Goal: Task Accomplishment & Management: Complete application form

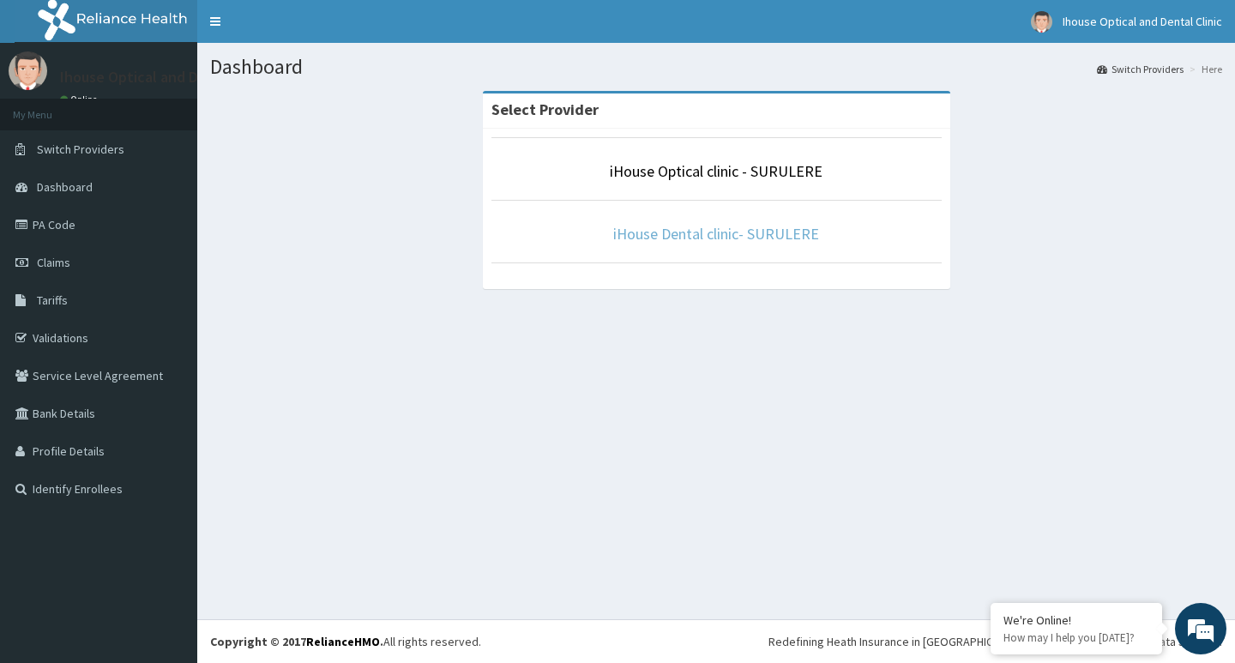
click at [734, 234] on link "iHouse Dental clinic- SURULERE" at bounding box center [716, 234] width 206 height 20
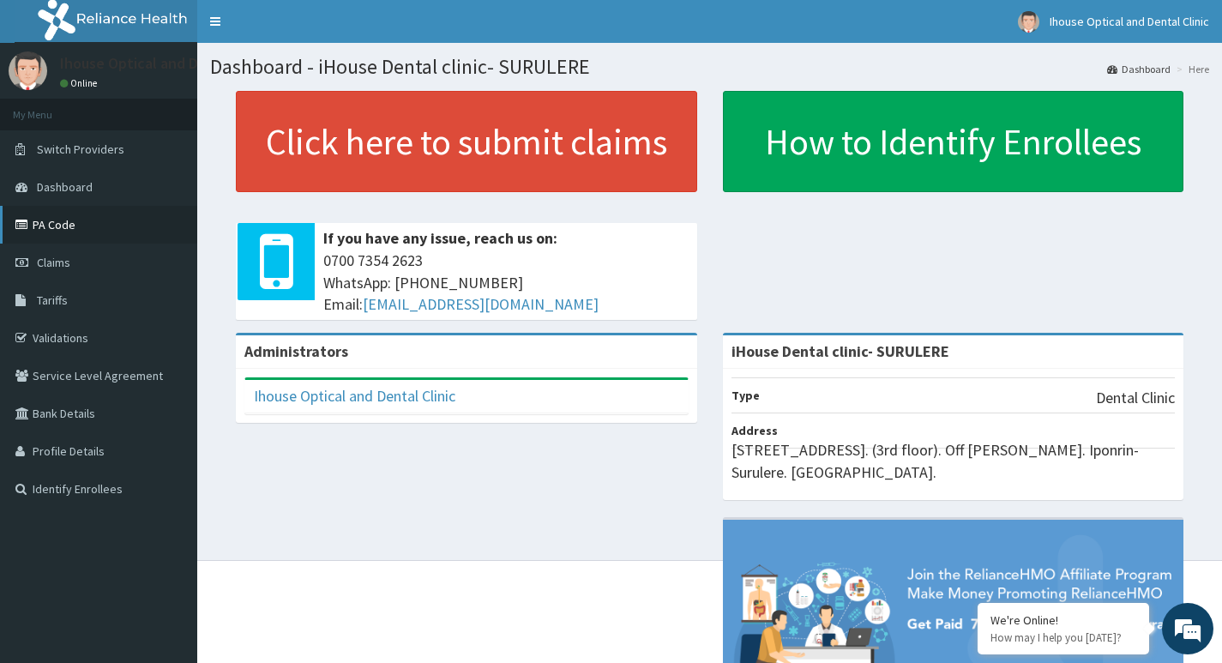
click at [105, 225] on link "PA Code" at bounding box center [98, 225] width 197 height 38
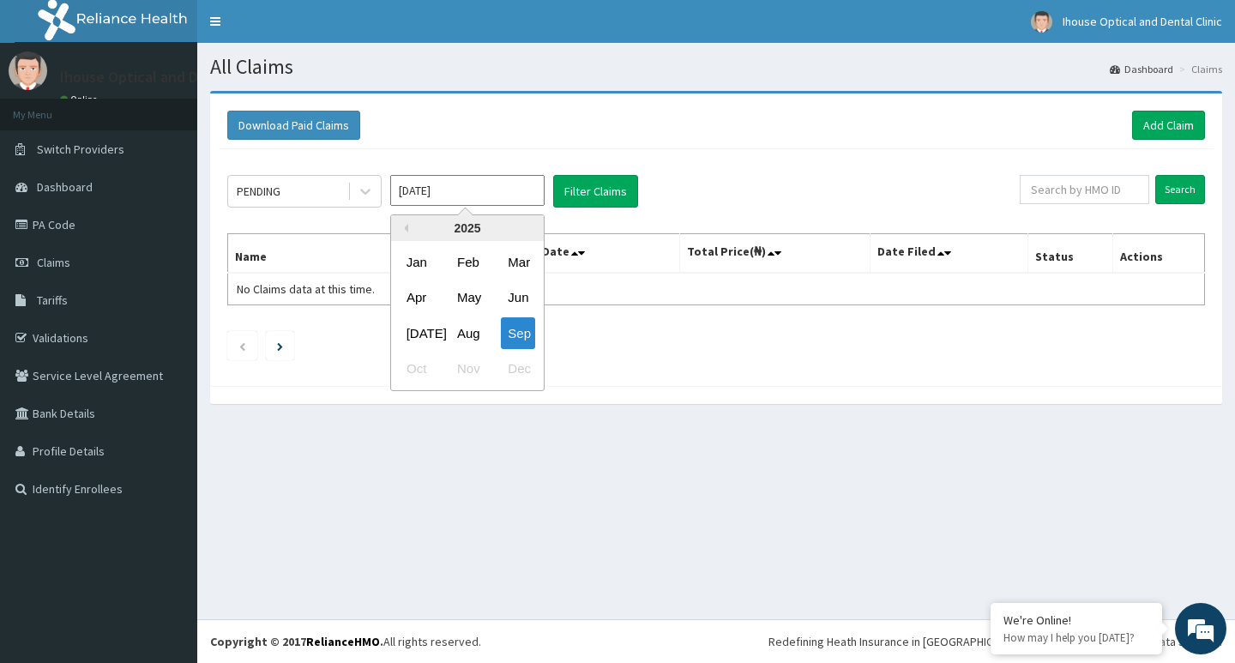
click at [484, 193] on input "[DATE]" at bounding box center [467, 190] width 154 height 31
click at [466, 340] on div "Aug" at bounding box center [467, 333] width 34 height 32
type input "Aug 2025"
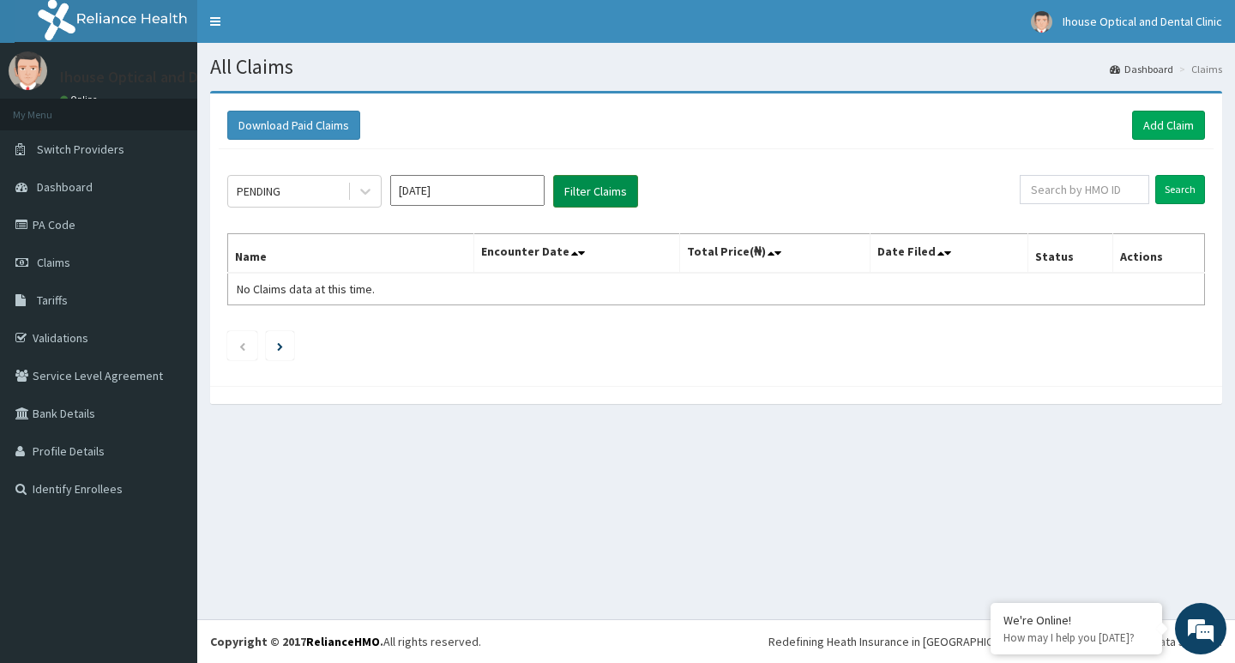
click at [636, 199] on button "Filter Claims" at bounding box center [595, 191] width 85 height 33
click at [372, 193] on icon at bounding box center [365, 191] width 17 height 17
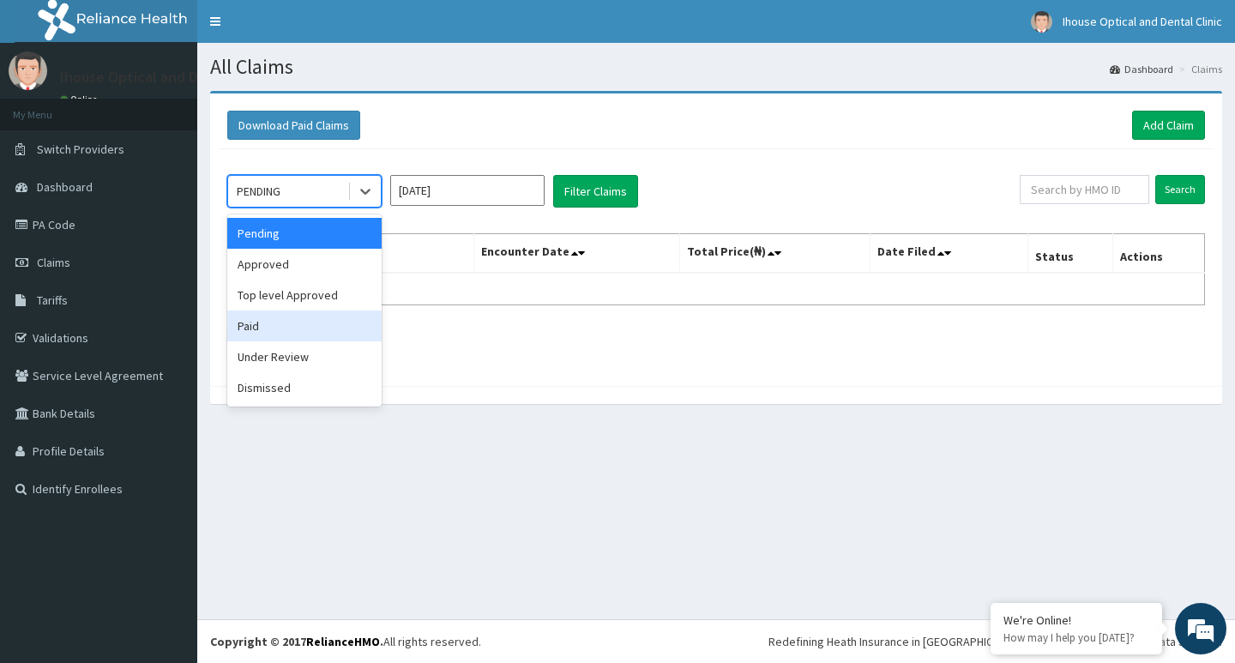
click at [315, 326] on div "Paid" at bounding box center [304, 325] width 154 height 31
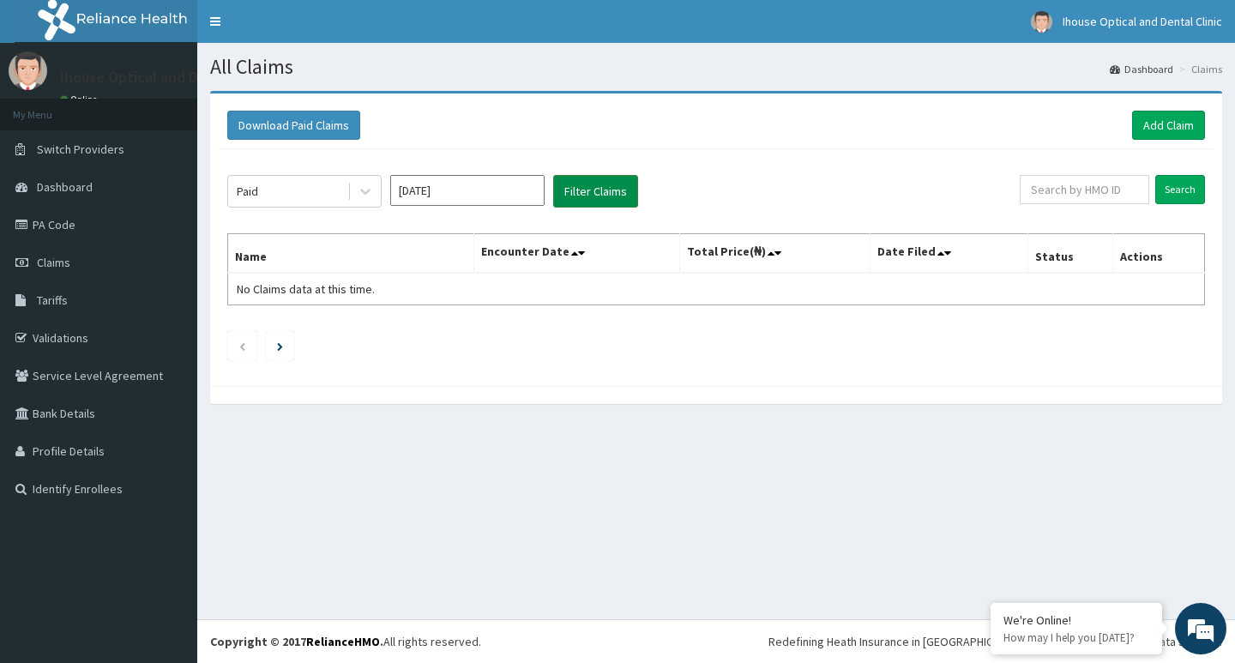
click at [587, 201] on button "Filter Claims" at bounding box center [595, 191] width 85 height 33
click at [588, 195] on button "Filter Claims" at bounding box center [595, 191] width 85 height 33
click at [585, 199] on button "Filter Claims" at bounding box center [595, 191] width 85 height 33
drag, startPoint x: 1180, startPoint y: 129, endPoint x: 1176, endPoint y: 140, distance: 11.7
click at [1180, 130] on link "Add Claim" at bounding box center [1168, 125] width 73 height 29
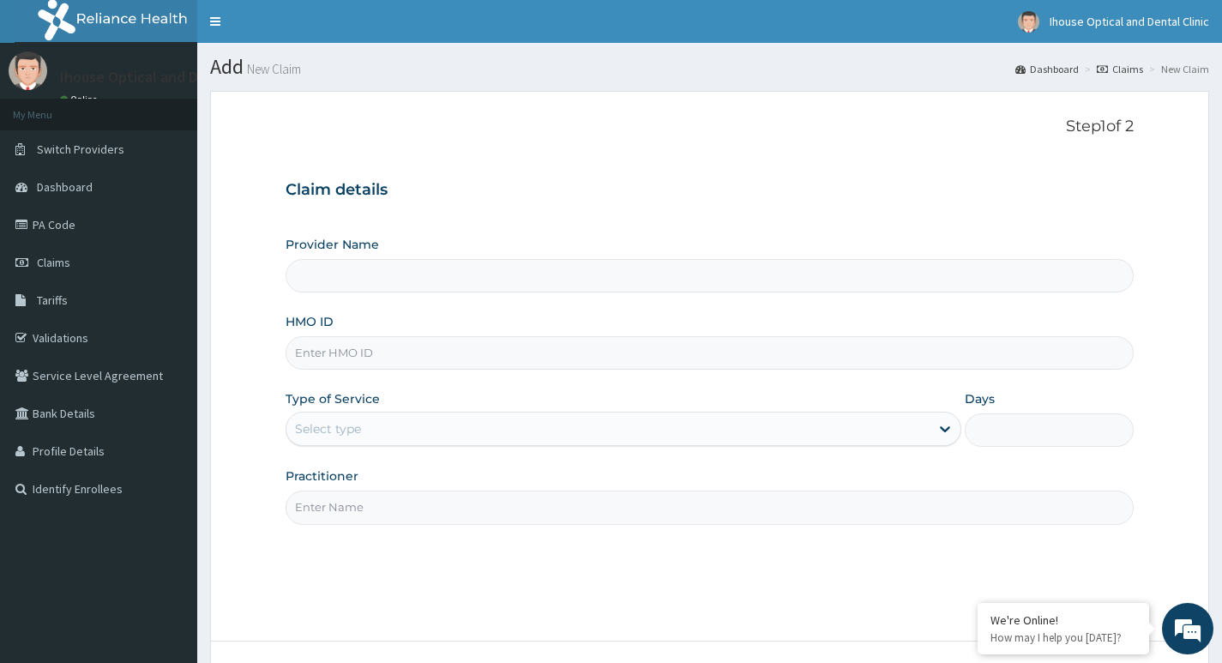
click at [454, 288] on input "Provider Name" at bounding box center [710, 275] width 848 height 33
type input "iHouse Dental clinic- SURULERE"
click at [379, 358] on input "HMO ID" at bounding box center [710, 352] width 848 height 33
paste input "ENP/10397/B"
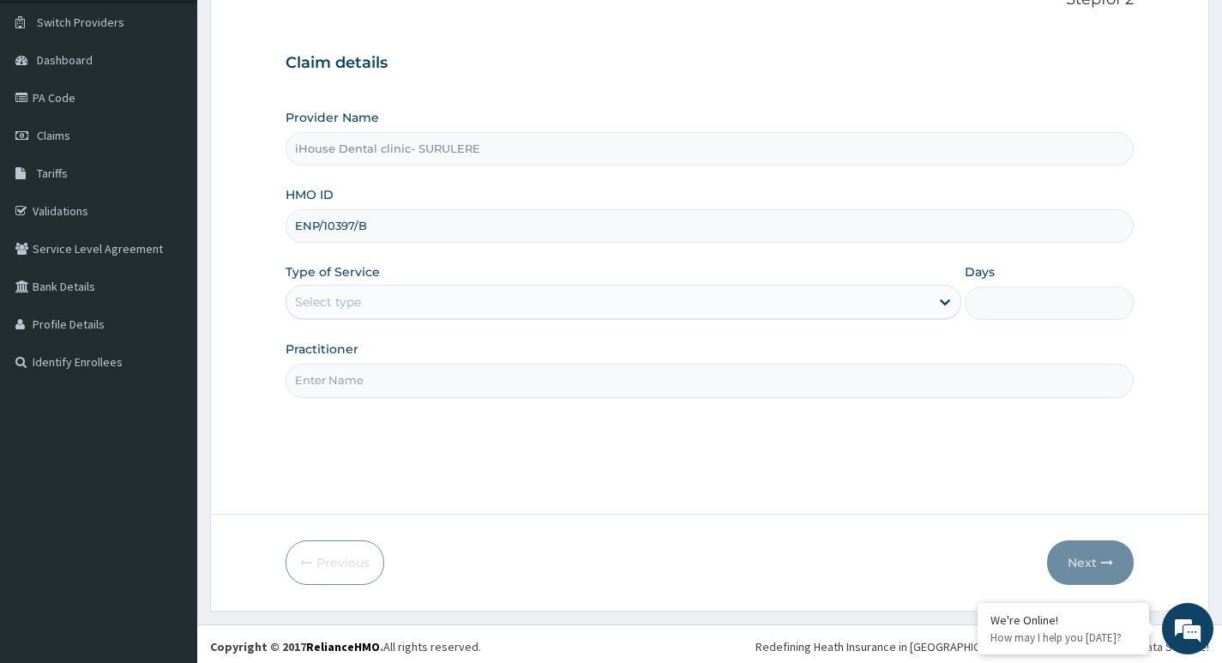
scroll to position [132, 0]
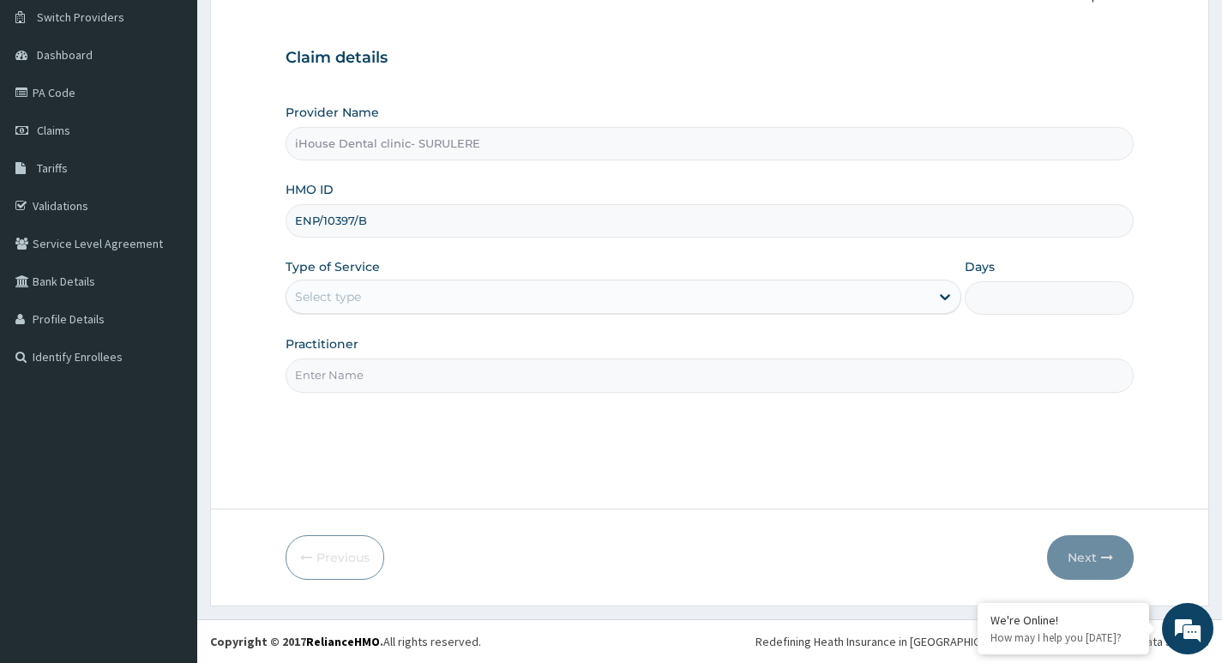
type input "ENP/10397/B"
click at [400, 301] on div "Select type" at bounding box center [607, 296] width 643 height 27
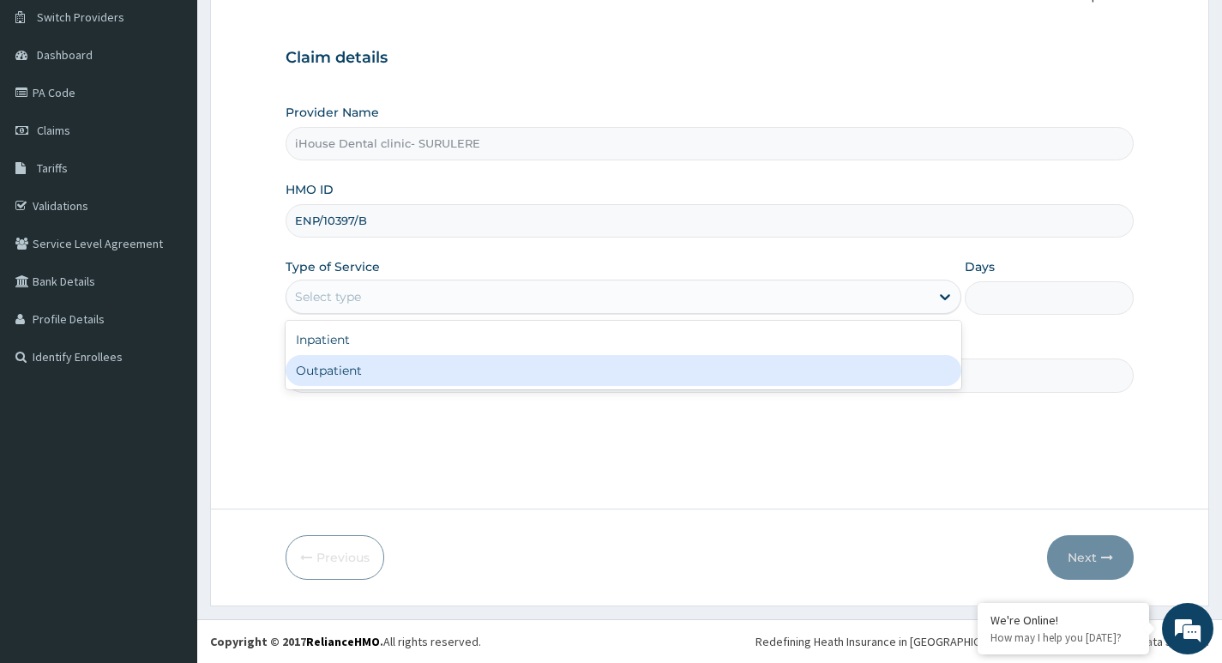
click at [406, 371] on div "Outpatient" at bounding box center [624, 370] width 676 height 31
type input "1"
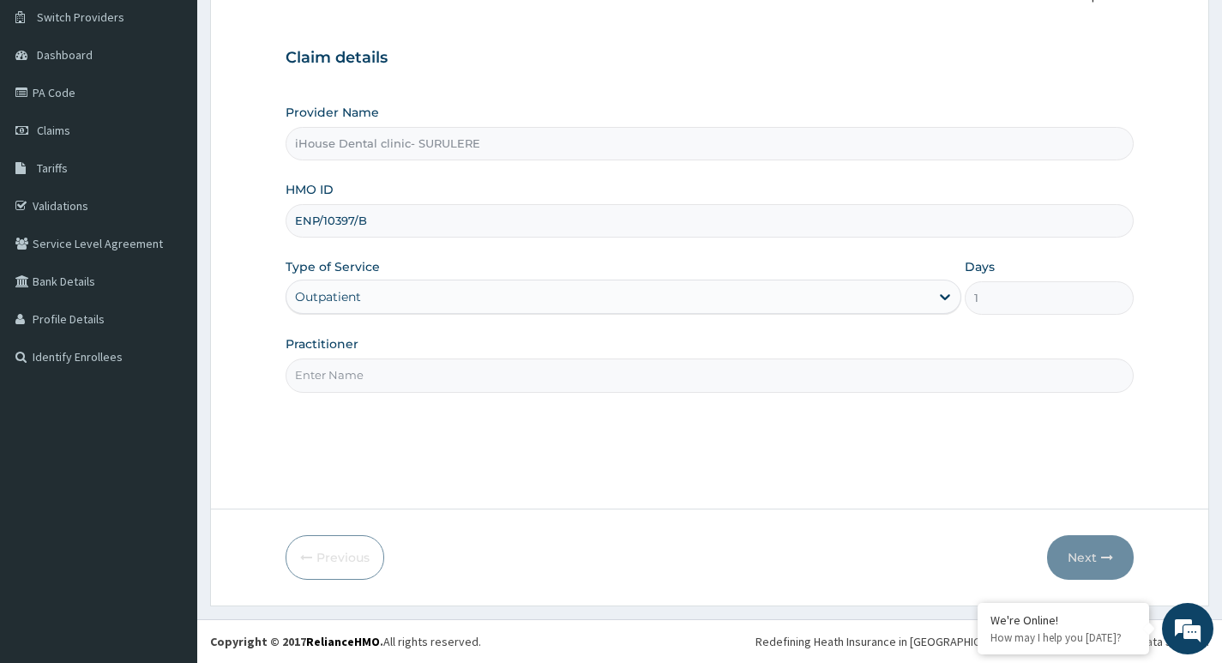
click at [406, 370] on input "Practitioner" at bounding box center [710, 374] width 848 height 33
type input "Dr Oge"
click at [1090, 560] on button "Next" at bounding box center [1090, 557] width 87 height 45
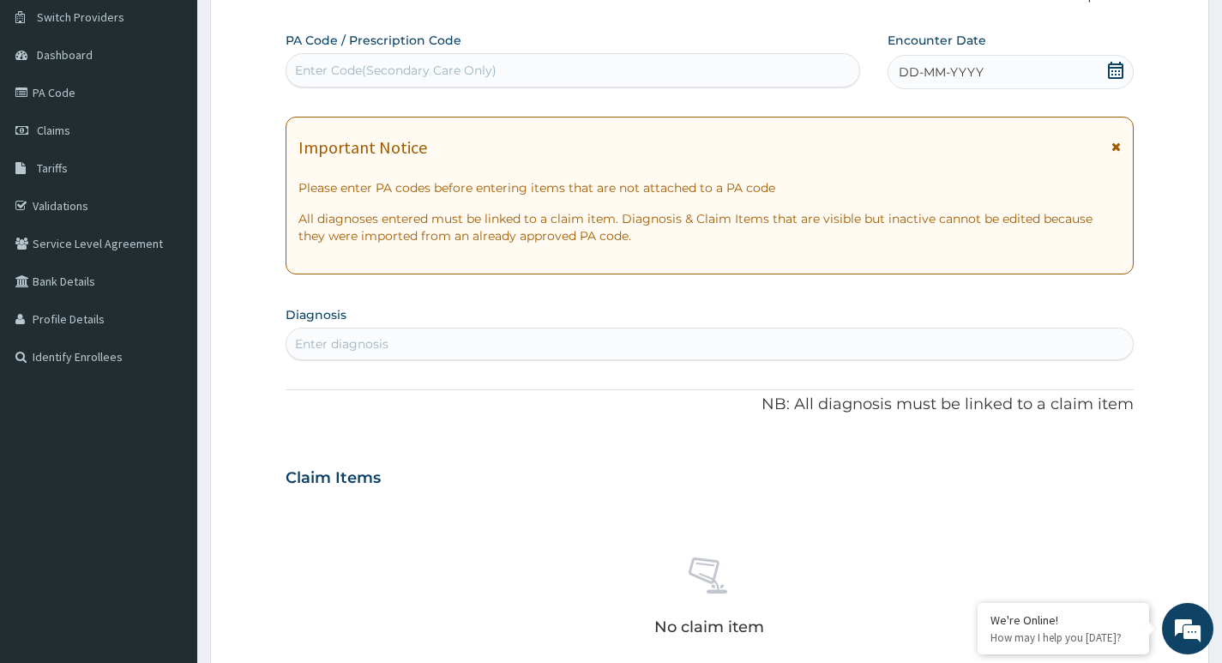
click at [351, 64] on div "Enter Code(Secondary Care Only)" at bounding box center [396, 70] width 202 height 17
paste input "PA-937225"
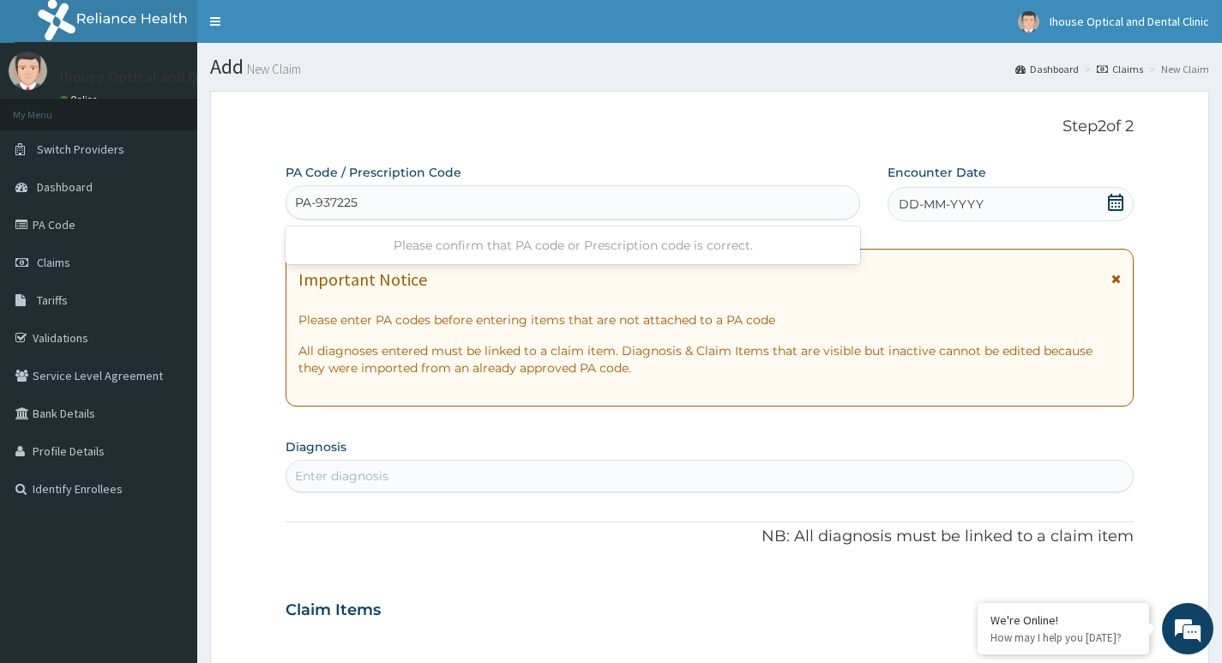
type input "PA-937225"
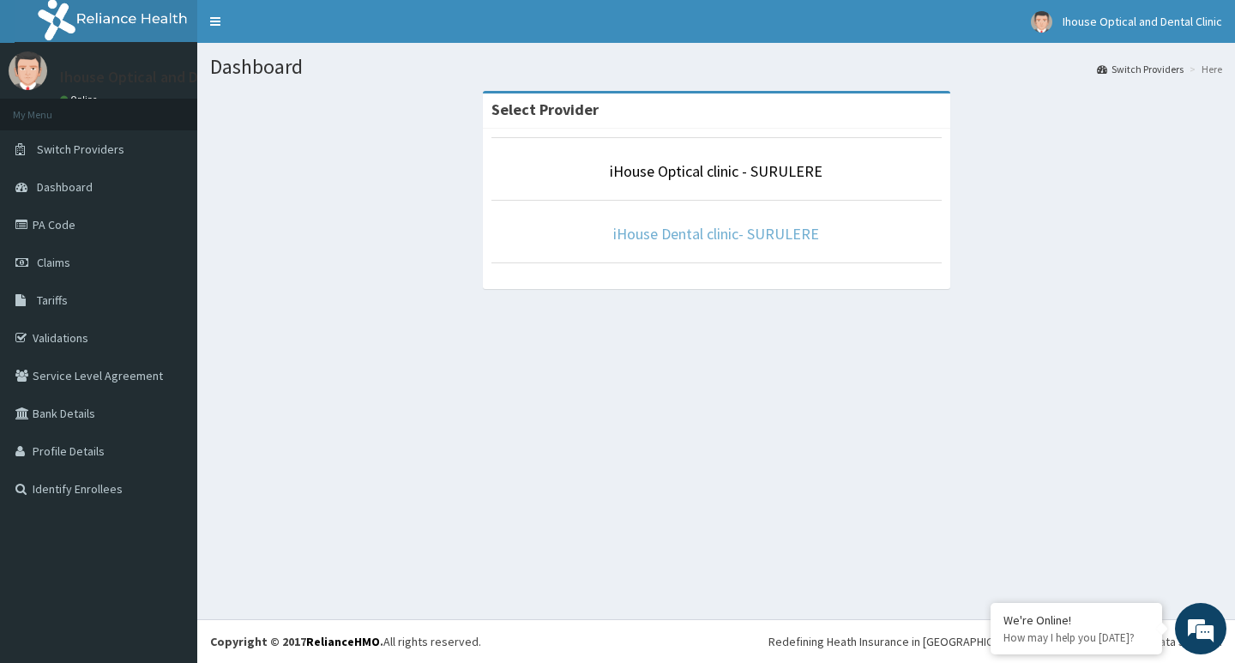
click at [723, 228] on link "iHouse Dental clinic- SURULERE" at bounding box center [716, 234] width 206 height 20
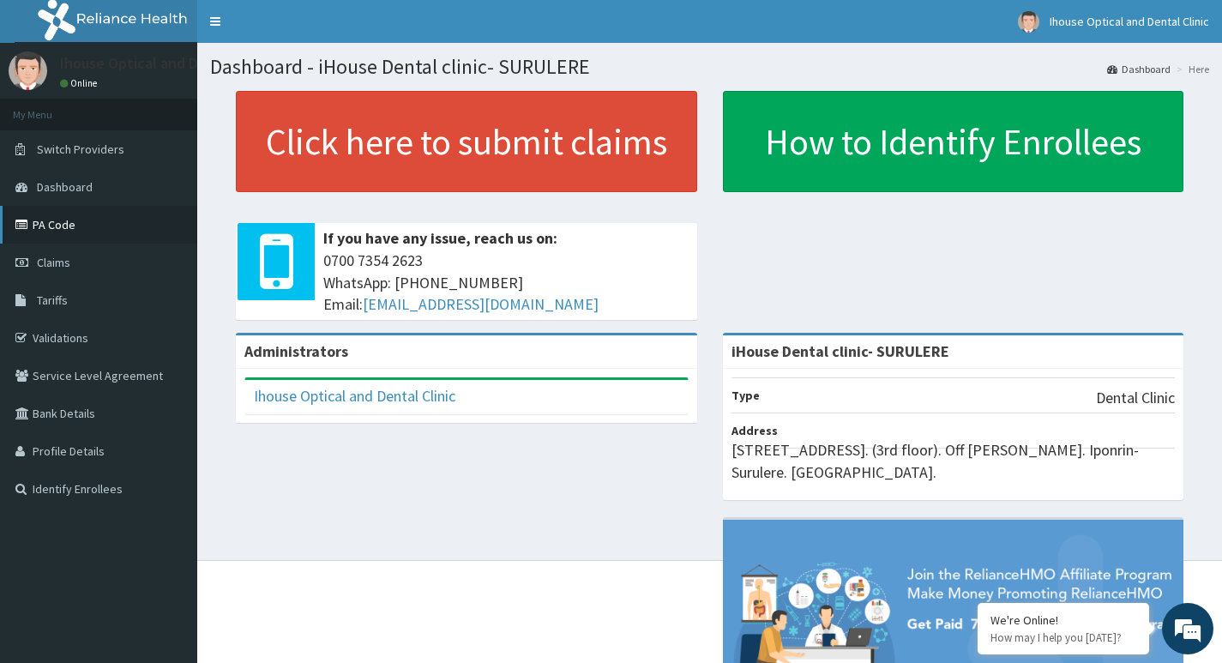
click at [128, 227] on link "PA Code" at bounding box center [98, 225] width 197 height 38
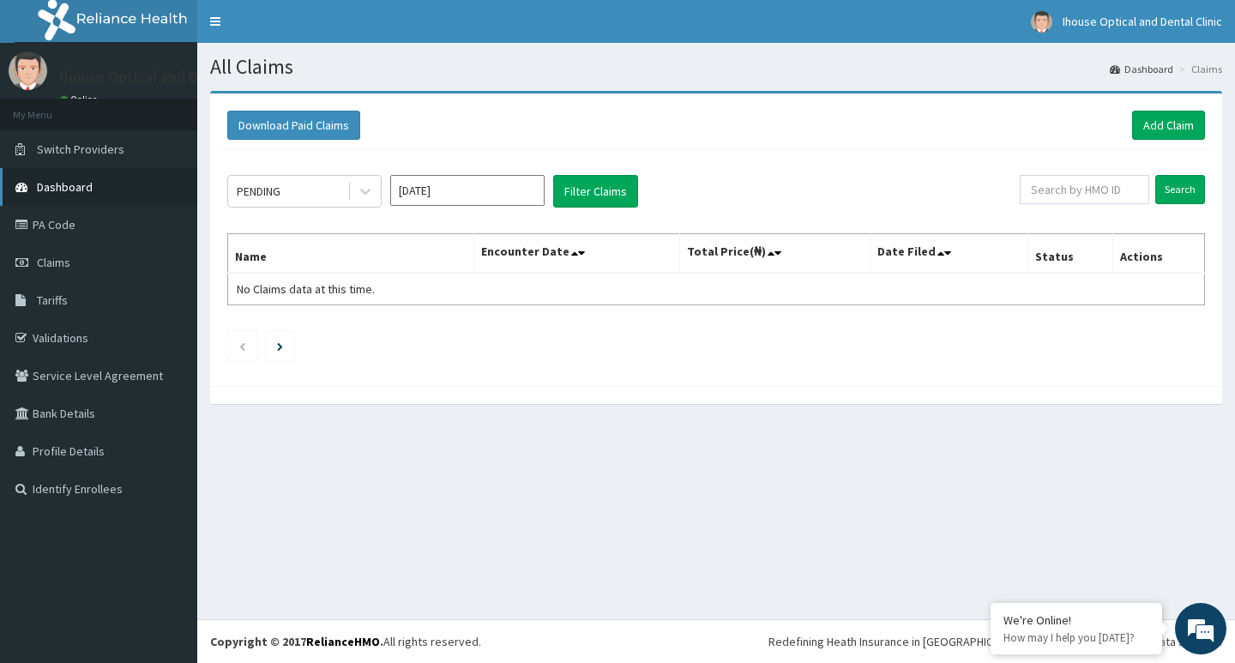
click at [132, 194] on link "Dashboard" at bounding box center [98, 187] width 197 height 38
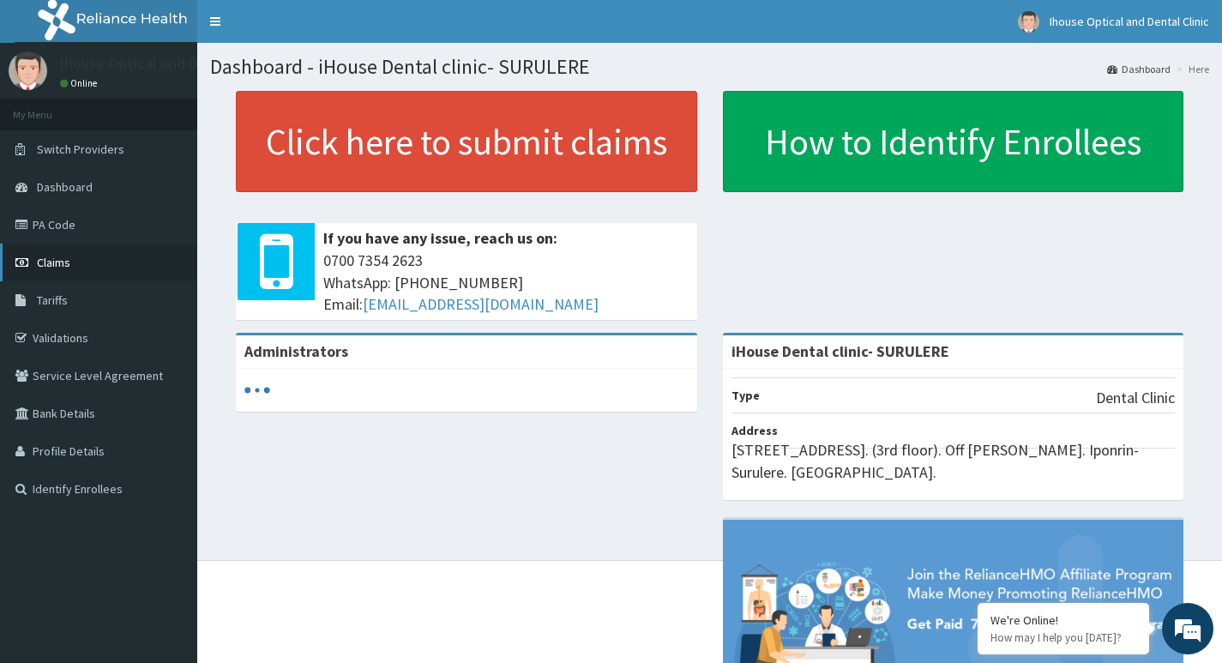
click at [103, 276] on link "Claims" at bounding box center [98, 263] width 197 height 38
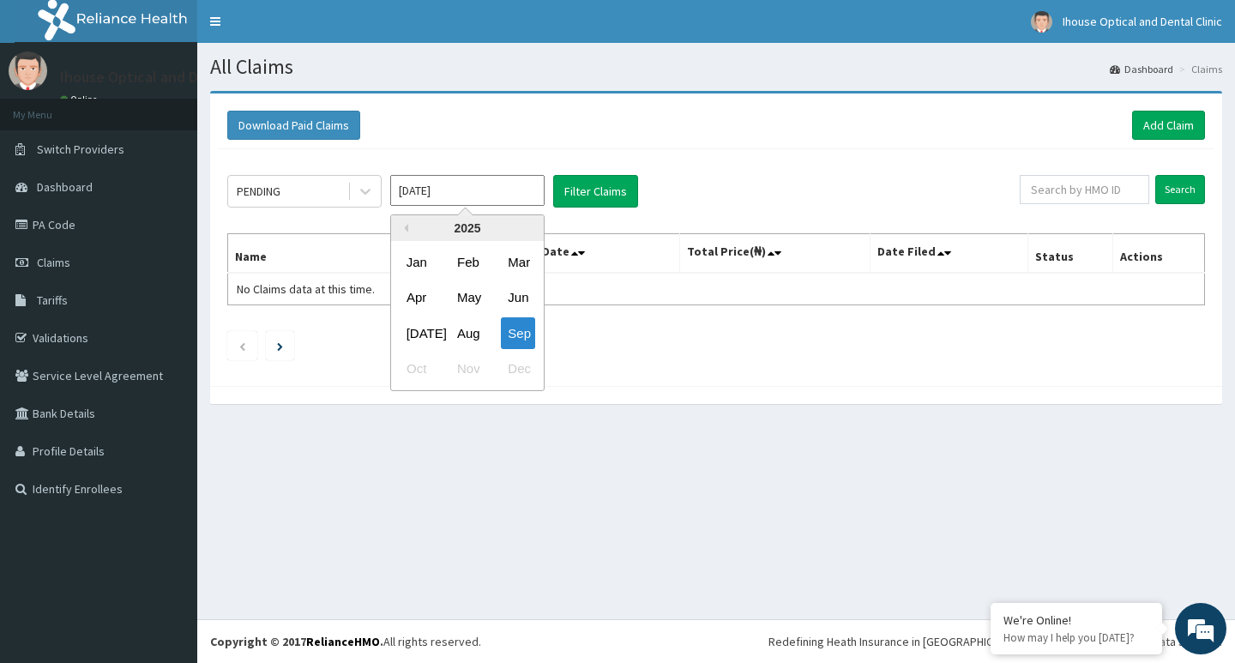
click at [491, 194] on input "[DATE]" at bounding box center [467, 190] width 154 height 31
click at [475, 333] on div "Aug" at bounding box center [467, 333] width 34 height 32
type input "[DATE]"
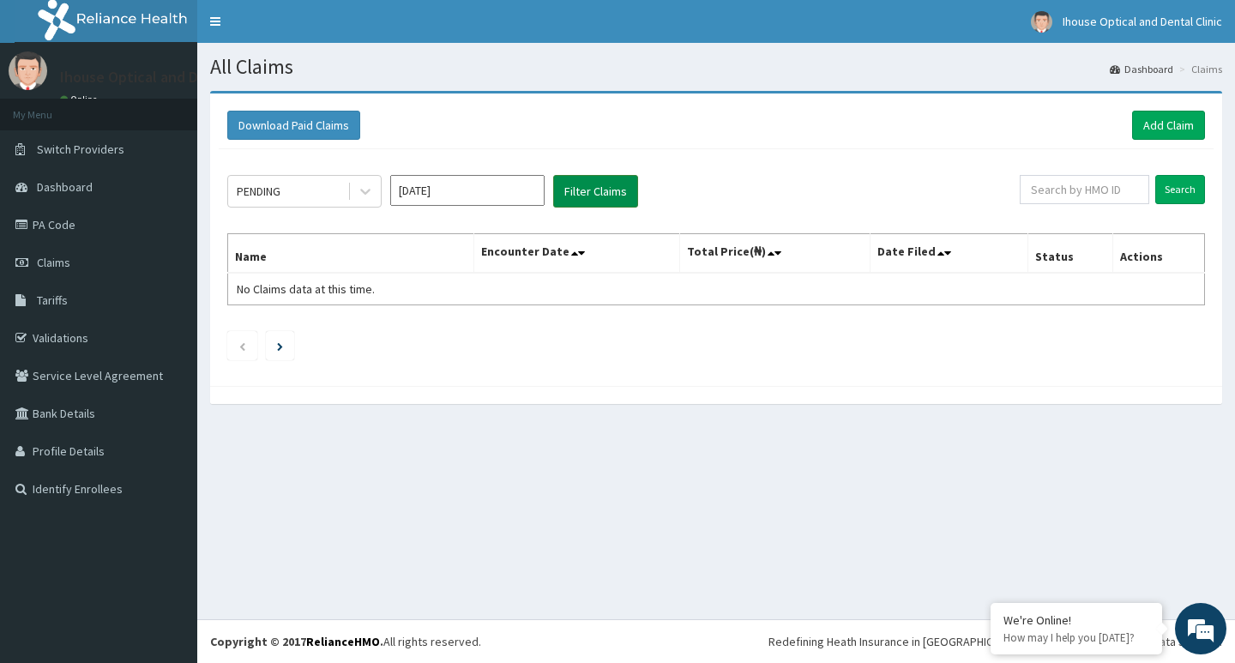
click at [606, 185] on button "Filter Claims" at bounding box center [595, 191] width 85 height 33
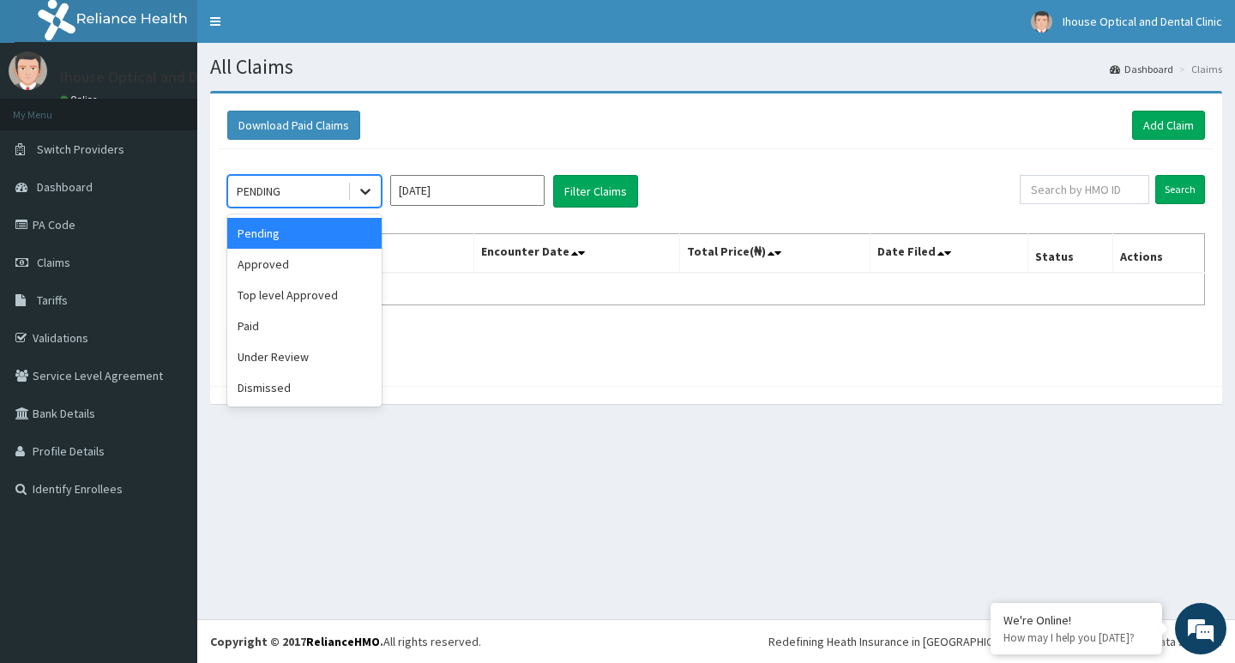
click at [365, 196] on icon at bounding box center [365, 191] width 17 height 17
click at [340, 360] on div "Under Review" at bounding box center [304, 356] width 154 height 31
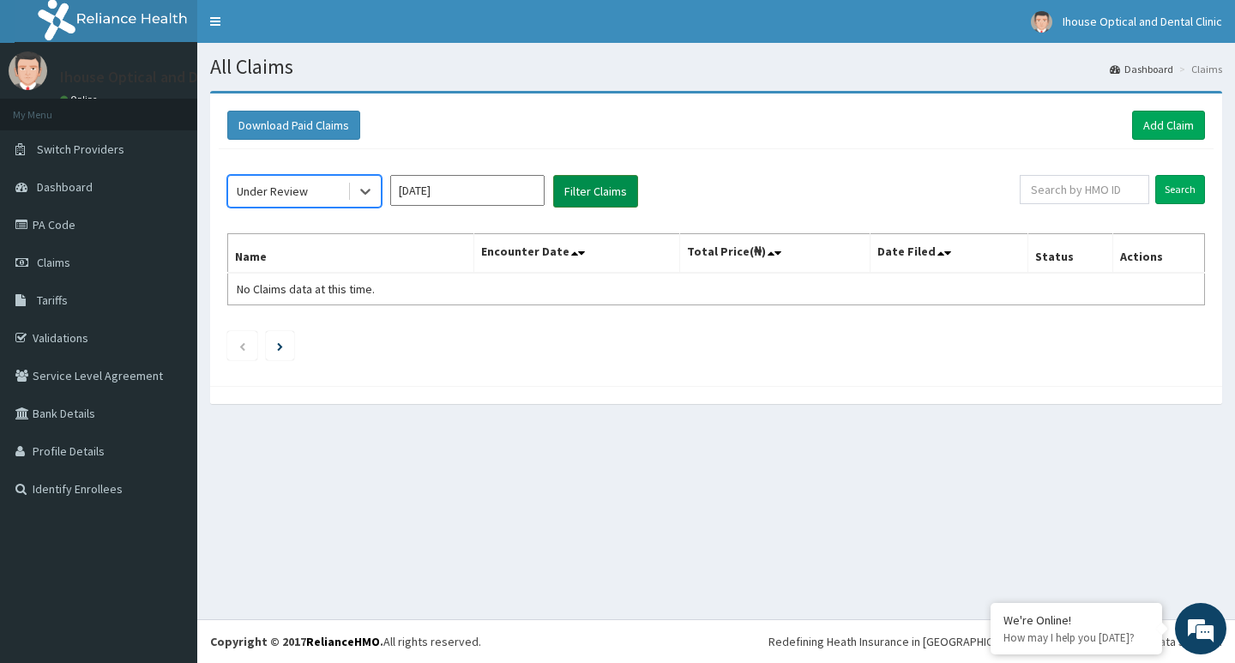
click at [577, 202] on button "Filter Claims" at bounding box center [595, 191] width 85 height 33
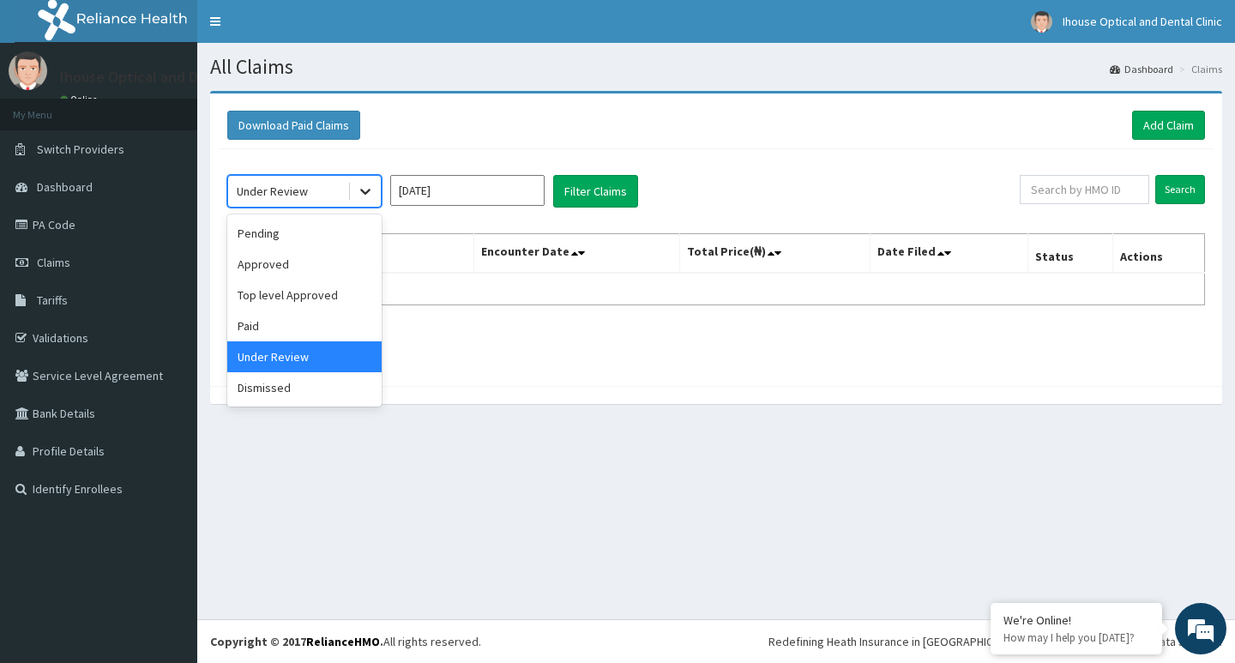
click at [366, 188] on icon at bounding box center [365, 191] width 17 height 17
click at [342, 325] on div "Paid" at bounding box center [304, 325] width 154 height 31
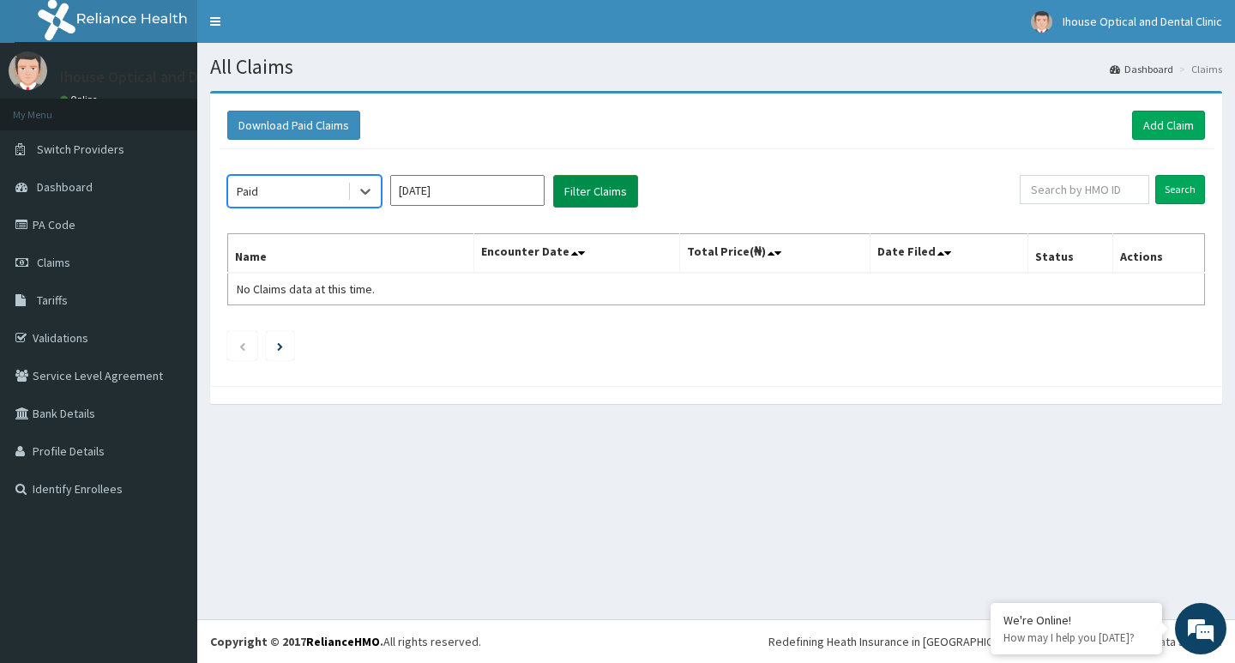
click at [587, 197] on button "Filter Claims" at bounding box center [595, 191] width 85 height 33
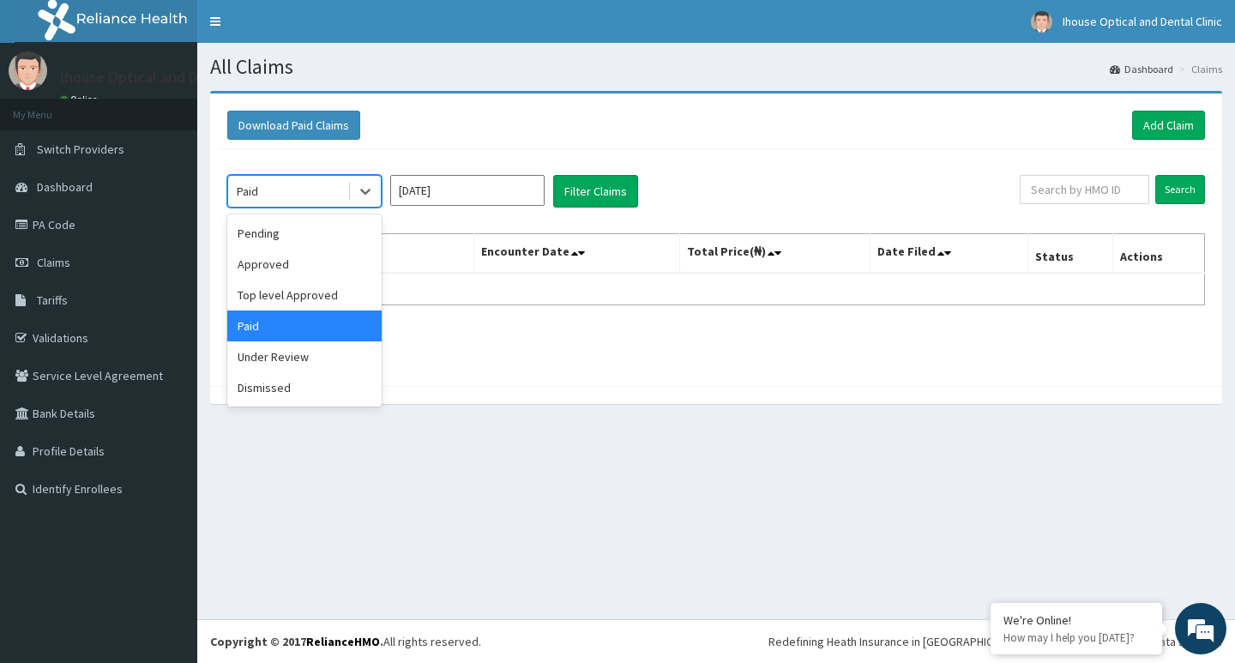
drag, startPoint x: 316, startPoint y: 185, endPoint x: 328, endPoint y: 212, distance: 28.8
click at [317, 185] on div "Paid" at bounding box center [287, 190] width 119 height 27
click at [329, 290] on div "Top level Approved" at bounding box center [304, 295] width 154 height 31
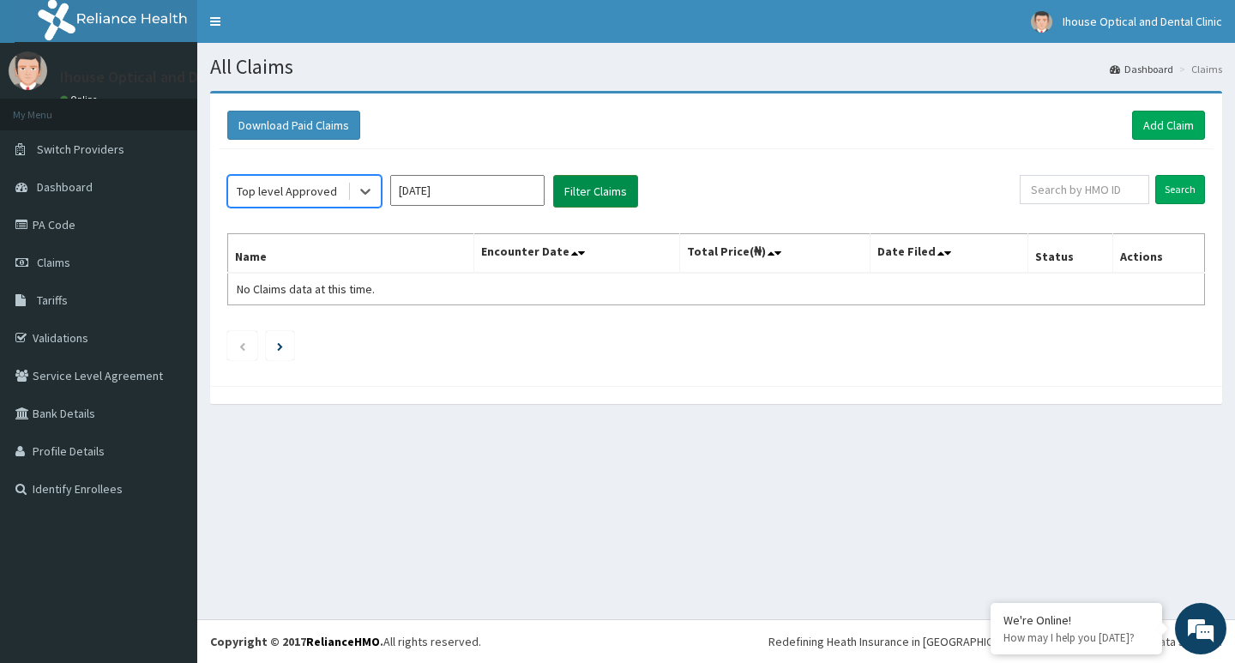
click at [589, 186] on button "Filter Claims" at bounding box center [595, 191] width 85 height 33
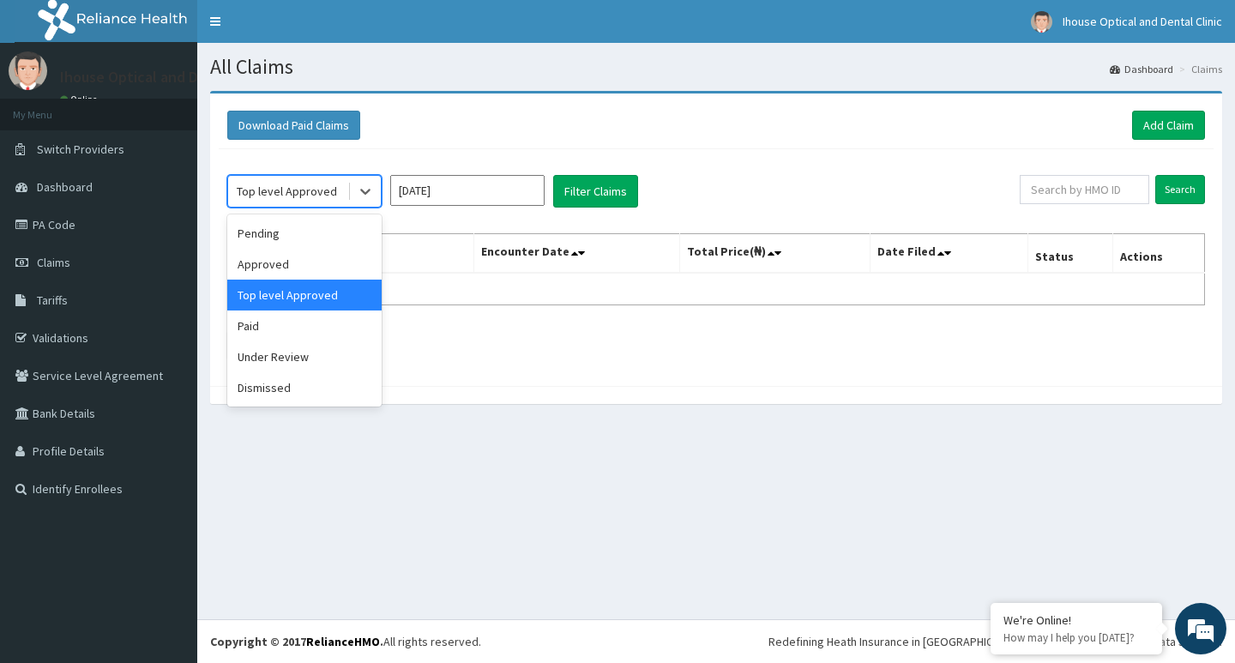
click at [336, 195] on div "Top level Approved" at bounding box center [287, 190] width 119 height 27
click at [328, 263] on div "Approved" at bounding box center [304, 264] width 154 height 31
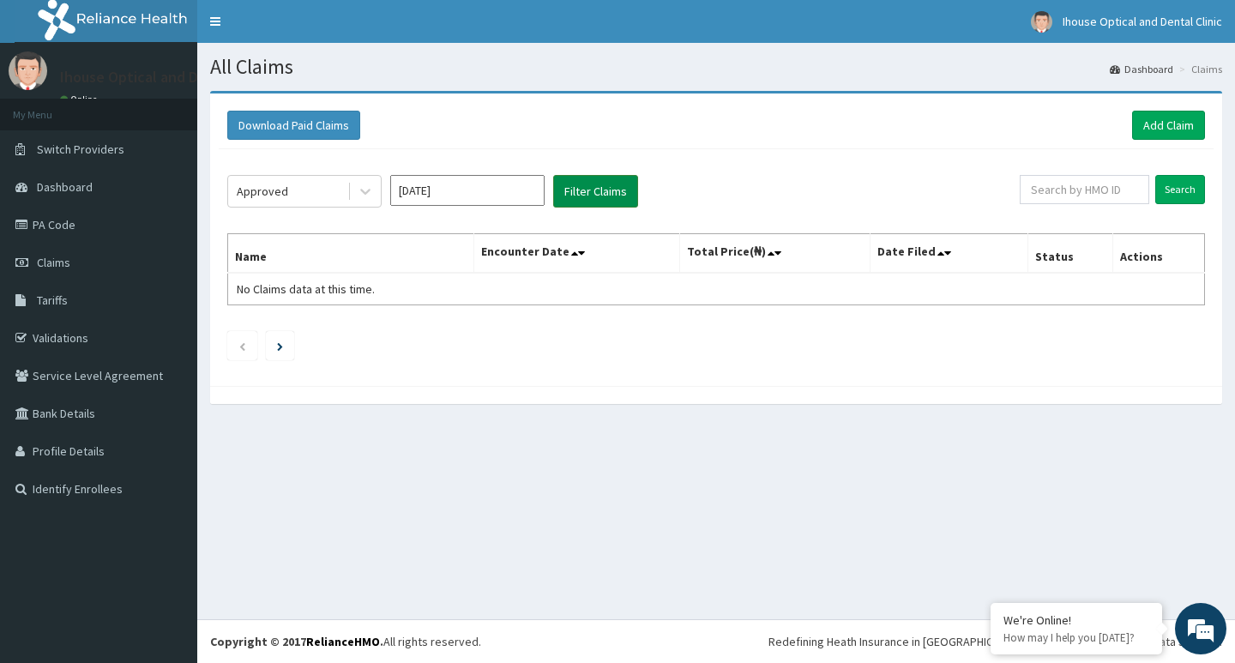
click at [575, 195] on button "Filter Claims" at bounding box center [595, 191] width 85 height 33
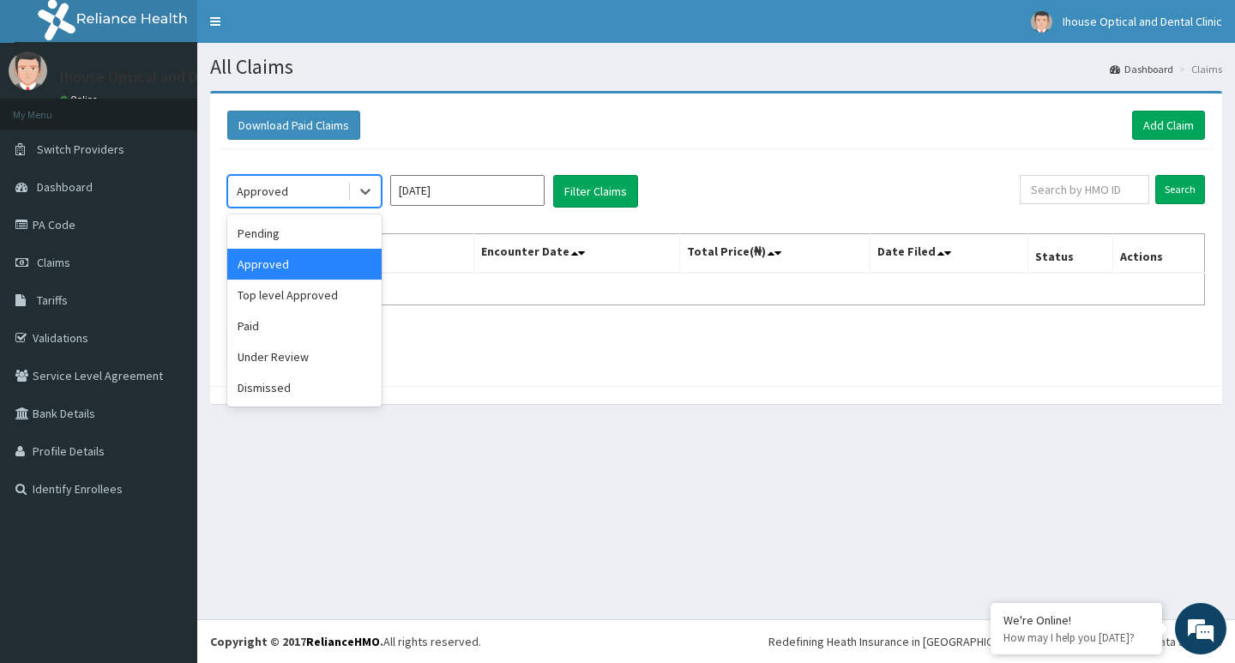
click at [331, 197] on div "Approved" at bounding box center [287, 190] width 119 height 27
click at [336, 243] on div "Pending" at bounding box center [304, 233] width 154 height 31
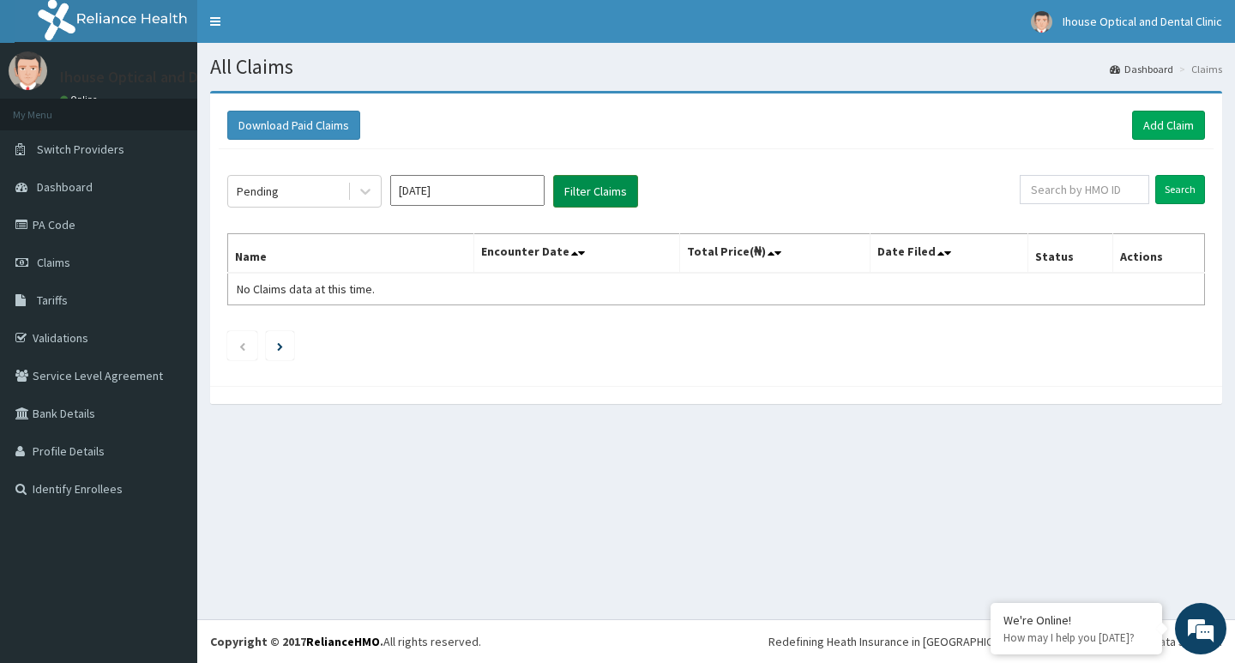
click at [622, 190] on button "Filter Claims" at bounding box center [595, 191] width 85 height 33
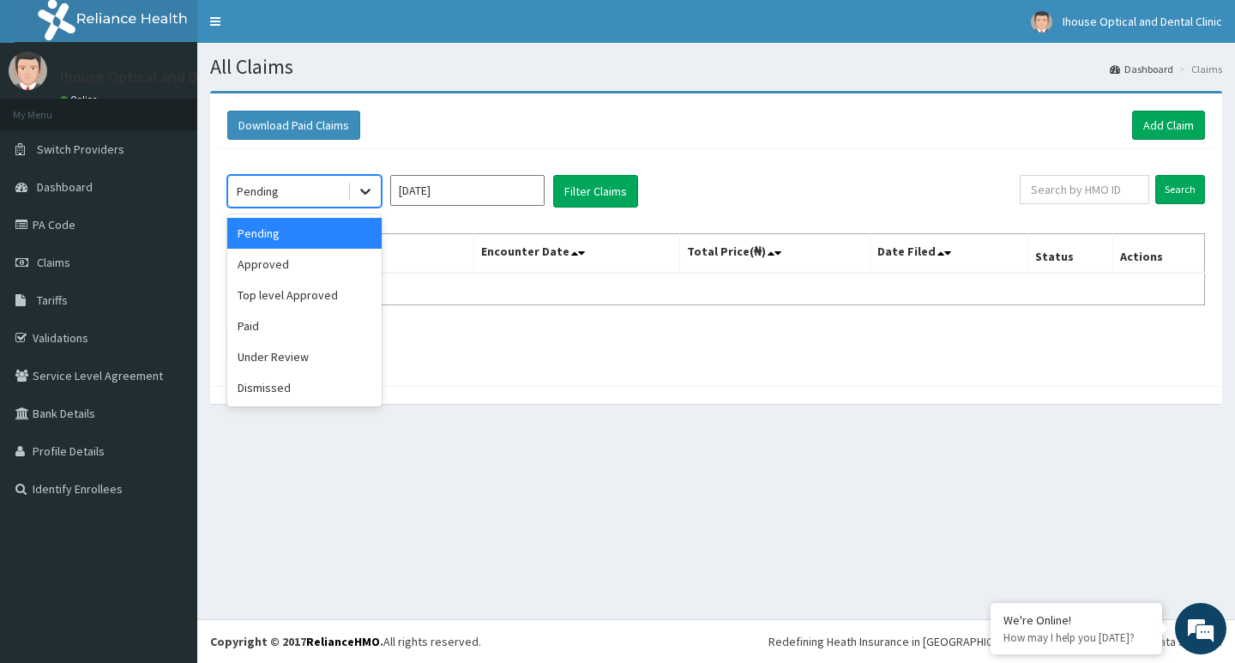
click at [359, 189] on icon at bounding box center [365, 191] width 17 height 17
click at [116, 237] on link "PA Code" at bounding box center [98, 225] width 197 height 38
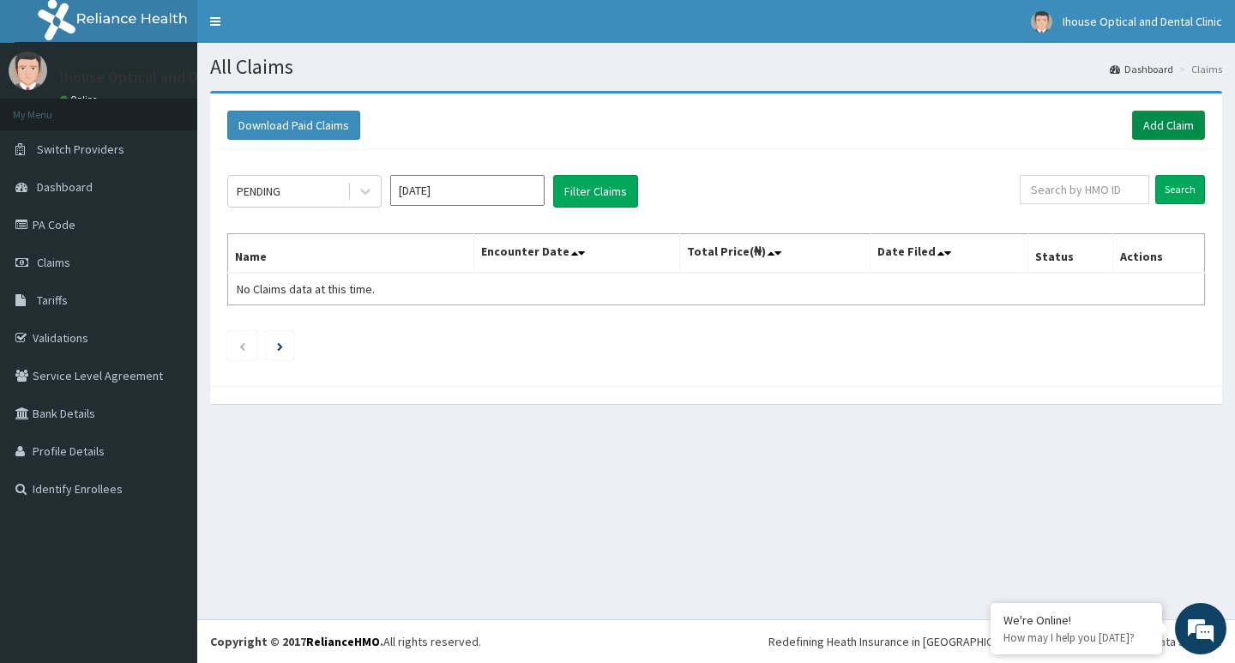
click at [1168, 121] on link "Add Claim" at bounding box center [1168, 125] width 73 height 29
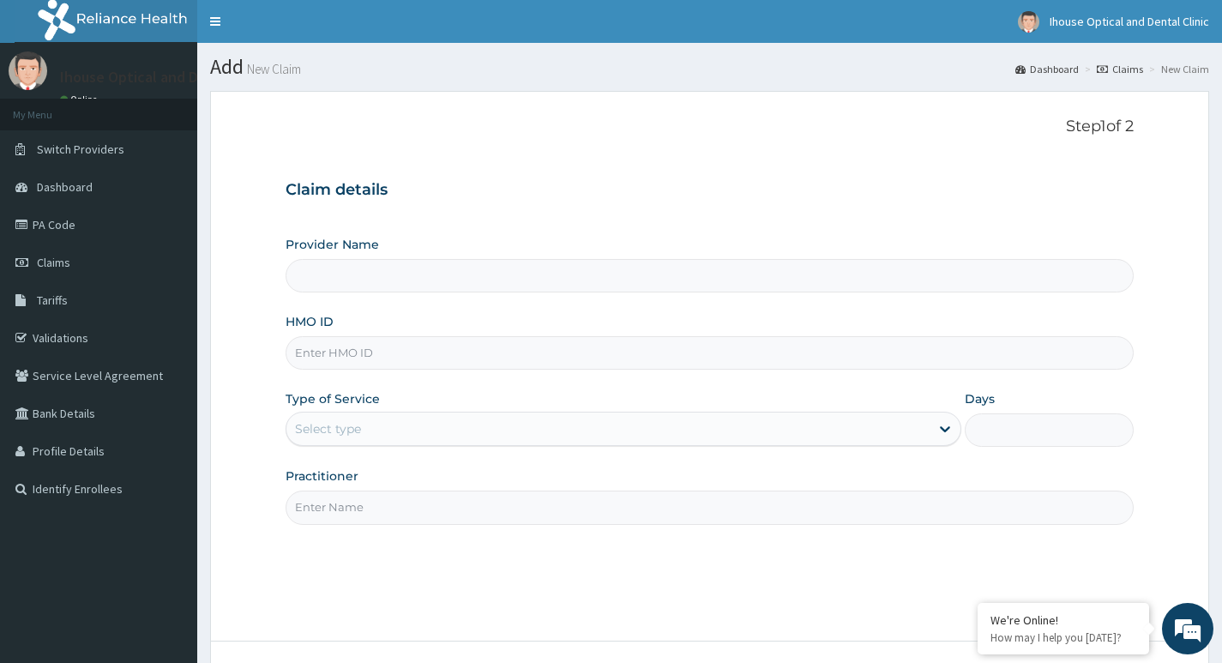
type input "iHouse Dental clinic- SURULERE"
click at [351, 359] on input "HMO ID" at bounding box center [710, 352] width 848 height 33
paste input "ABP/10443/A"
type input "ABP/10443/A"
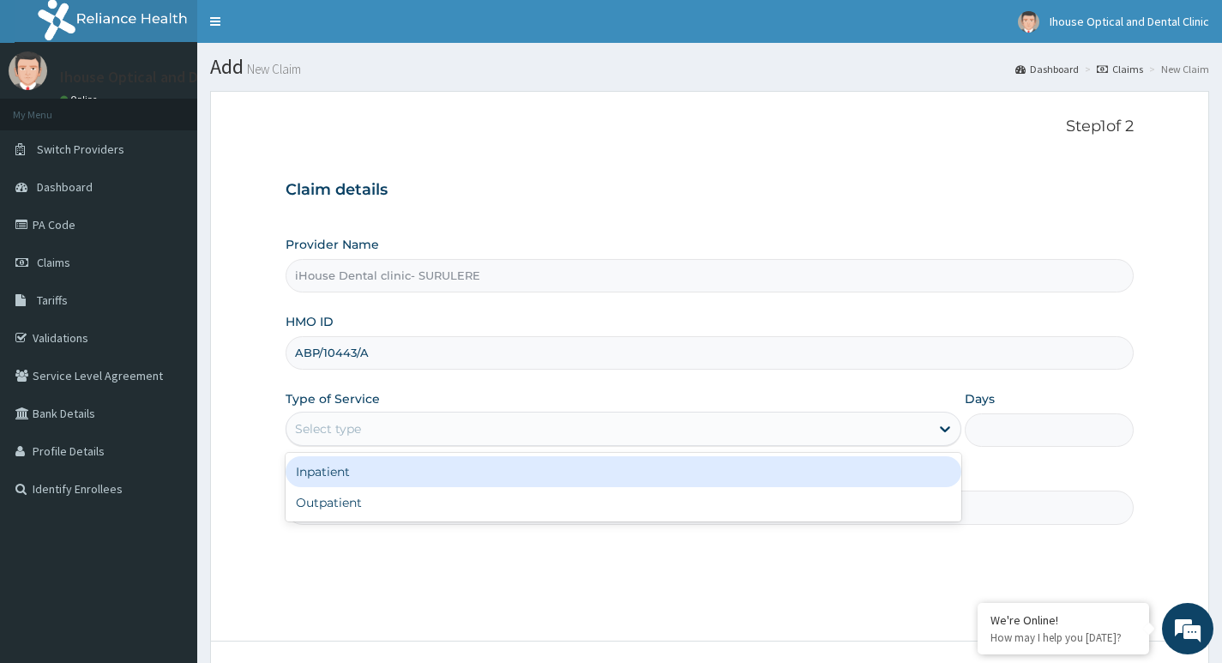
click at [373, 431] on div "Select type" at bounding box center [607, 428] width 643 height 27
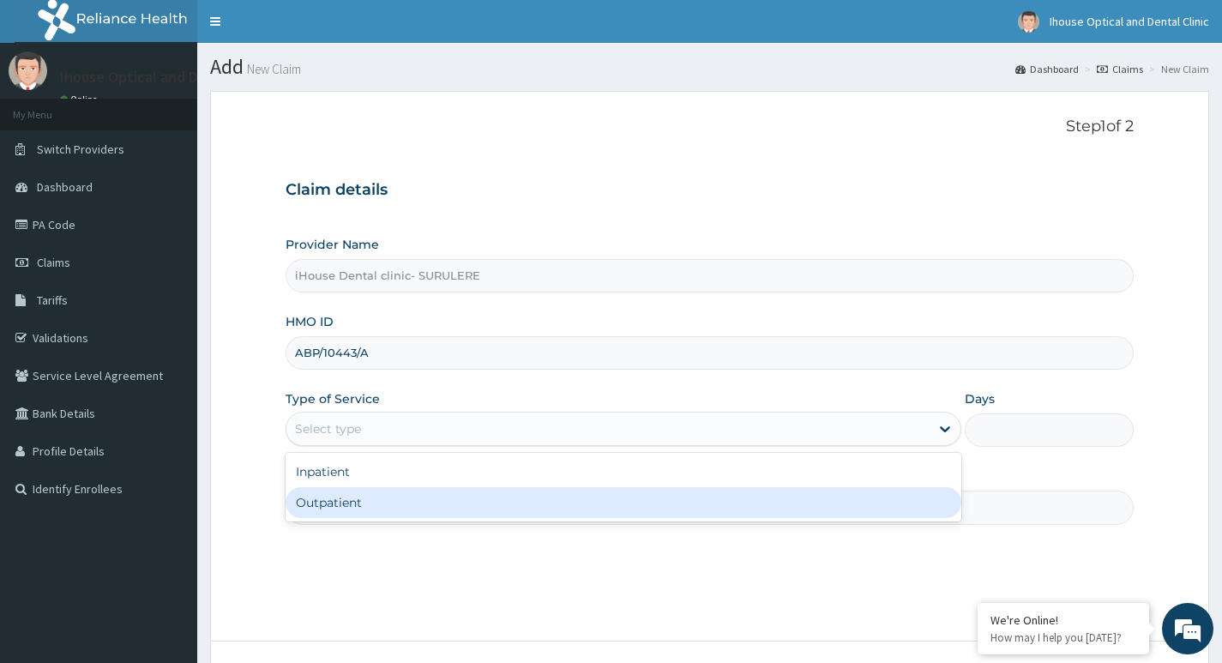
click at [391, 509] on div "Outpatient" at bounding box center [624, 502] width 676 height 31
type input "1"
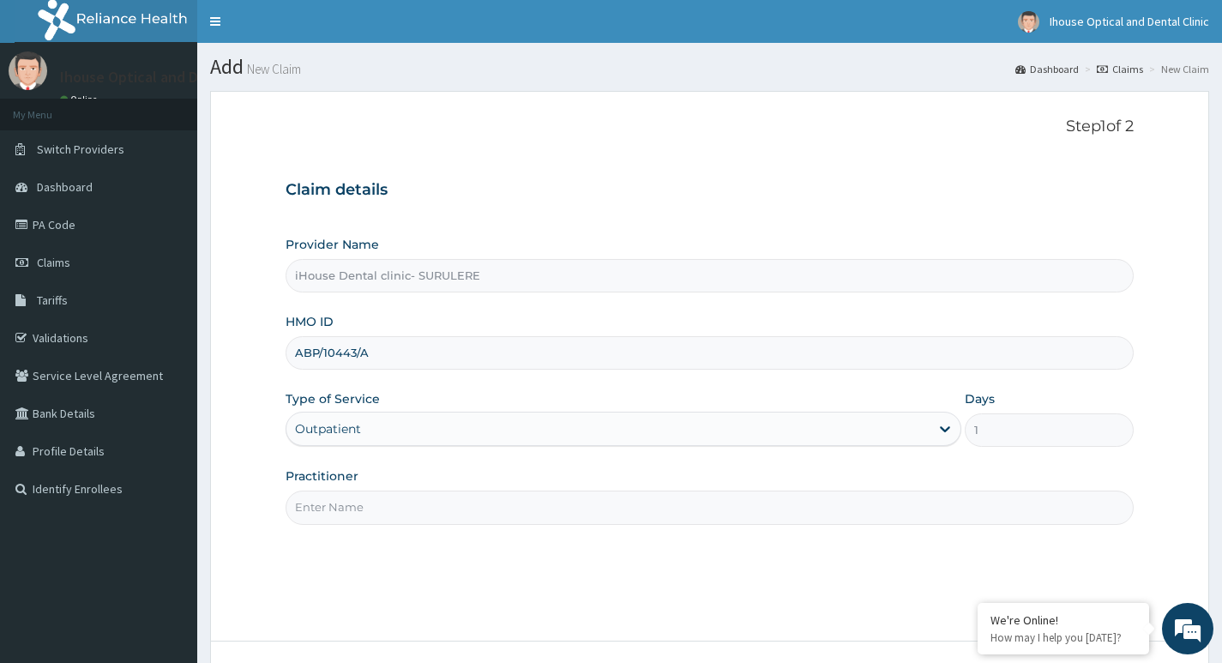
click at [367, 506] on input "Practitioner" at bounding box center [710, 506] width 848 height 33
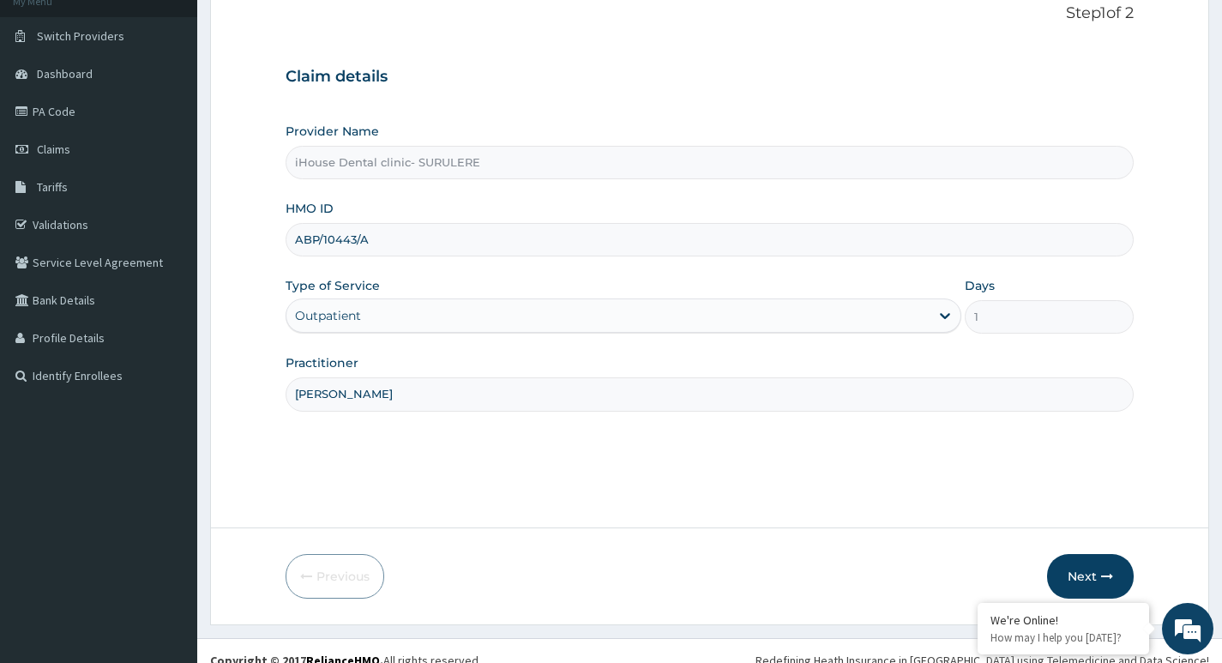
scroll to position [132, 0]
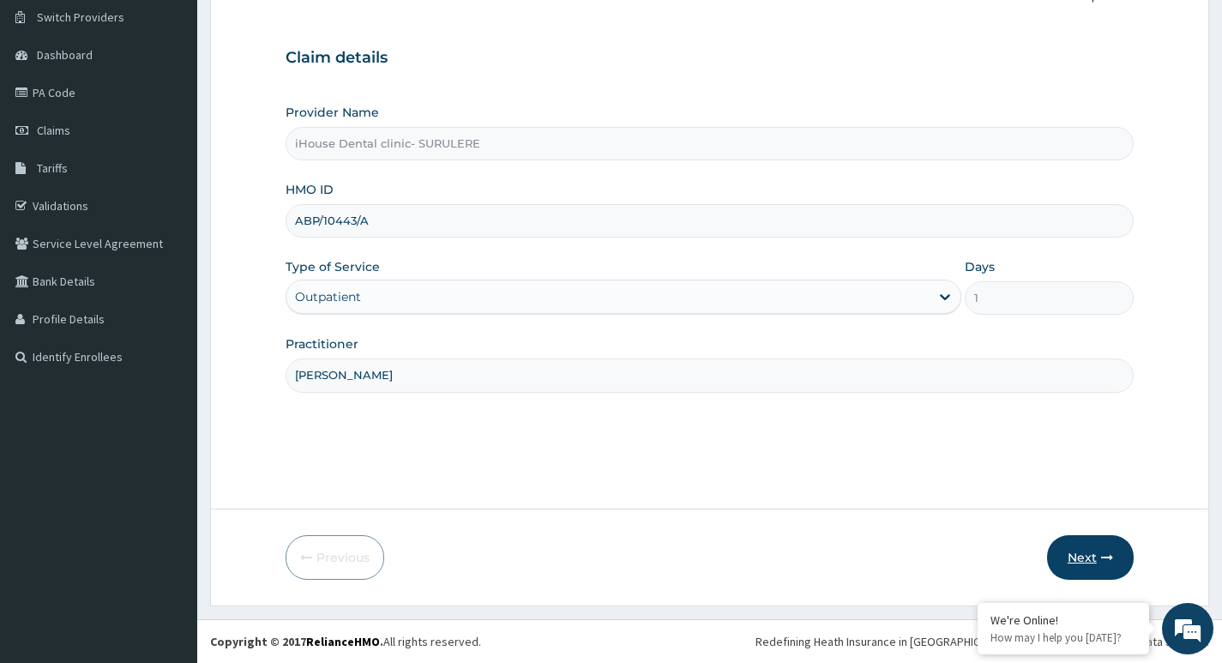
type input "[PERSON_NAME]"
click at [1074, 556] on button "Next" at bounding box center [1090, 557] width 87 height 45
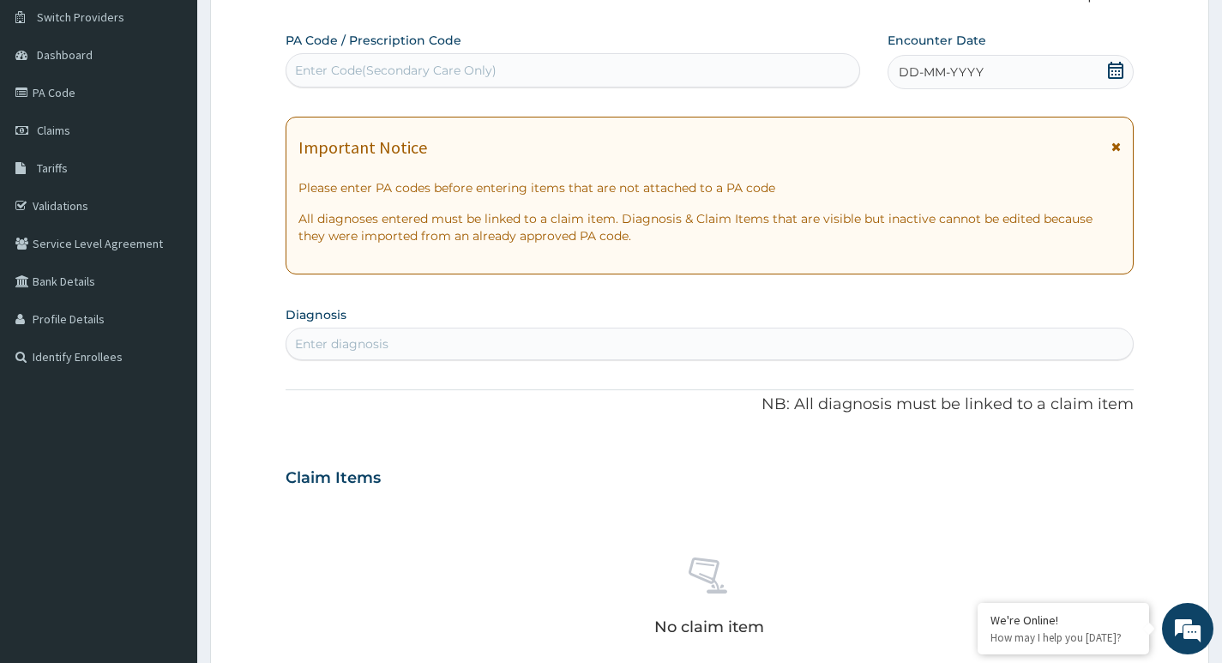
click at [364, 74] on div "Enter Code(Secondary Care Only)" at bounding box center [396, 70] width 202 height 17
paste input "PA/D8058D"
type input "PA/D8058D"
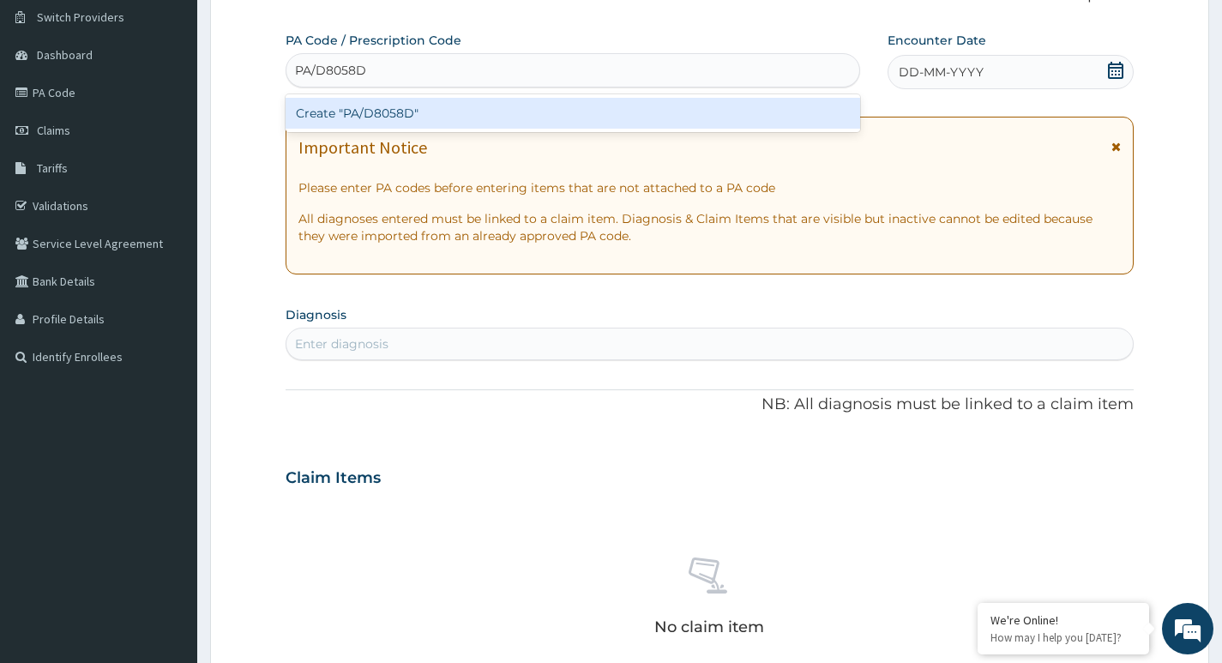
click at [380, 104] on div "Create "PA/D8058D"" at bounding box center [573, 113] width 575 height 31
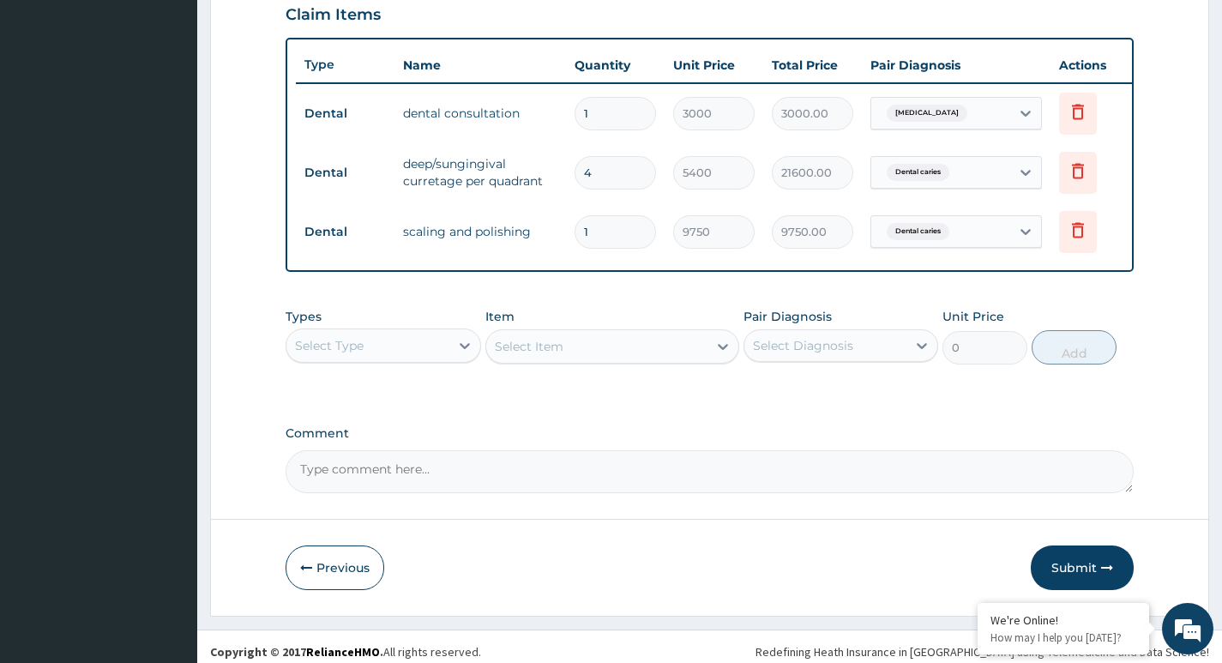
scroll to position [623, 0]
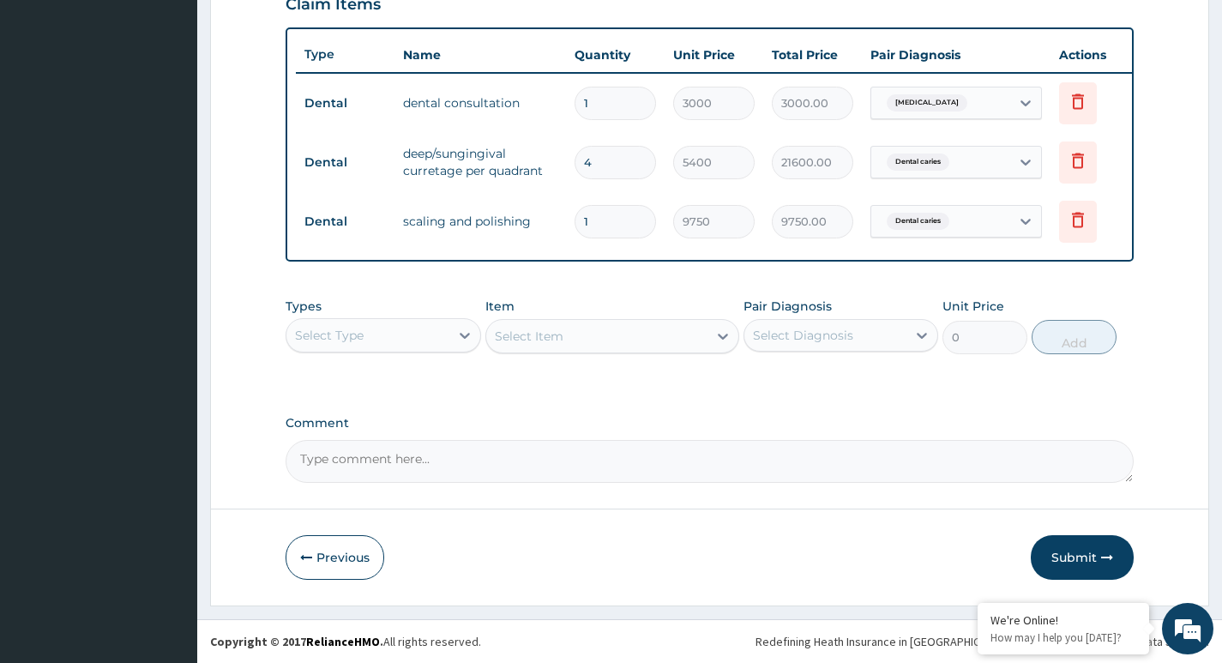
click at [1069, 555] on button "Submit" at bounding box center [1082, 557] width 103 height 45
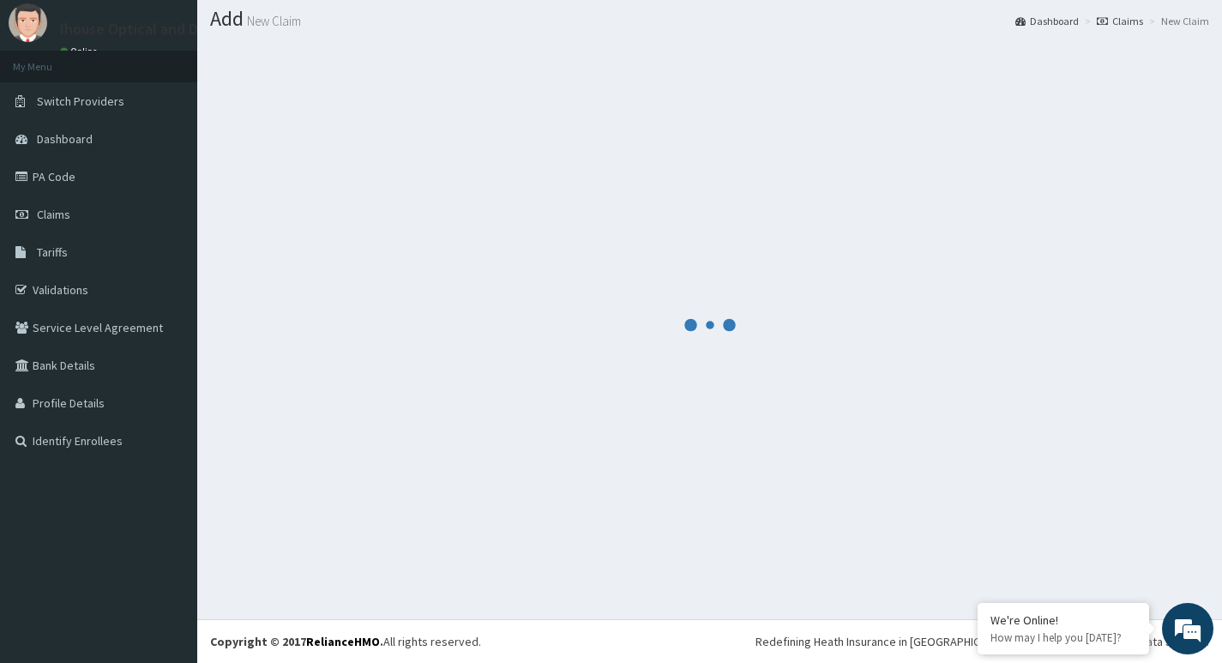
scroll to position [48, 0]
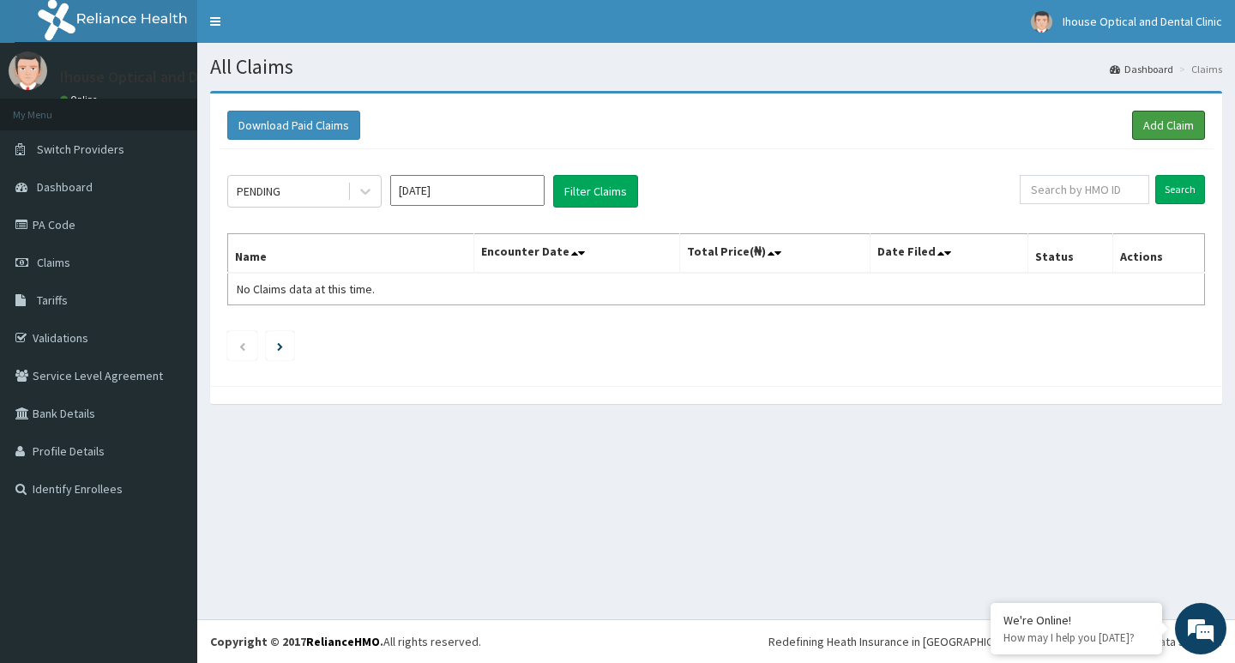
drag, startPoint x: 1171, startPoint y: 132, endPoint x: 1156, endPoint y: 141, distance: 17.7
click at [1169, 133] on link "Add Claim" at bounding box center [1168, 125] width 73 height 29
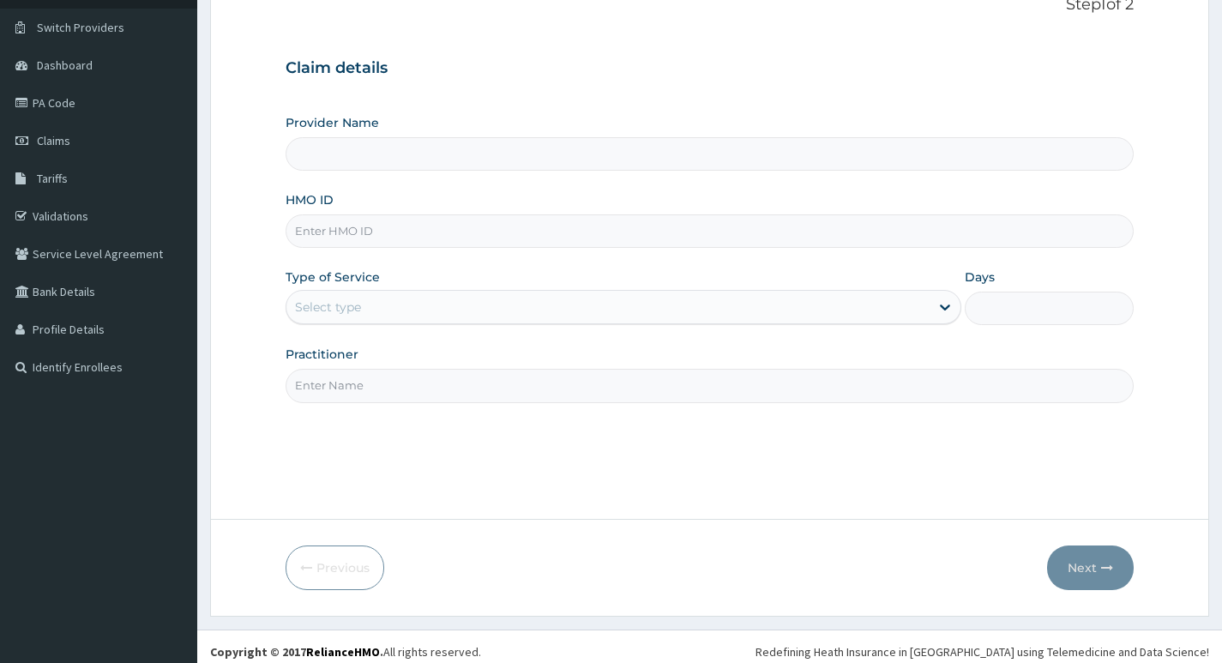
scroll to position [132, 0]
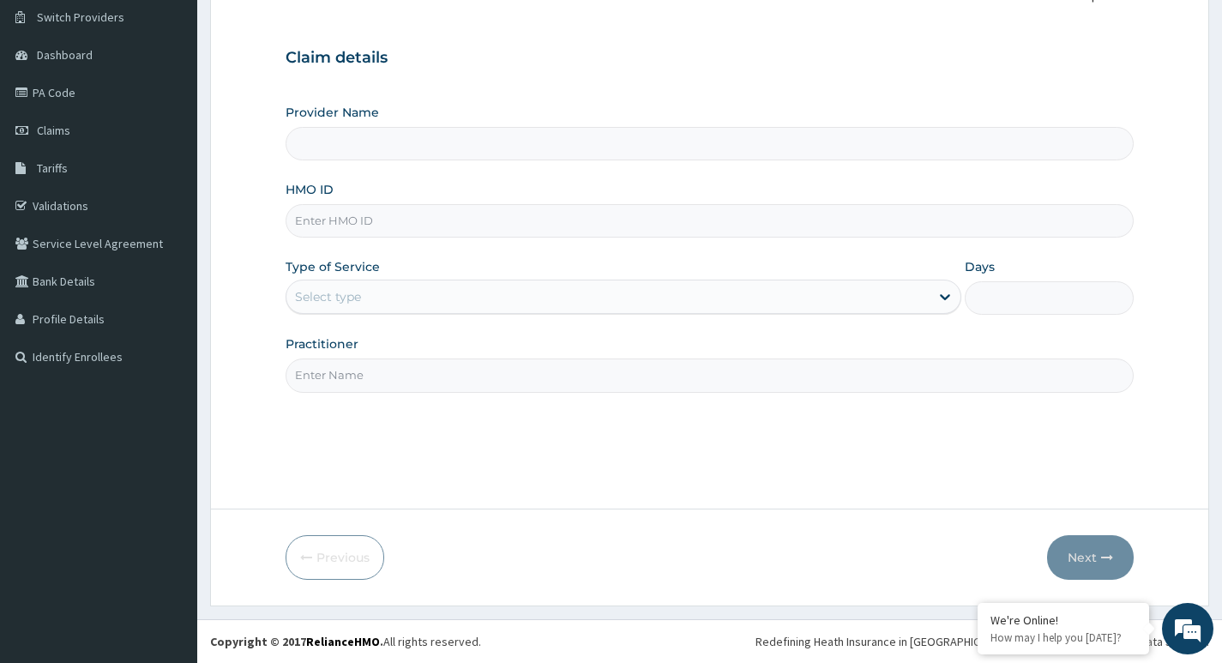
click at [366, 228] on input "HMO ID" at bounding box center [710, 220] width 848 height 33
paste input "mited -"
type input "mited -"
type input "iHouse Dental clinic- SURULERE"
type input "m"
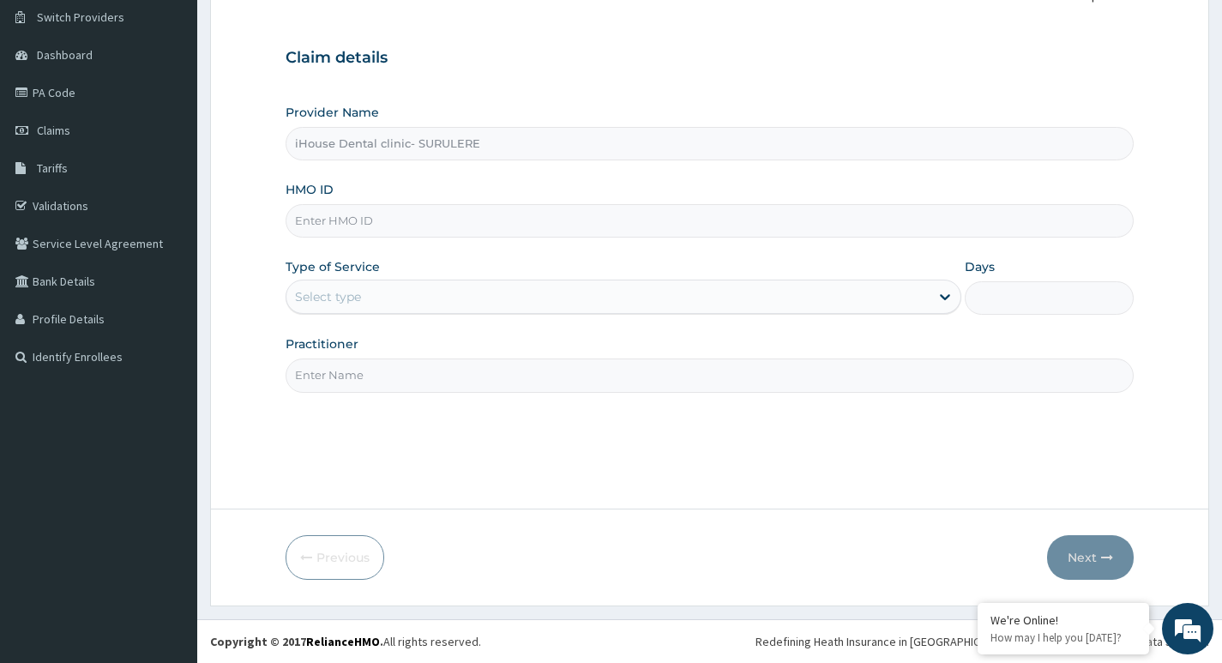
scroll to position [0, 0]
paste input "ABP/10294/A"
type input "ABP/10294/A"
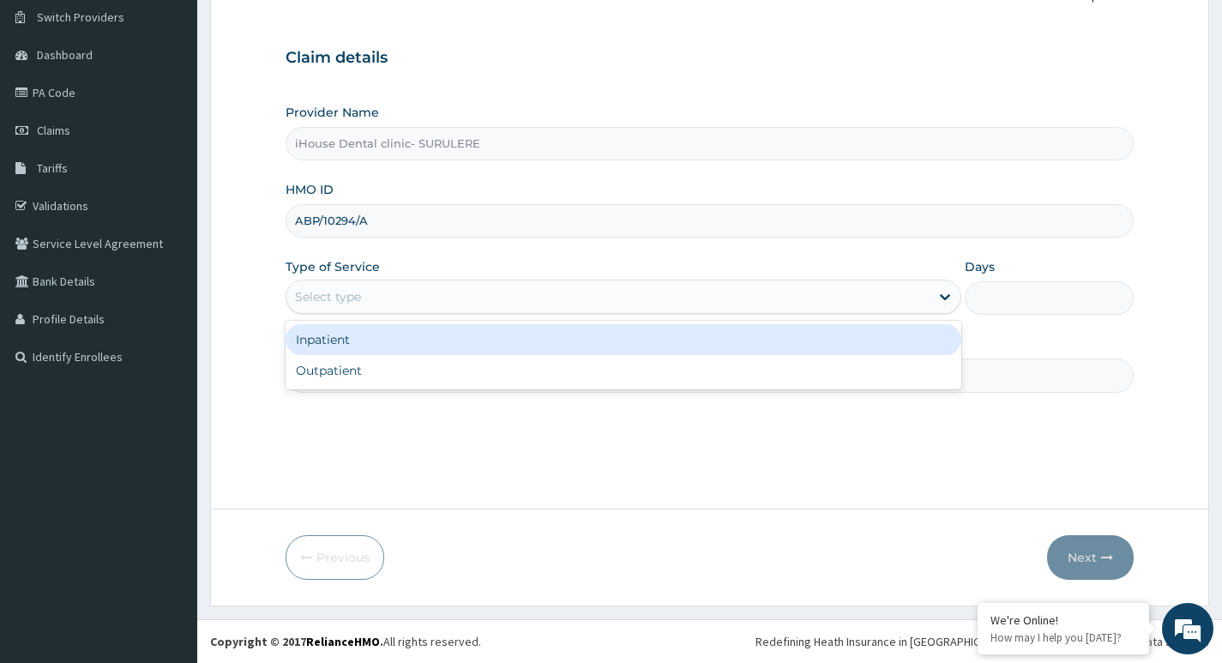
click at [368, 303] on div "Select type" at bounding box center [607, 296] width 643 height 27
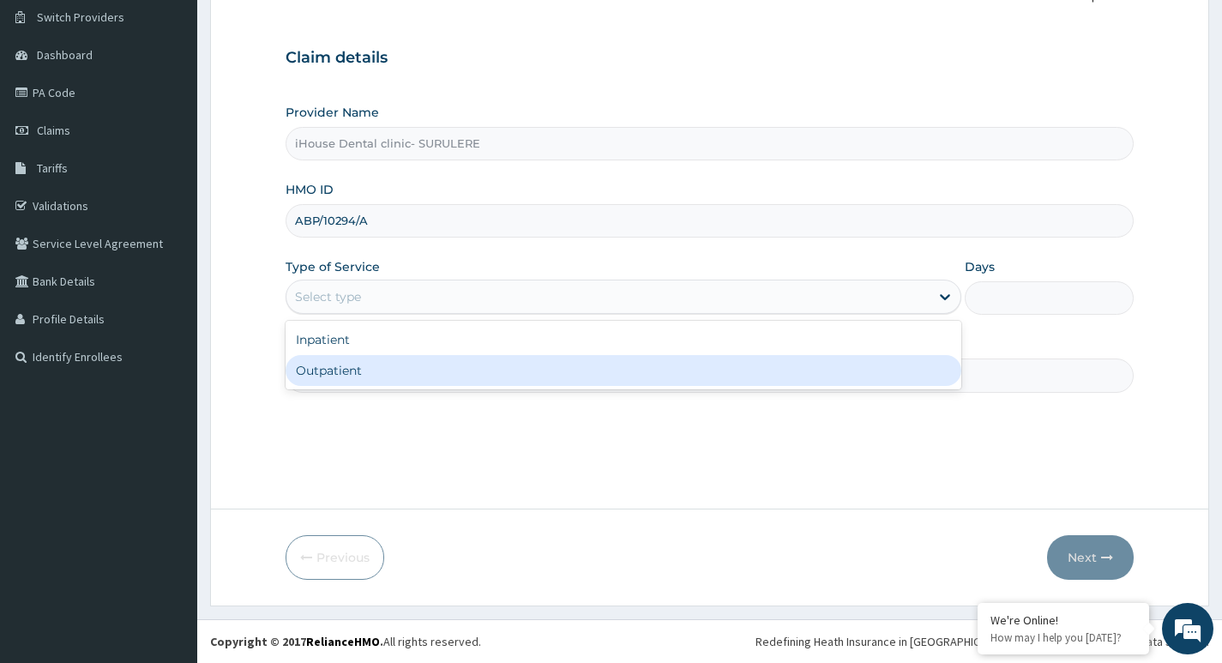
click at [372, 377] on div "Outpatient" at bounding box center [624, 370] width 676 height 31
type input "1"
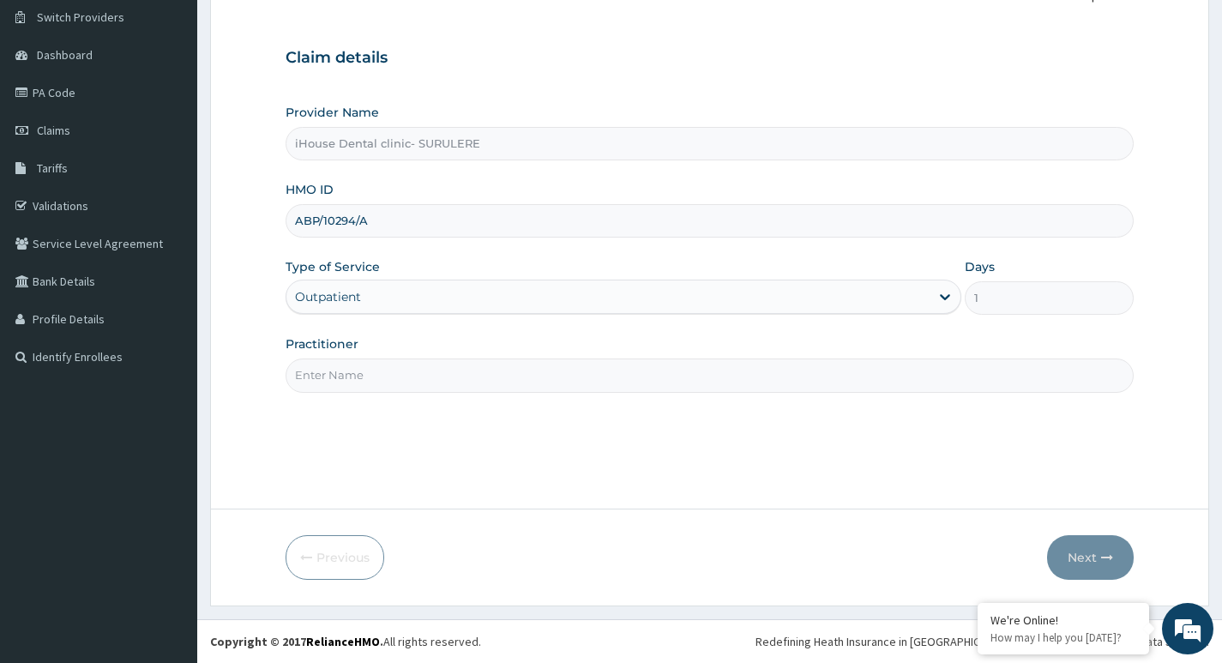
click at [352, 374] on input "Practitioner" at bounding box center [710, 374] width 848 height 33
type input "Dr Oge"
click at [1079, 559] on button "Next" at bounding box center [1090, 557] width 87 height 45
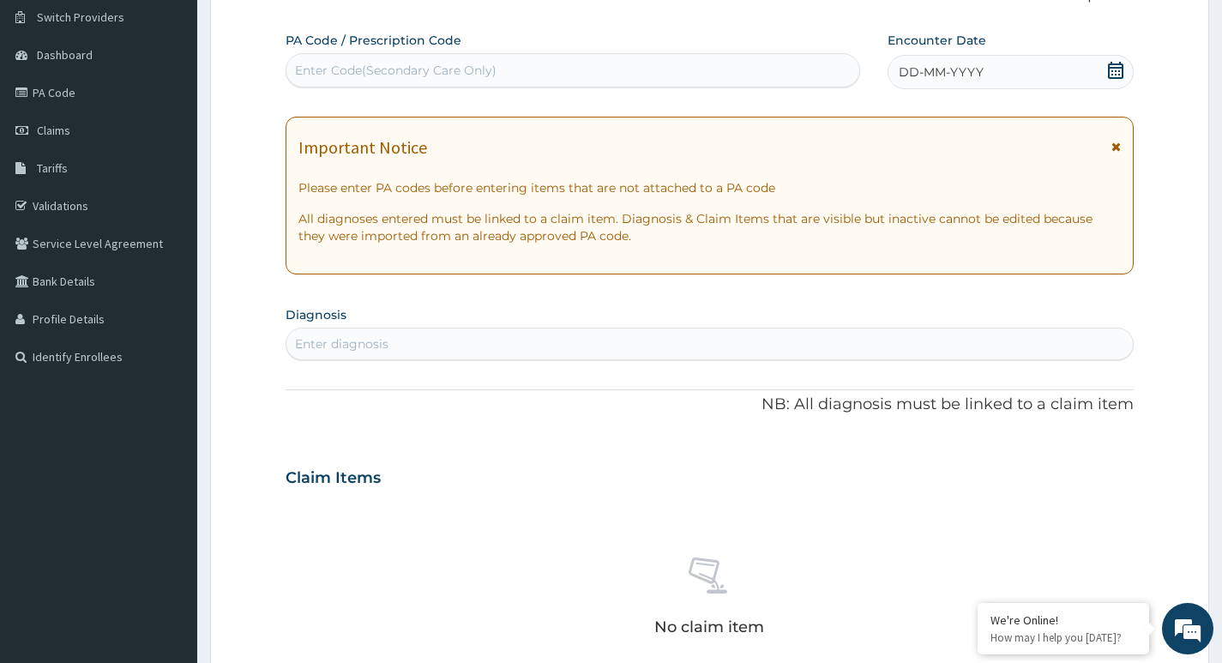
click at [403, 59] on div "Enter Code(Secondary Care Only)" at bounding box center [572, 70] width 573 height 27
paste input "PA/D056C7"
type input "PA/D056C7"
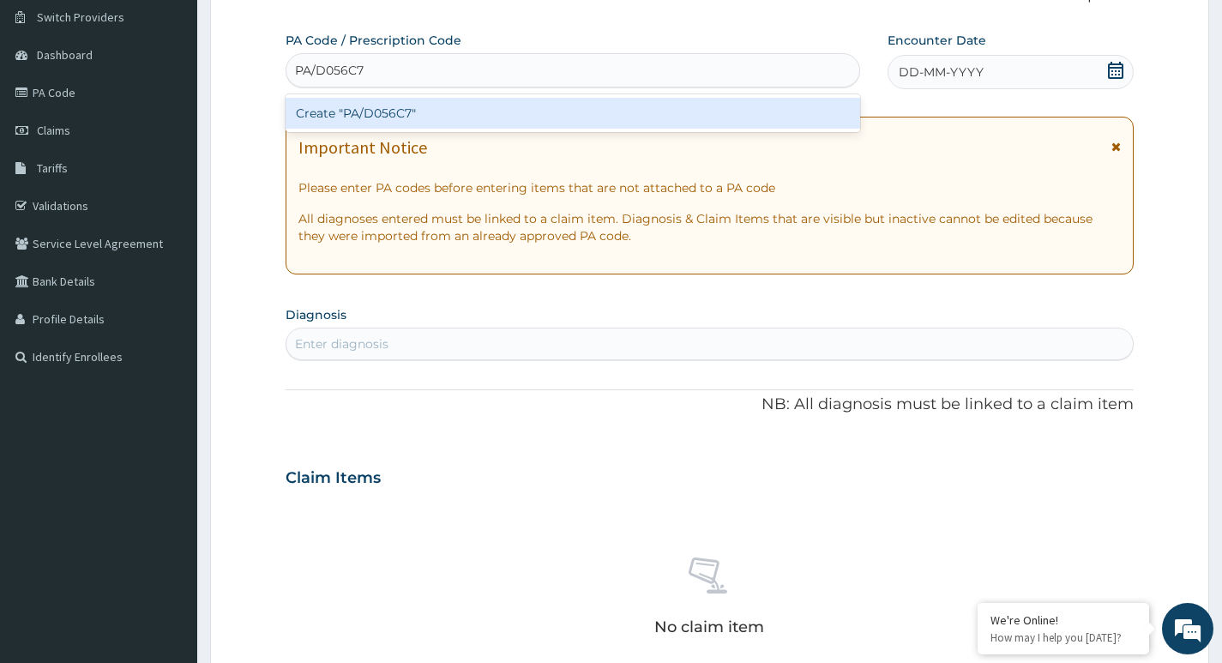
click at [442, 113] on div "Create "PA/D056C7"" at bounding box center [573, 113] width 575 height 31
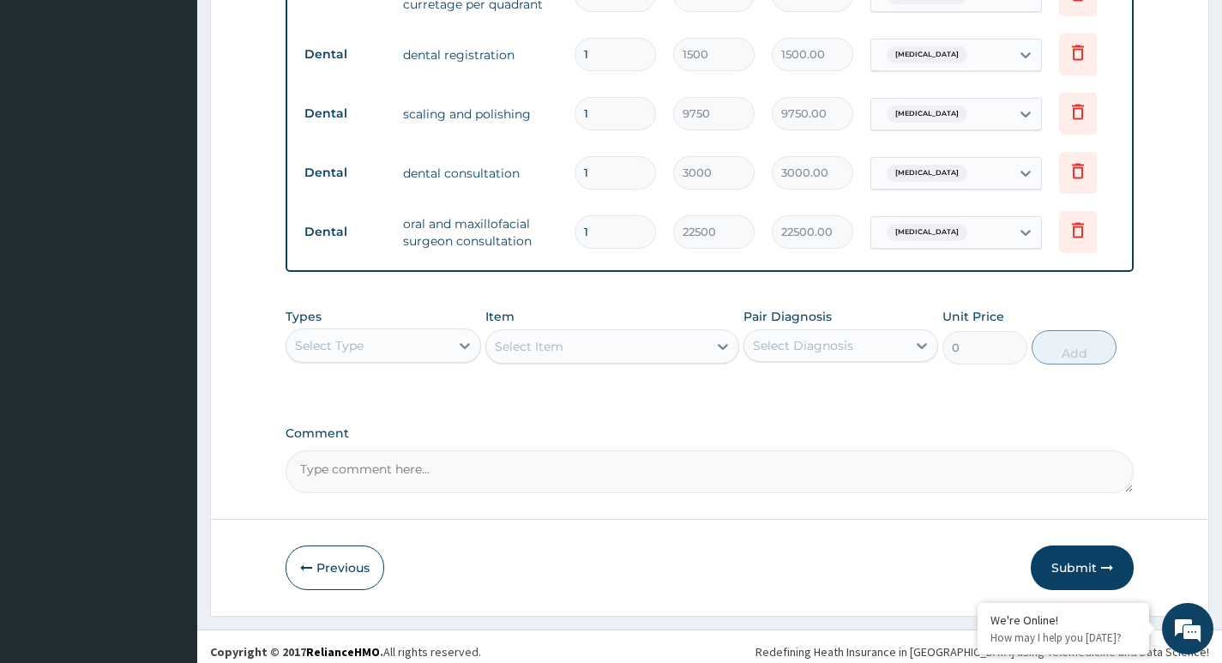
scroll to position [1038, 0]
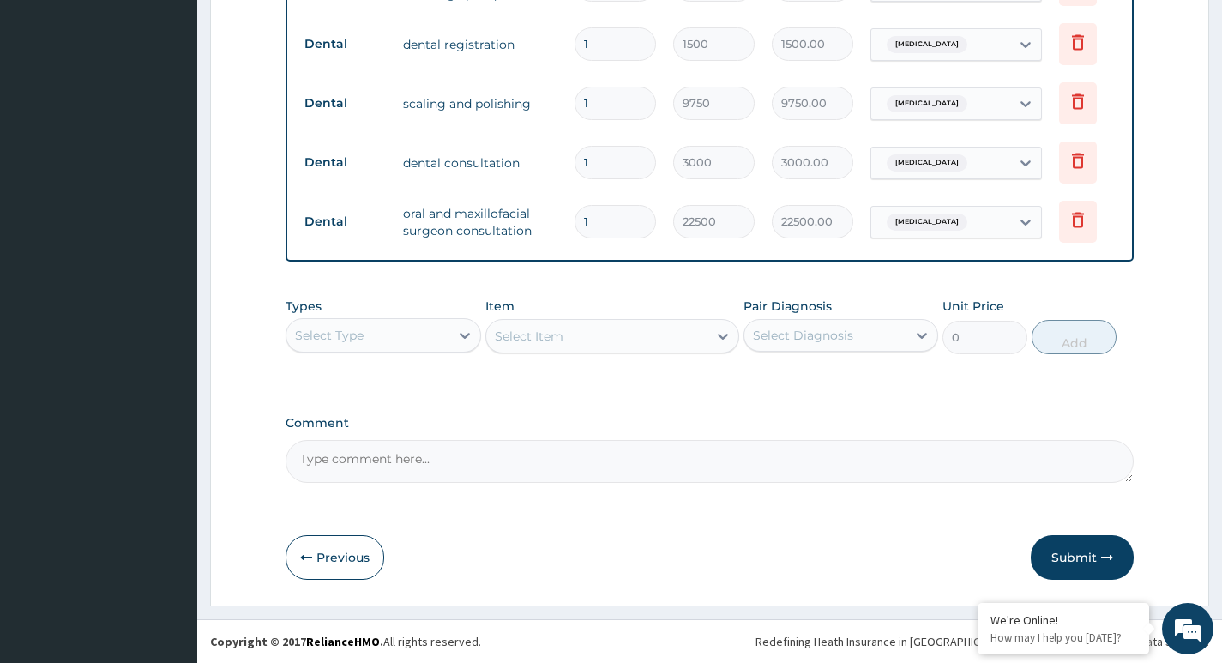
click at [436, 463] on textarea "Comment" at bounding box center [710, 461] width 848 height 43
type textarea "Kindly give approval at 92,690"
click at [1074, 553] on button "Submit" at bounding box center [1082, 557] width 103 height 45
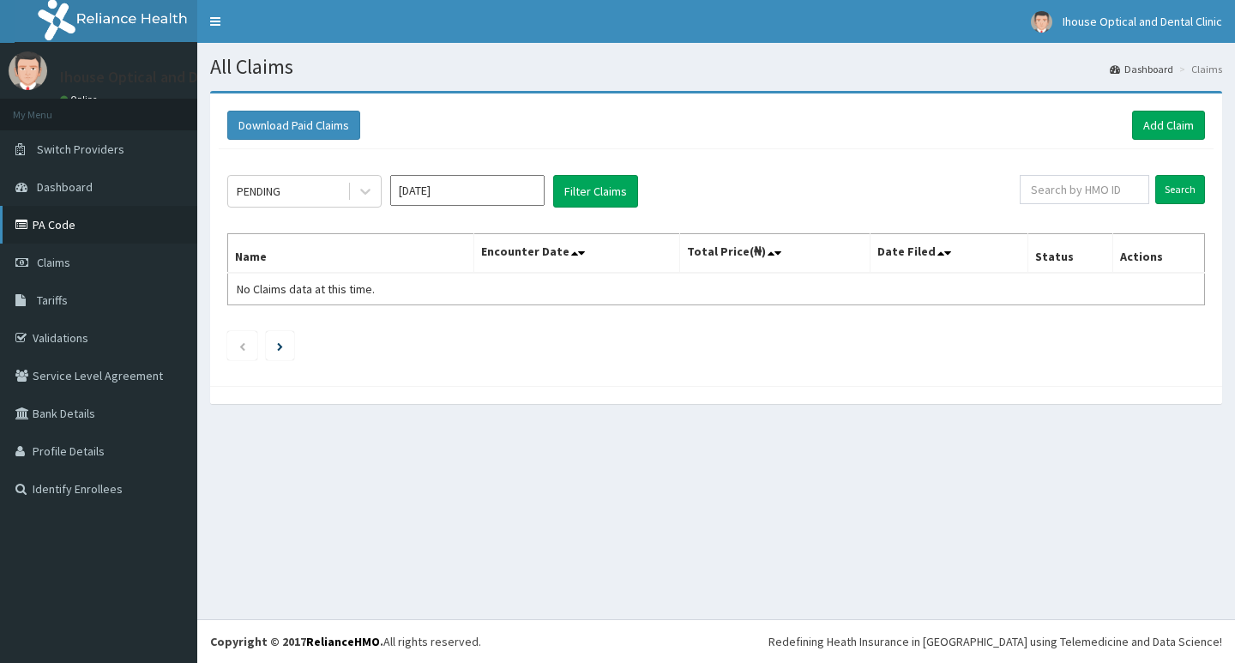
click at [68, 232] on link "PA Code" at bounding box center [98, 225] width 197 height 38
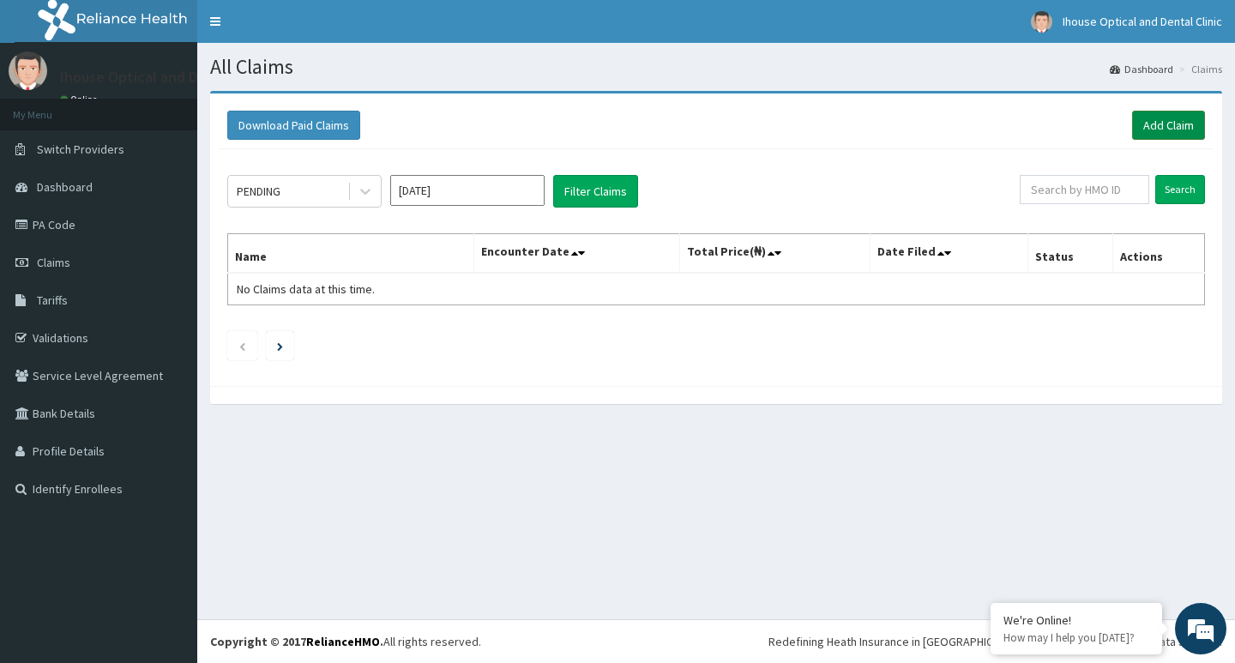
click at [1181, 129] on link "Add Claim" at bounding box center [1168, 125] width 73 height 29
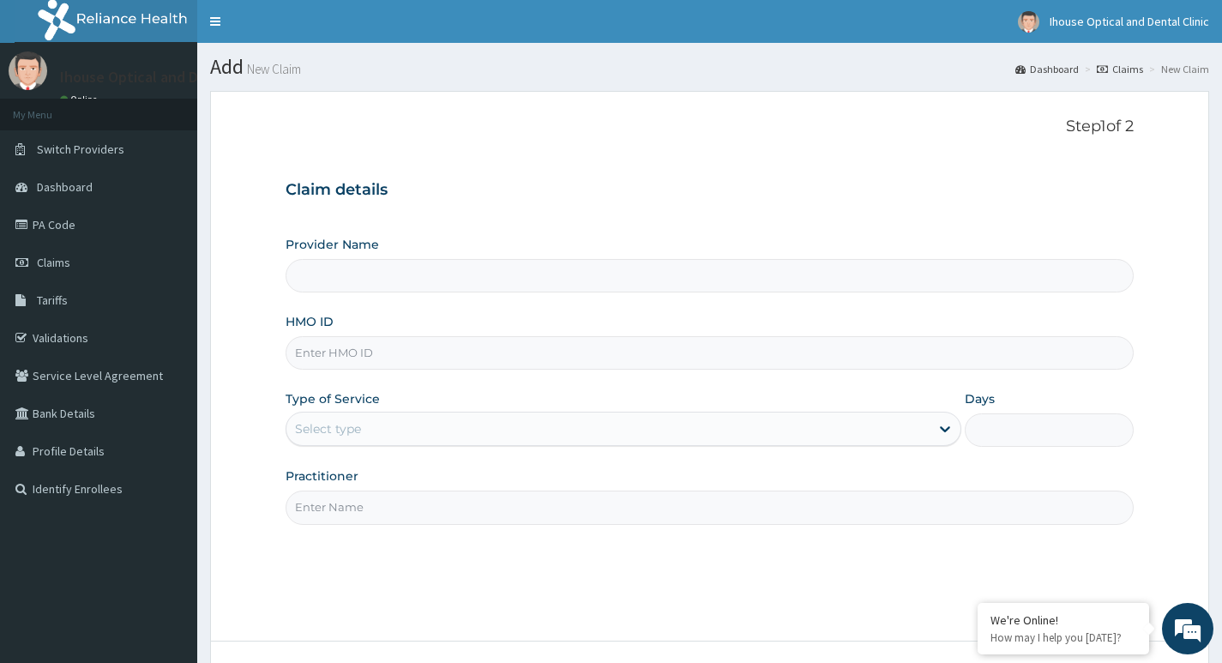
type input "iHouse Dental clinic- SURULERE"
click at [373, 358] on input "HMO ID" at bounding box center [710, 352] width 848 height 33
paste input "ARM/10011/E"
type input "ARM/10011/E"
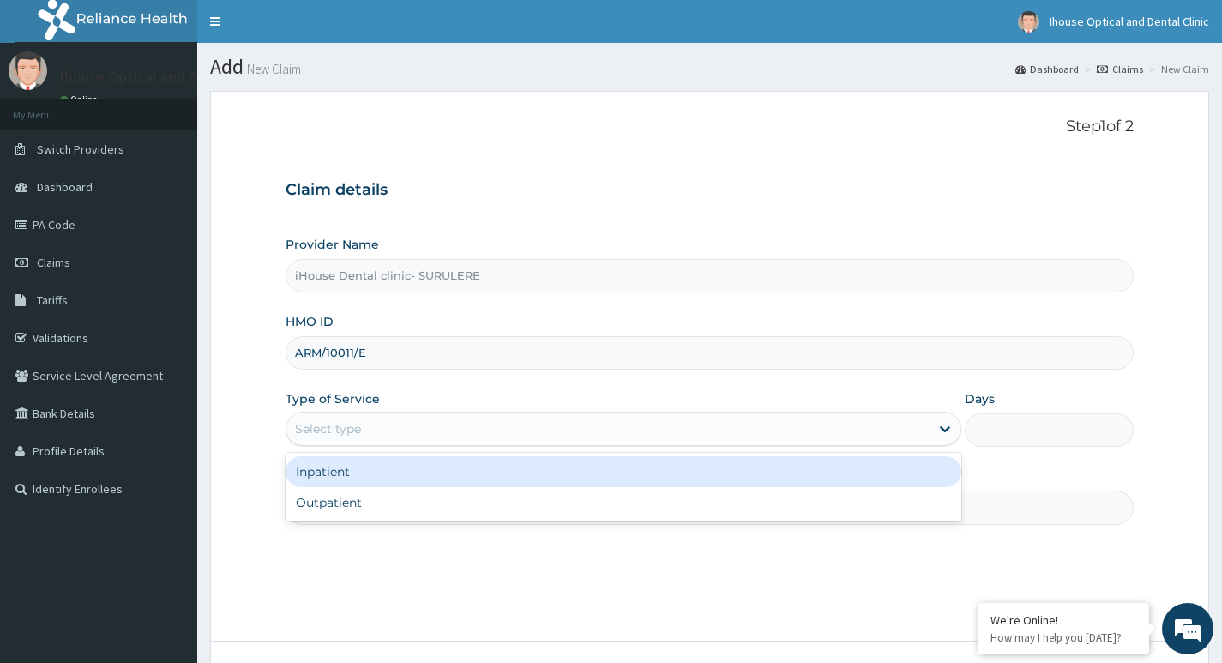
click at [386, 439] on div "Select type" at bounding box center [607, 428] width 643 height 27
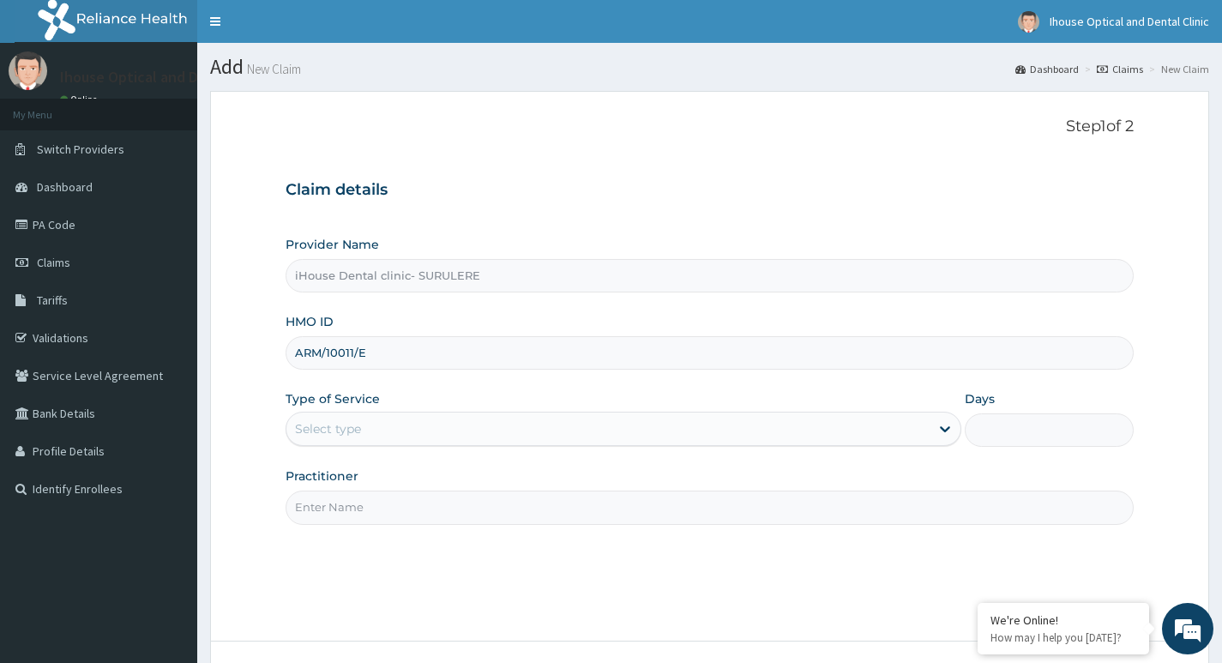
click at [390, 520] on input "Practitioner" at bounding box center [710, 506] width 848 height 33
click at [388, 505] on input "Practitioner" at bounding box center [710, 506] width 848 height 33
drag, startPoint x: 374, startPoint y: 424, endPoint x: 380, endPoint y: 450, distance: 26.4
click at [377, 436] on div "Select type" at bounding box center [607, 428] width 643 height 27
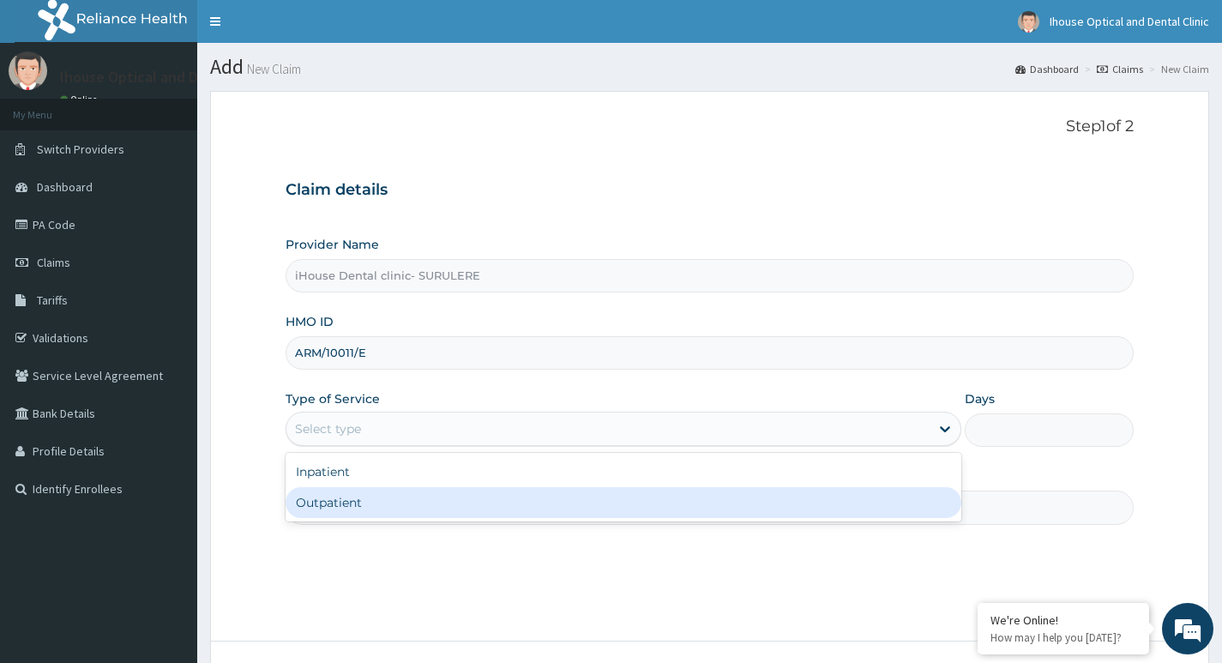
click at [384, 502] on div "Outpatient" at bounding box center [624, 502] width 676 height 31
type input "1"
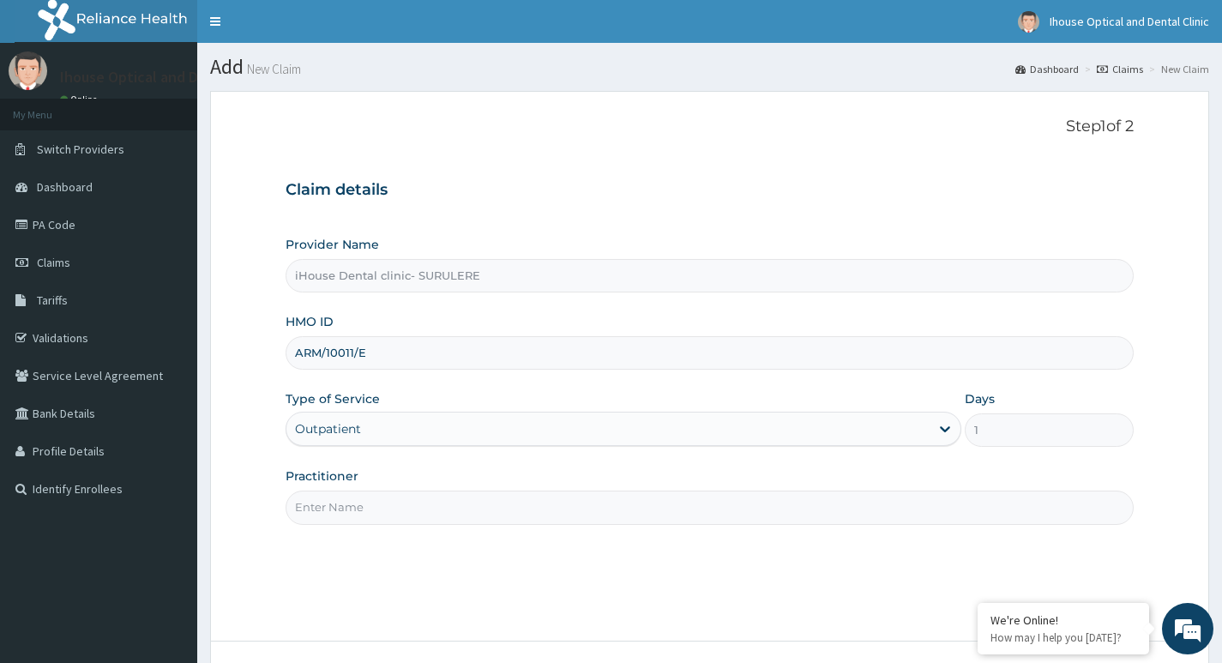
scroll to position [132, 0]
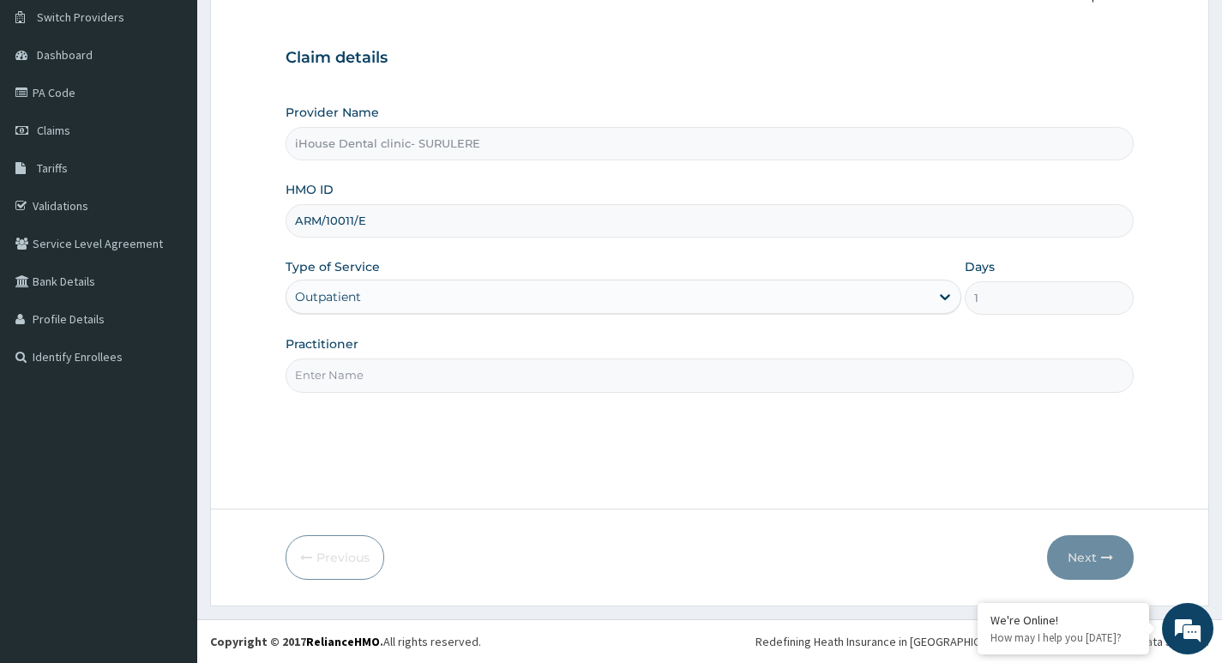
click at [371, 376] on input "Practitioner" at bounding box center [710, 374] width 848 height 33
type input "Dr Oge"
click at [1074, 553] on button "Next" at bounding box center [1090, 557] width 87 height 45
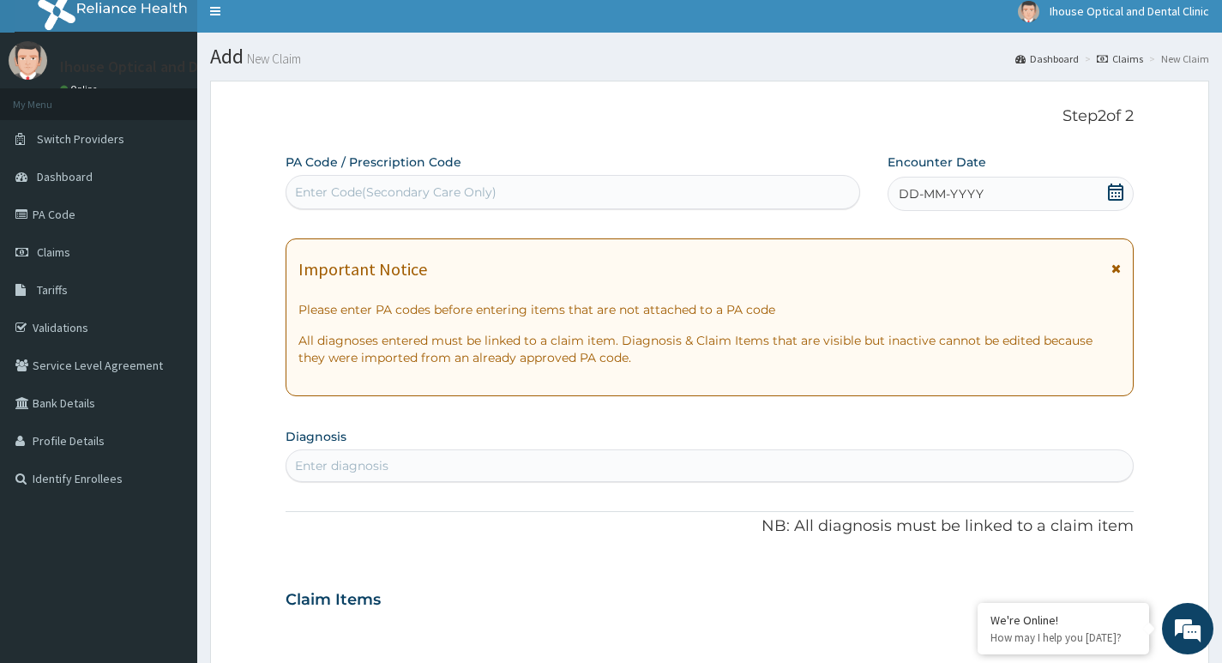
scroll to position [0, 0]
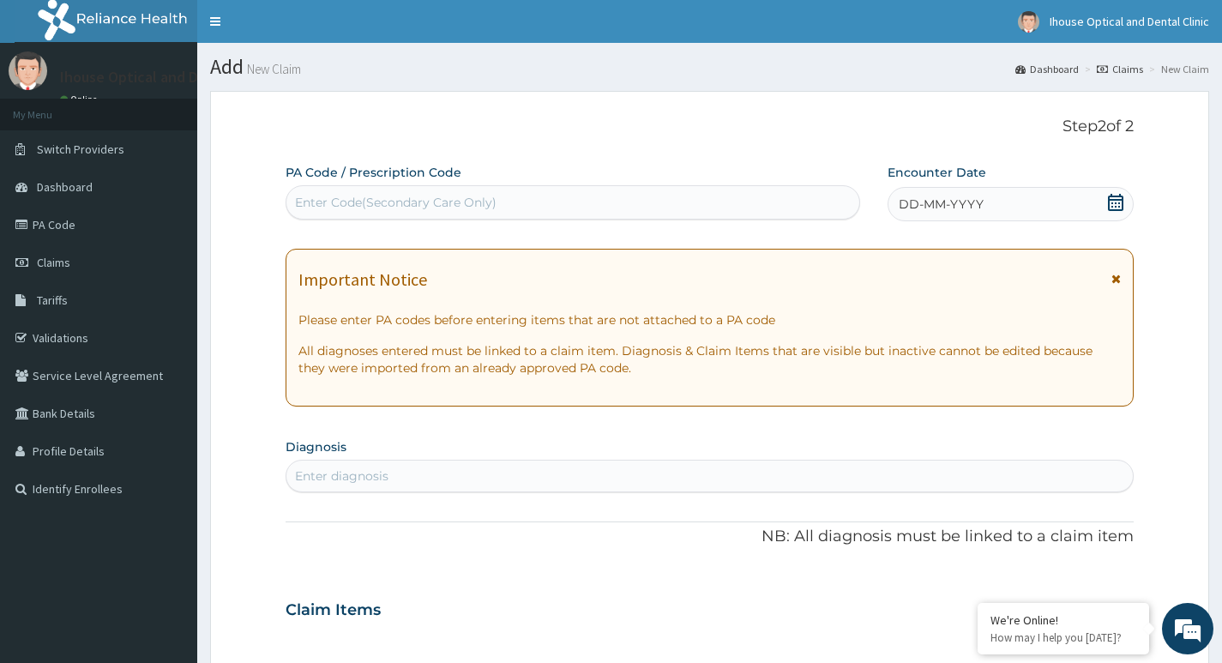
click at [376, 209] on div "Enter Code(Secondary Care Only)" at bounding box center [396, 202] width 202 height 17
paste input "PA/3F33D9"
type input "PA/3F33D9"
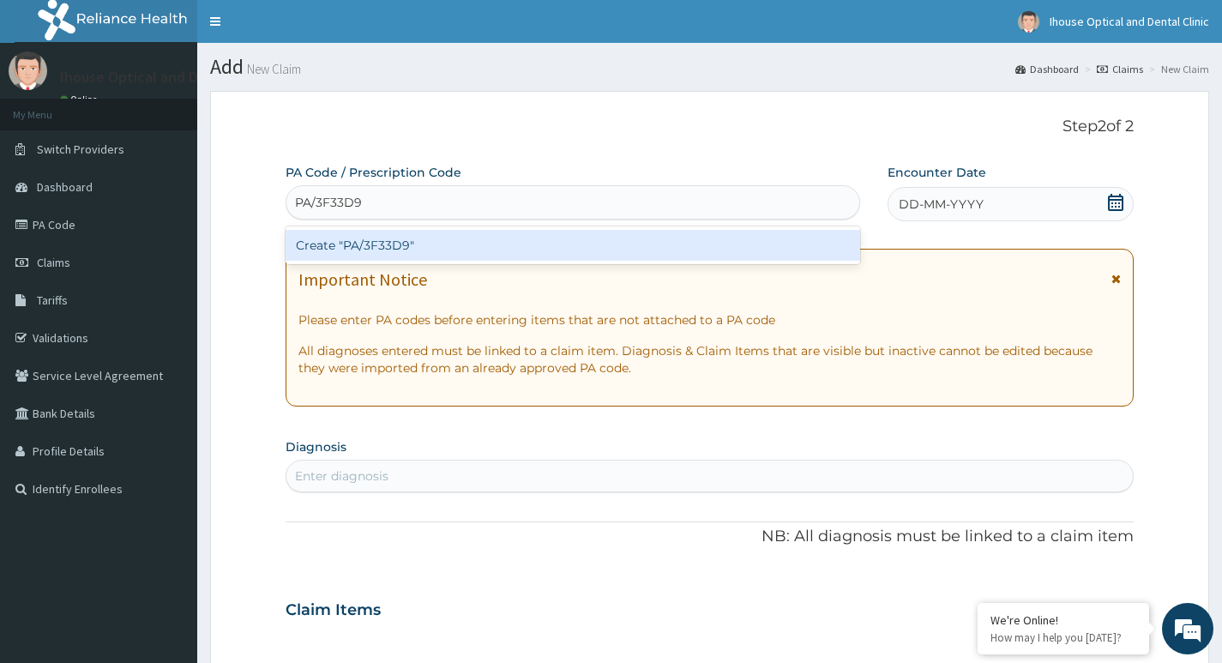
click at [408, 250] on div "Create "PA/3F33D9"" at bounding box center [573, 245] width 575 height 31
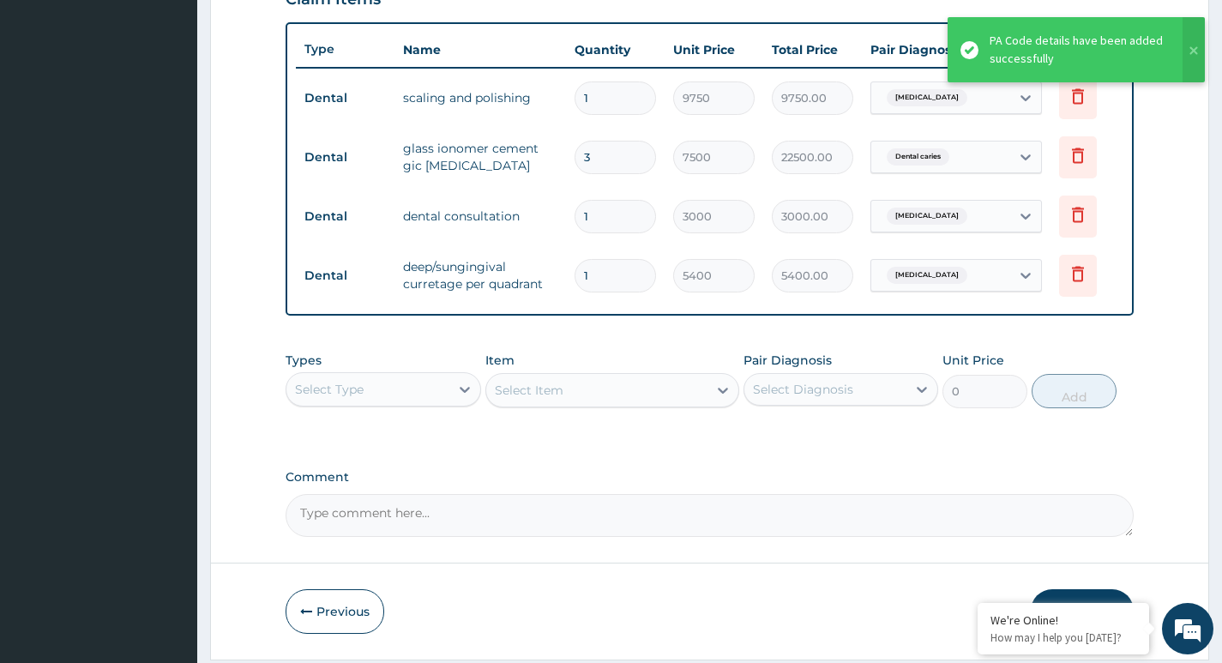
scroll to position [683, 0]
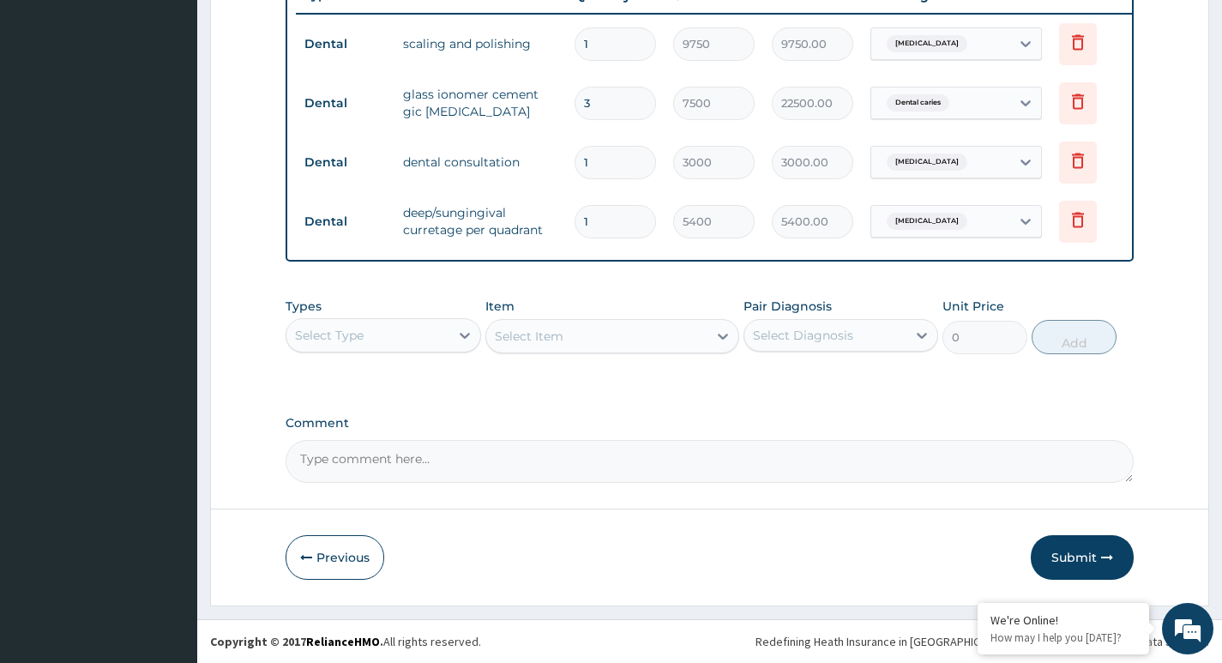
click at [382, 462] on textarea "Comment" at bounding box center [710, 461] width 848 height 43
type textarea "Kindly give approval at 34,350"
click at [1071, 557] on button "Submit" at bounding box center [1082, 557] width 103 height 45
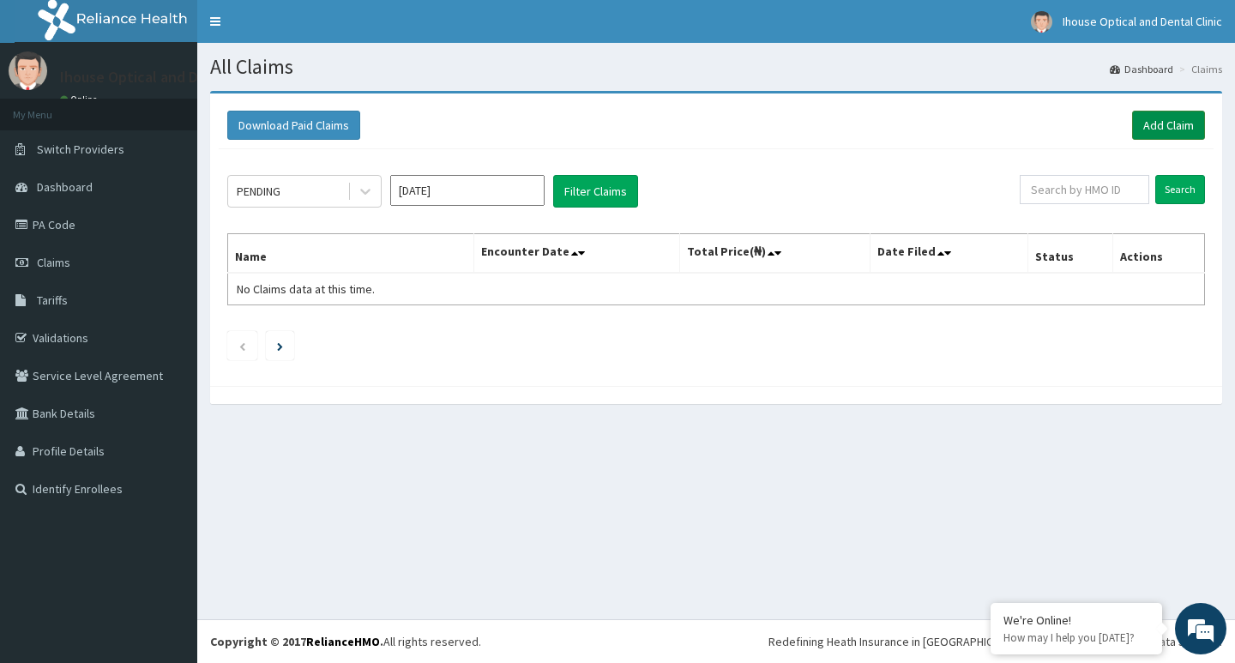
click at [1140, 124] on link "Add Claim" at bounding box center [1168, 125] width 73 height 29
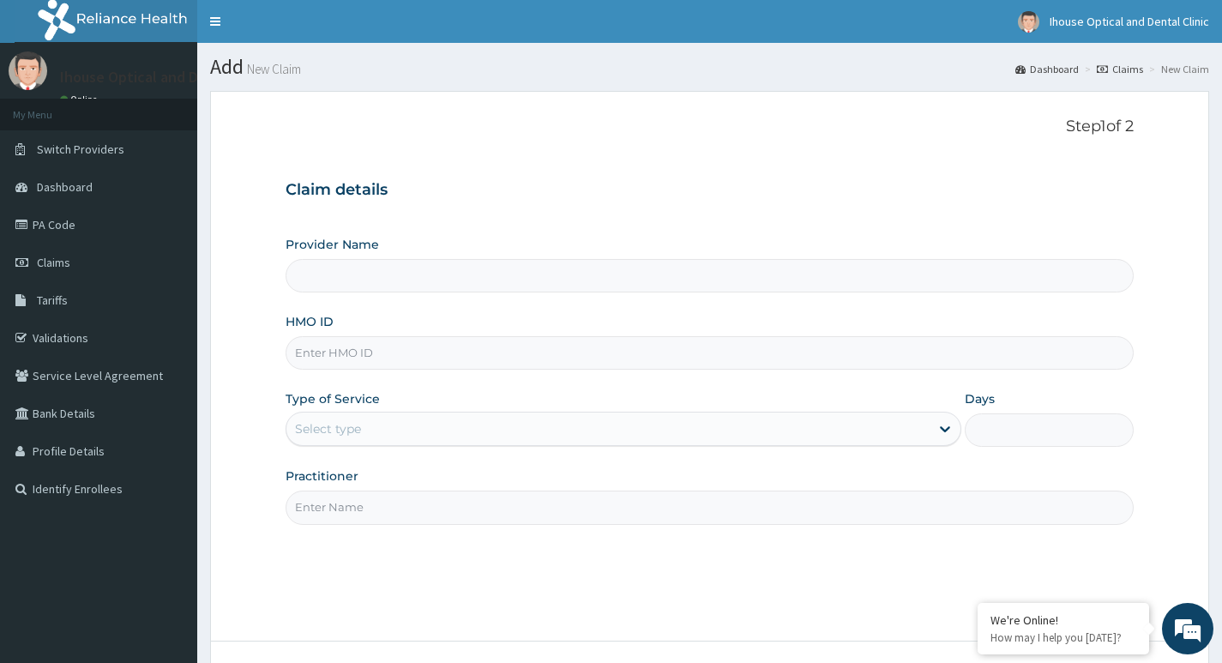
type input "iHouse Dental clinic- SURULERE"
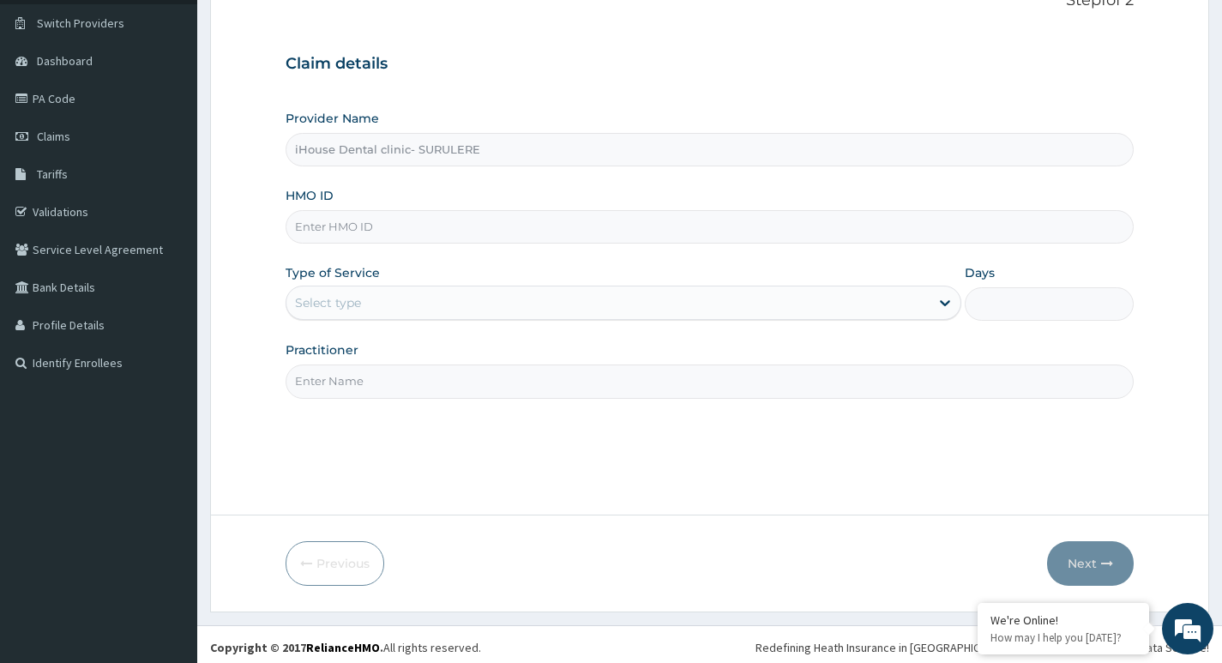
scroll to position [132, 0]
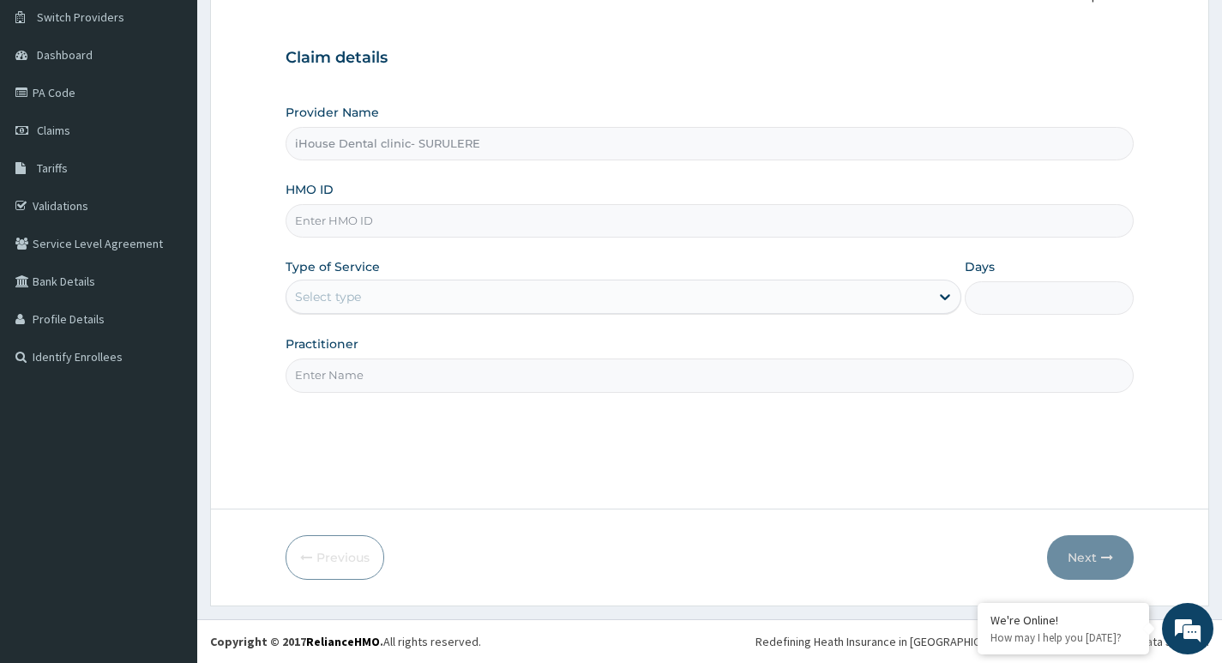
click at [325, 226] on input "HMO ID" at bounding box center [710, 220] width 848 height 33
paste input "ARM/10011/D"
type input "ARM/10011/D"
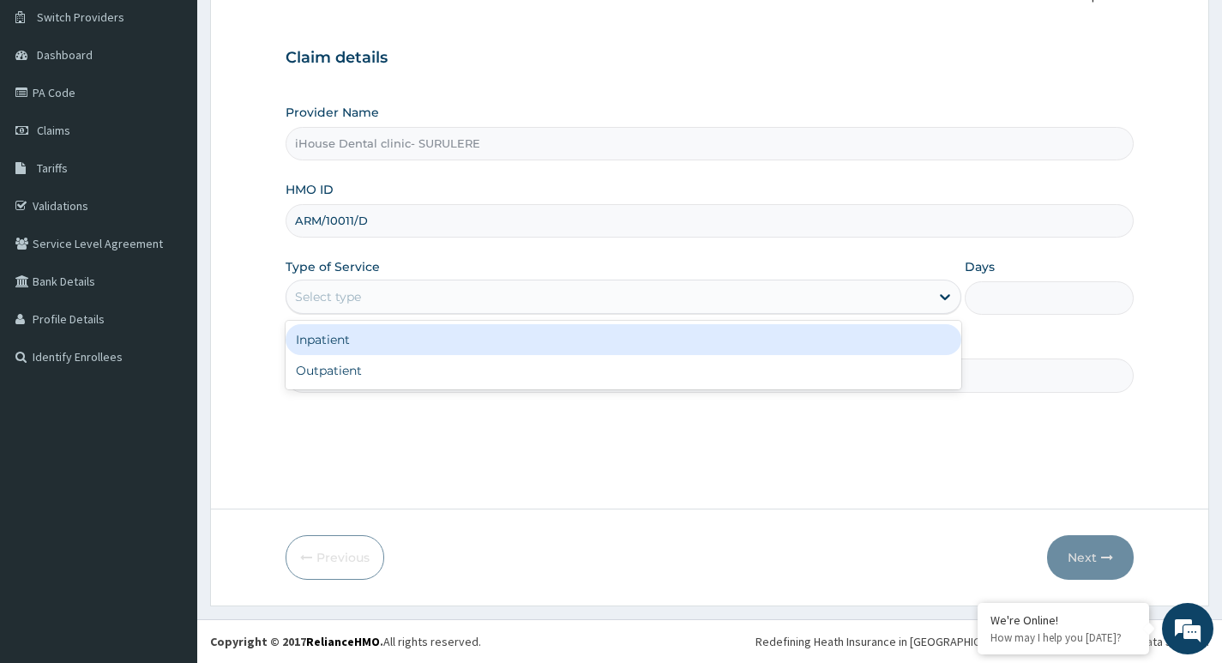
click at [364, 297] on div "Select type" at bounding box center [607, 296] width 643 height 27
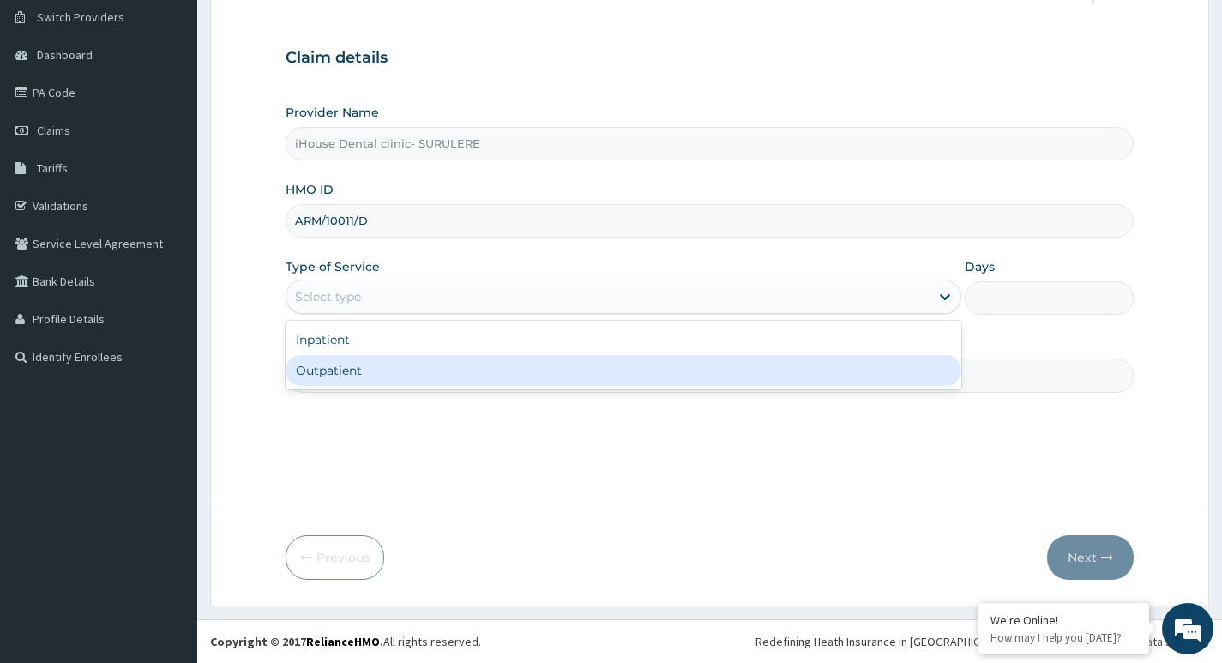
click at [369, 363] on div "Outpatient" at bounding box center [624, 370] width 676 height 31
type input "1"
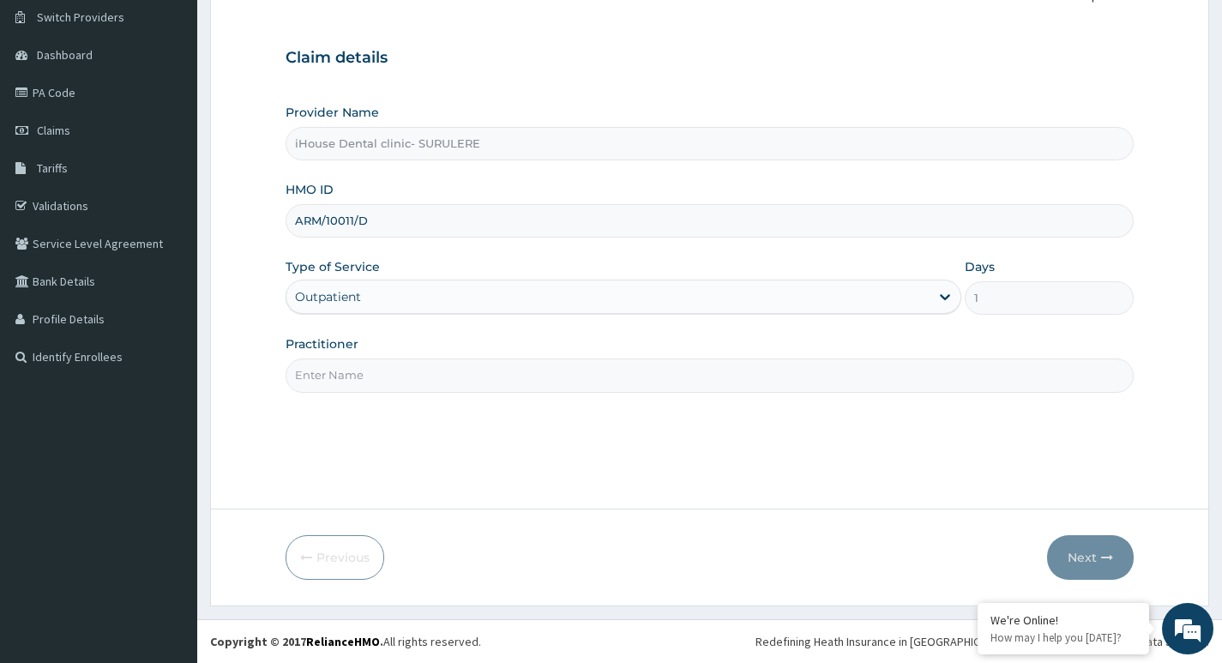
click at [346, 367] on input "Practitioner" at bounding box center [710, 374] width 848 height 33
paste input "PA/914091"
type input "PA/914091"
click at [1098, 555] on button "Next" at bounding box center [1090, 557] width 87 height 45
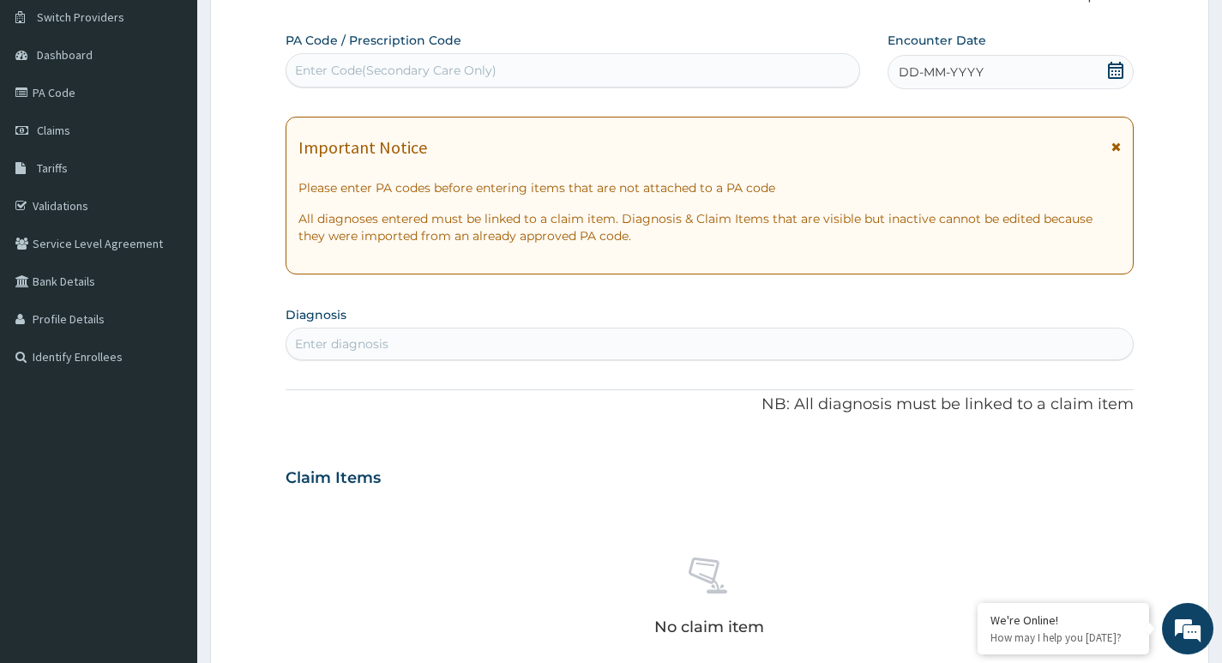
click at [352, 64] on div "Enter Code(Secondary Care Only)" at bounding box center [396, 70] width 202 height 17
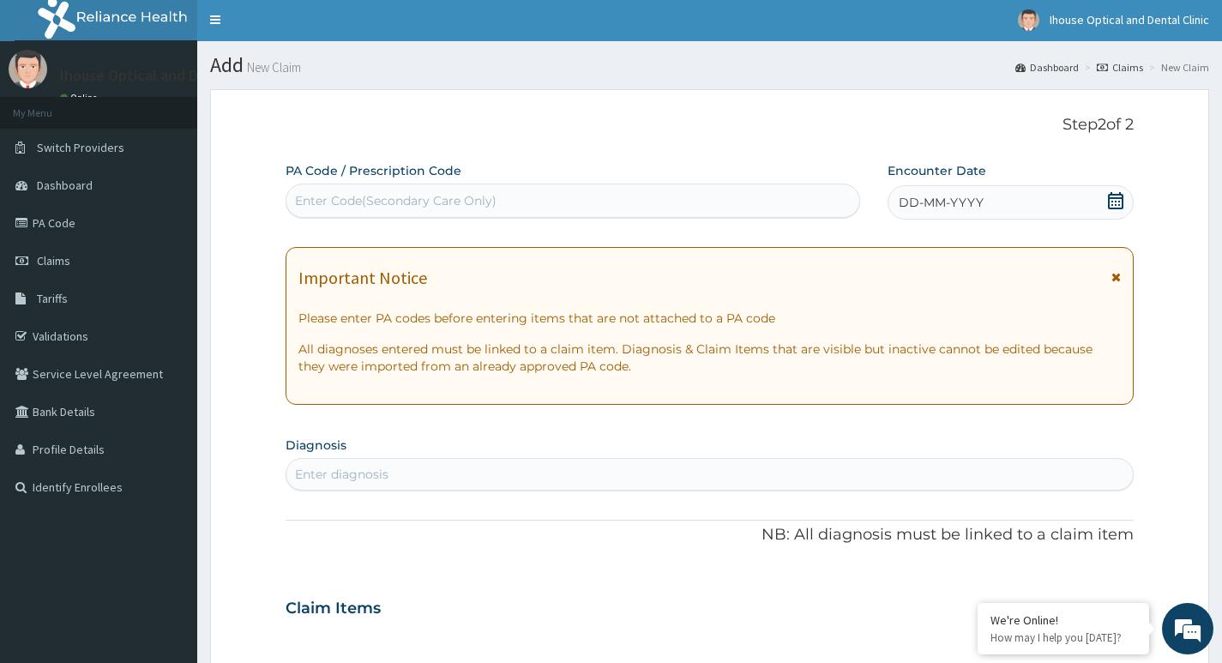
scroll to position [0, 0]
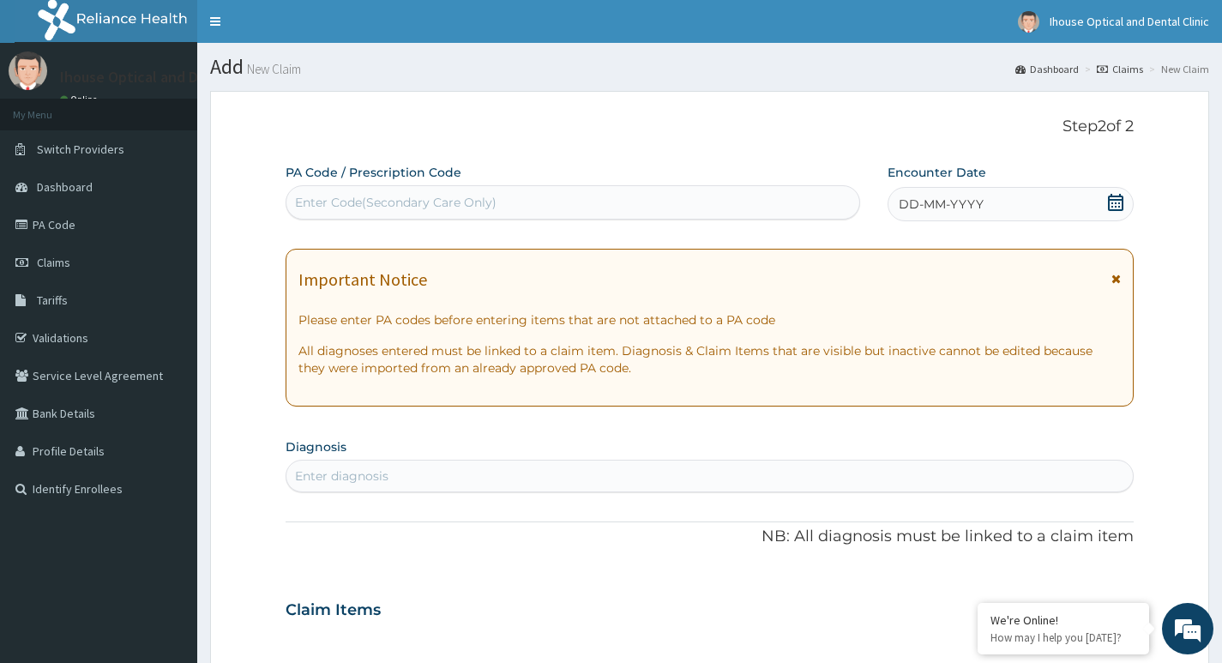
paste input "PA/914091"
type input "PA/914091"
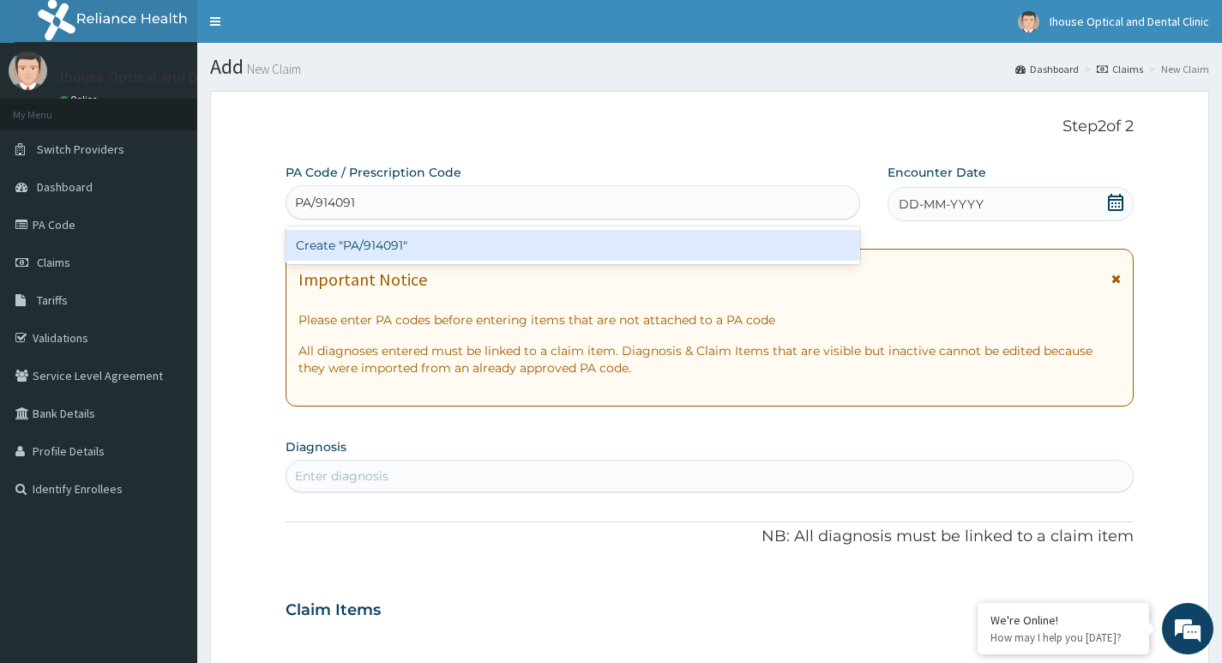
click at [430, 244] on div "Create "PA/914091"" at bounding box center [573, 245] width 575 height 31
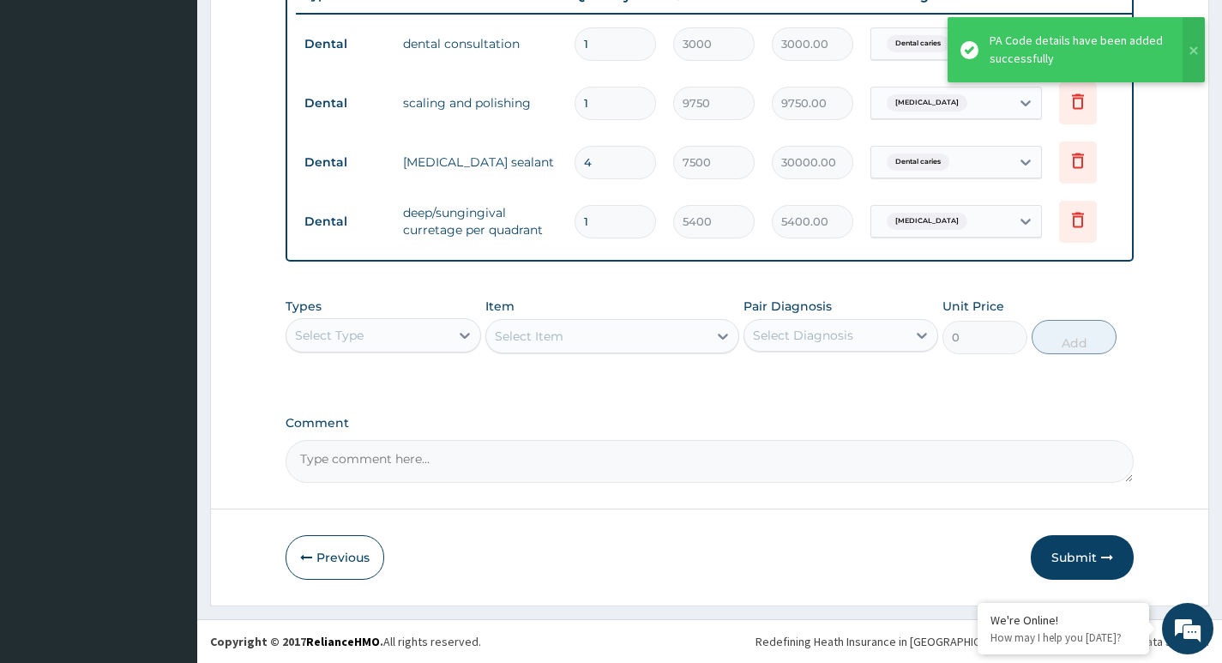
scroll to position [683, 0]
click at [358, 455] on textarea "Comment" at bounding box center [710, 461] width 848 height 43
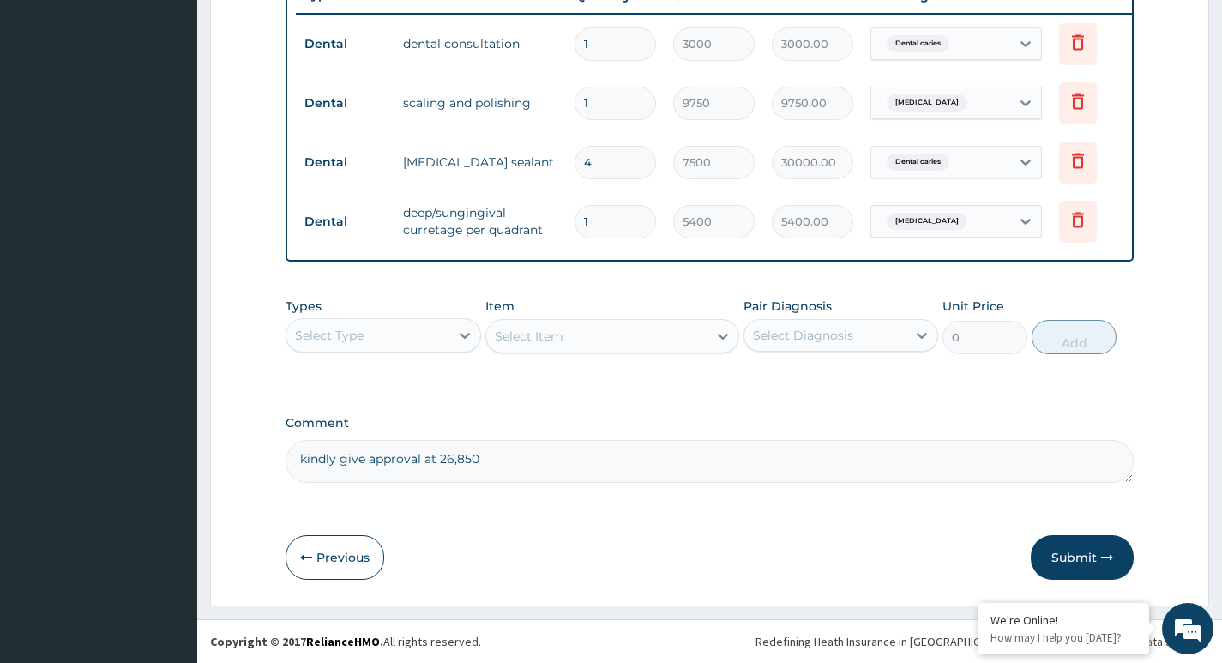
type textarea "kindly give approval at 26,850"
click at [1080, 555] on button "Submit" at bounding box center [1082, 557] width 103 height 45
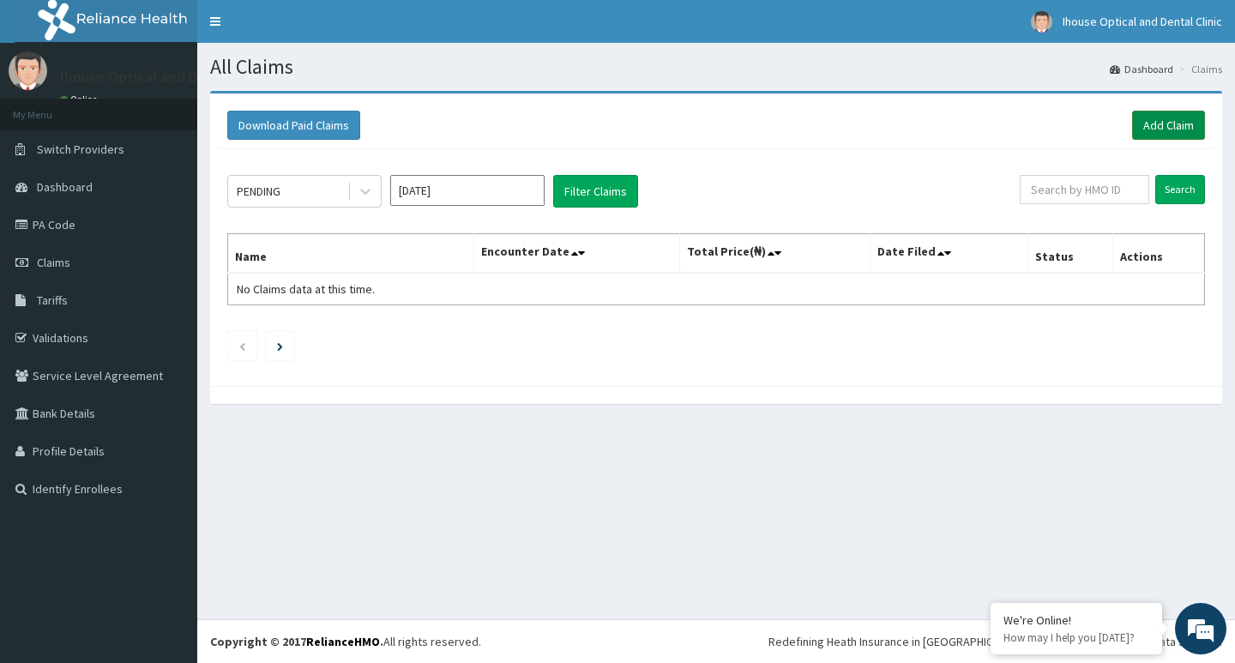
click at [1176, 135] on link "Add Claim" at bounding box center [1168, 125] width 73 height 29
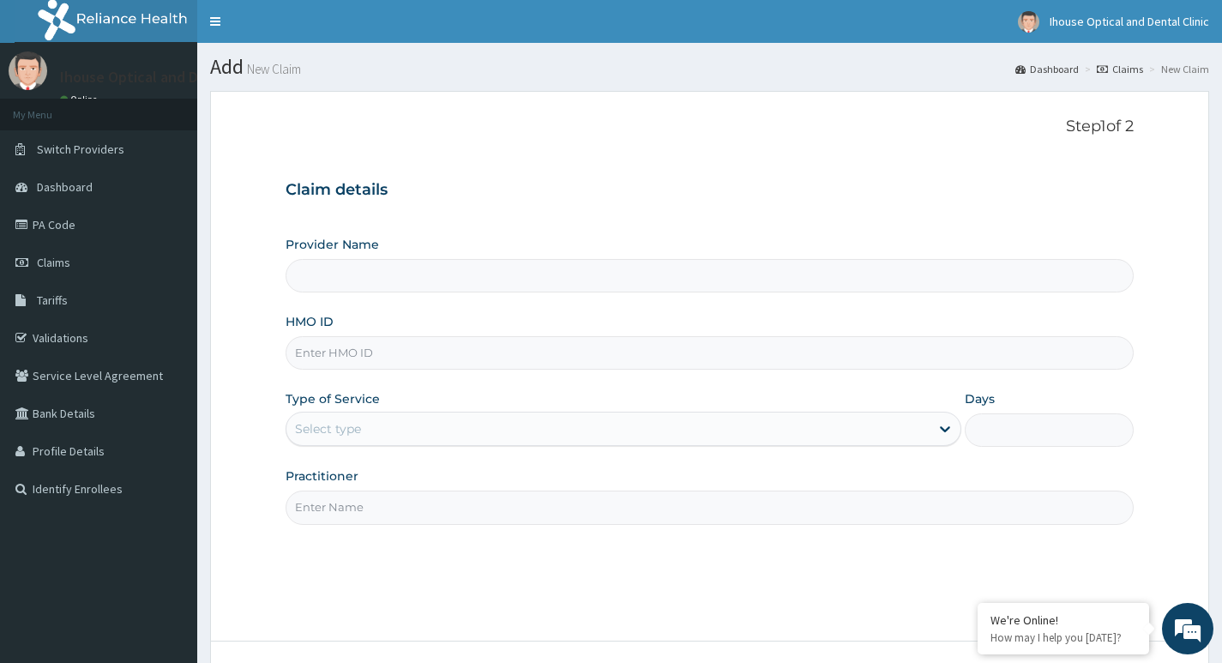
type input "iHouse Dental clinic- SURULERE"
click at [358, 352] on input "HMO ID" at bounding box center [710, 352] width 848 height 33
paste input "ARM/10011/B"
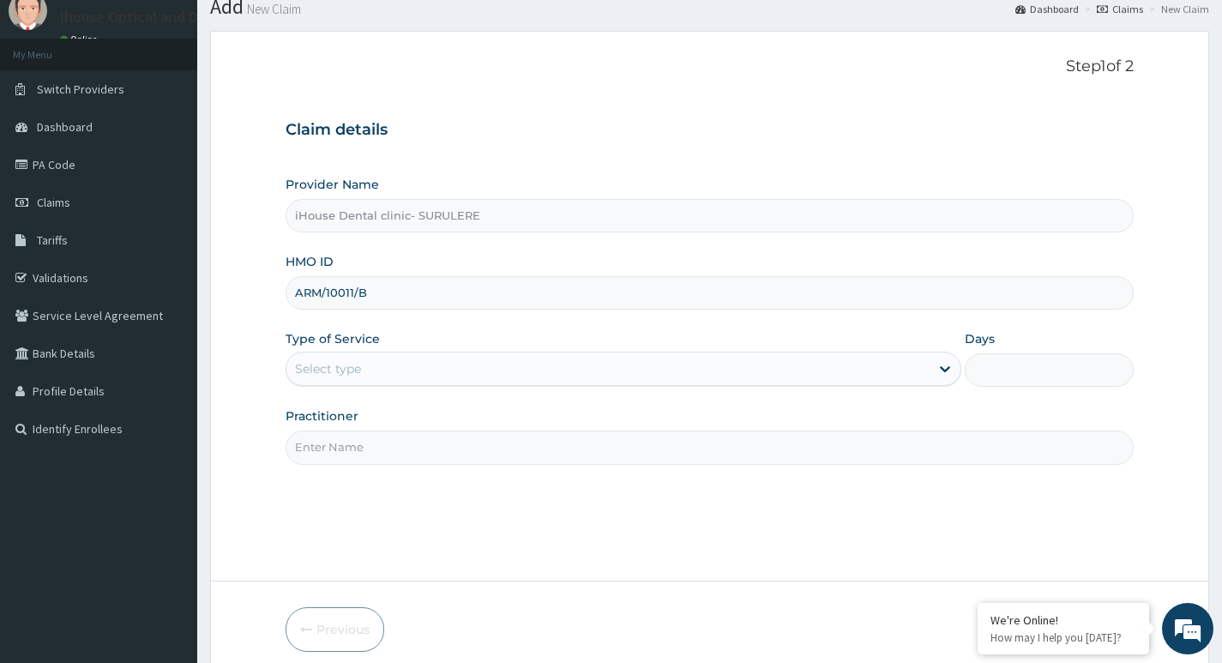
scroll to position [132, 0]
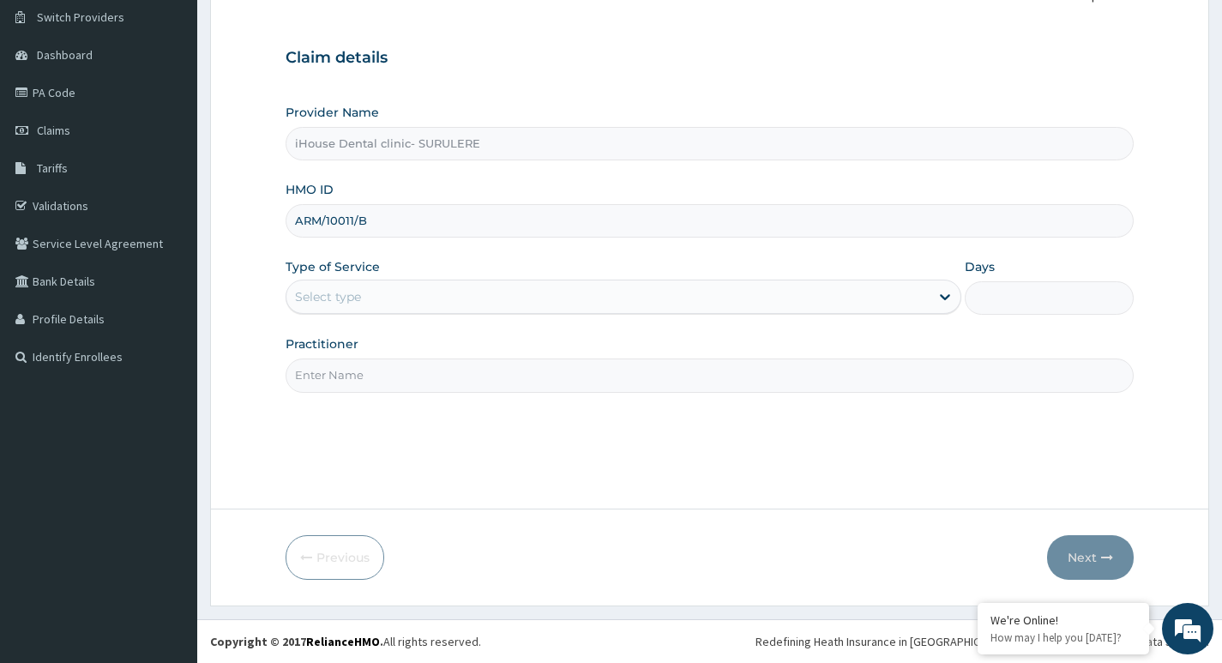
type input "ARM/10011/B"
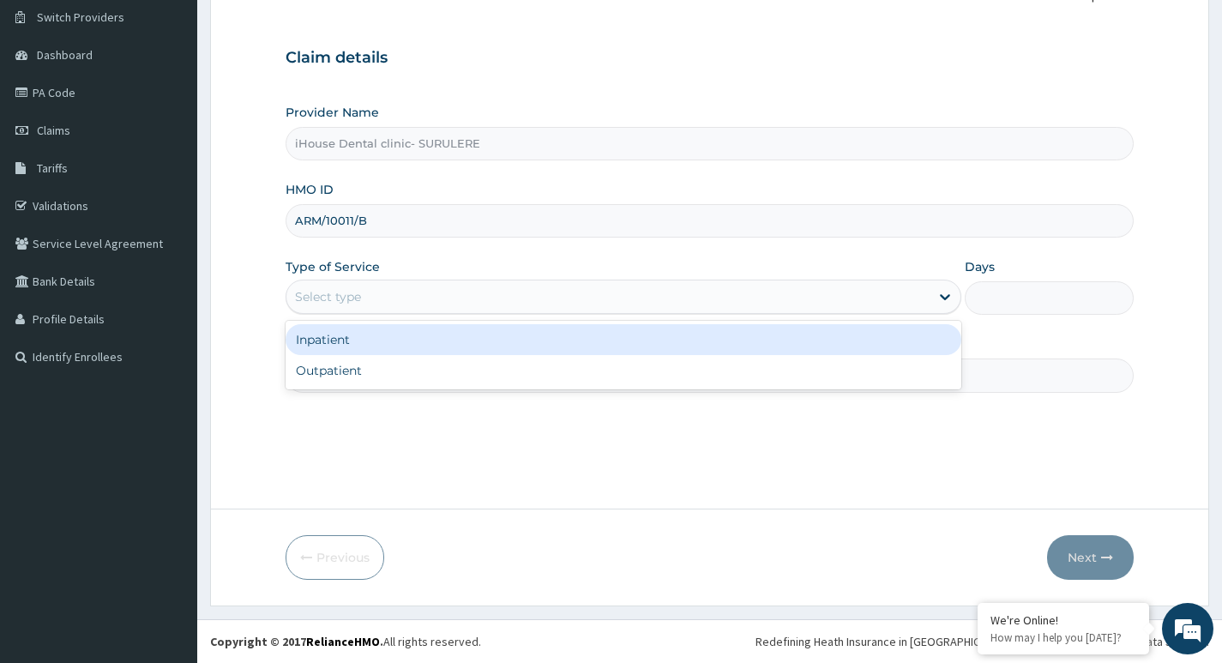
drag, startPoint x: 349, startPoint y: 307, endPoint x: 352, endPoint y: 319, distance: 12.3
click at [352, 316] on div "Provider Name iHouse Dental clinic- SURULERE HMO ID ARM/10011/B Type of Service…" at bounding box center [710, 248] width 848 height 288
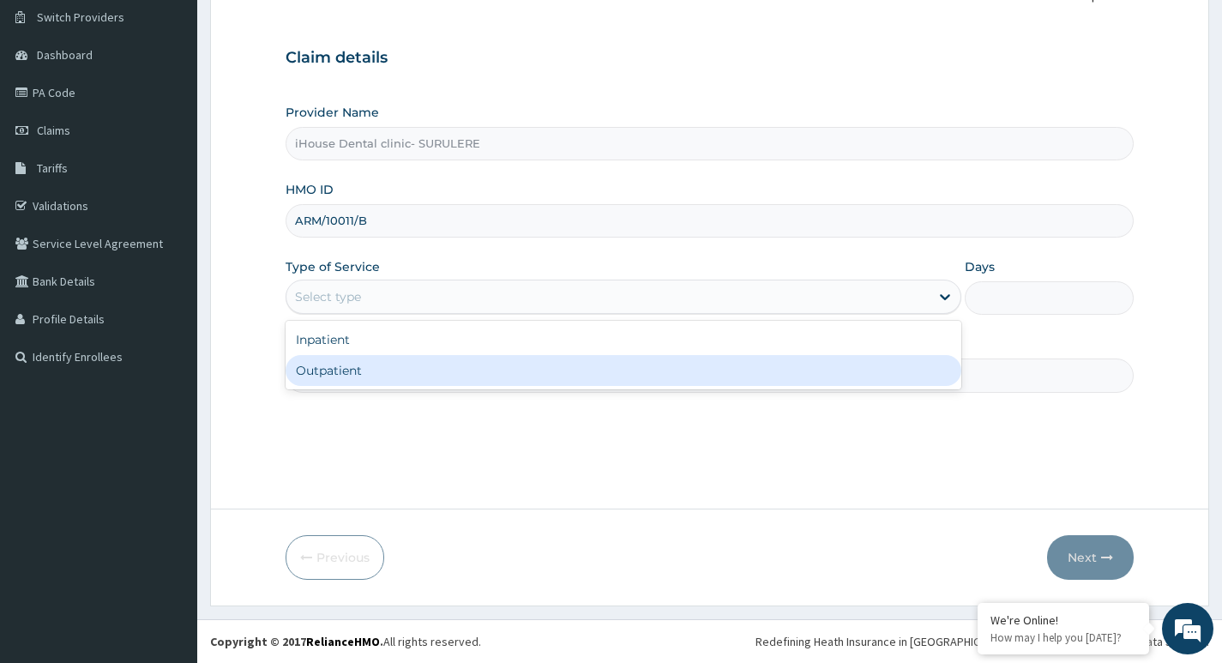
click at [358, 371] on div "Outpatient" at bounding box center [624, 370] width 676 height 31
type input "1"
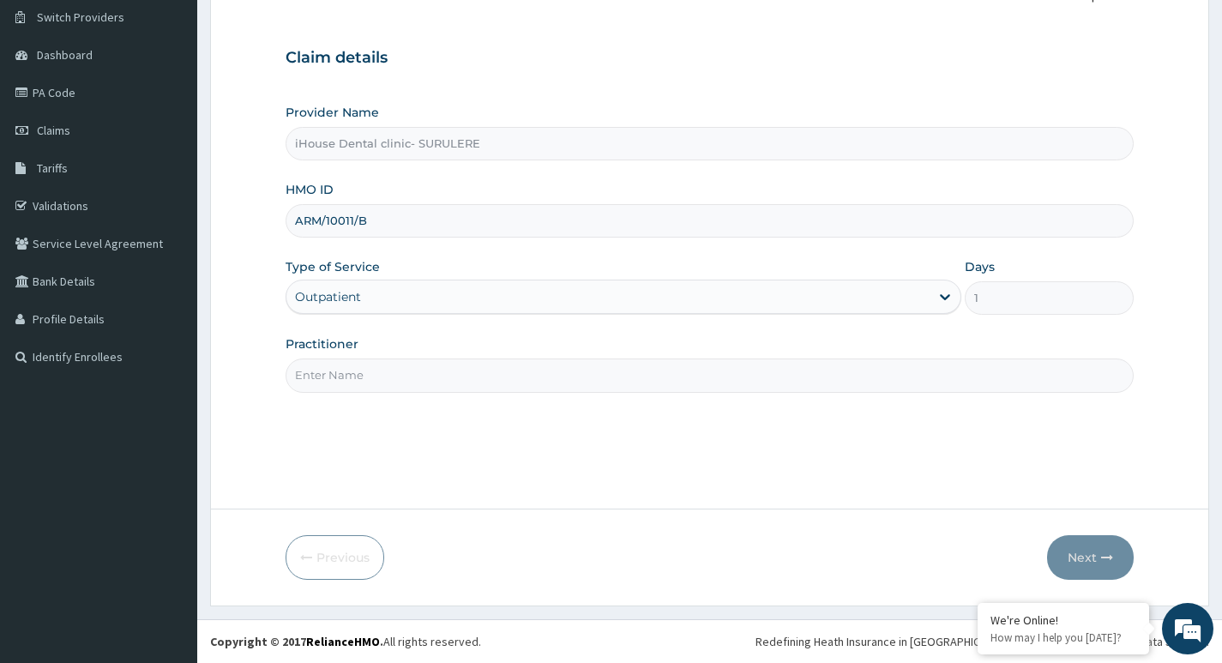
click at [359, 369] on input "Practitioner" at bounding box center [710, 374] width 848 height 33
type input "[PERSON_NAME]"
click at [1081, 543] on button "Next" at bounding box center [1090, 557] width 87 height 45
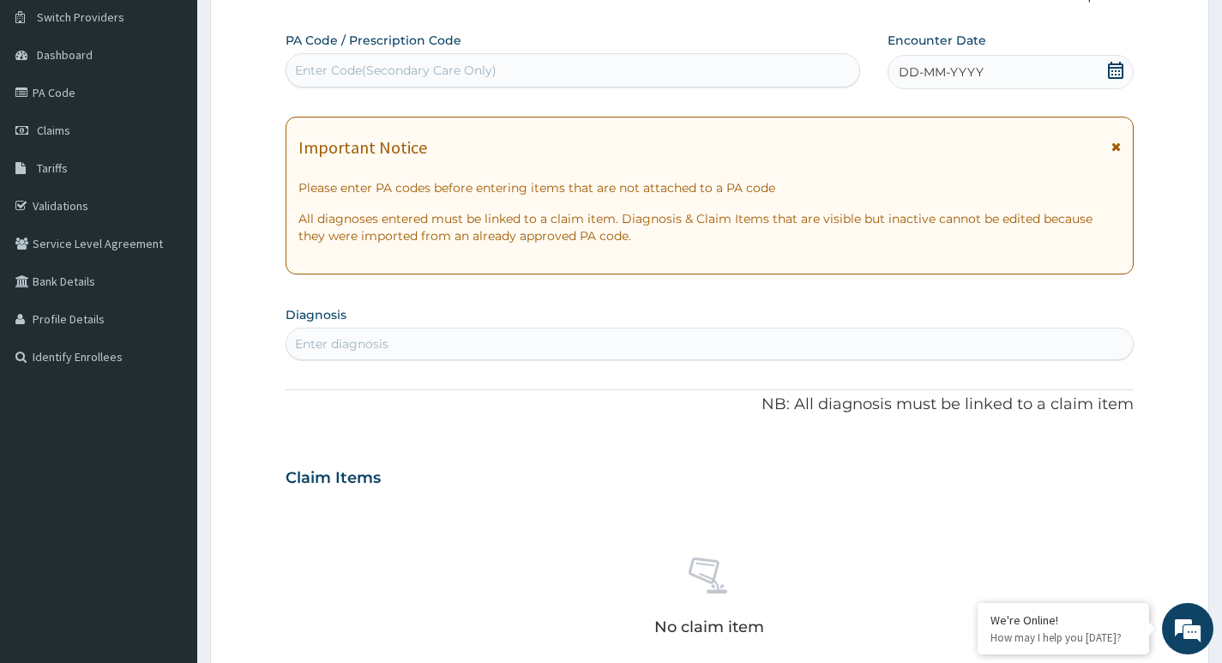
click at [370, 66] on div "Enter Code(Secondary Care Only)" at bounding box center [396, 70] width 202 height 17
paste input "PA/2B5643"
type input "PA/2B5643"
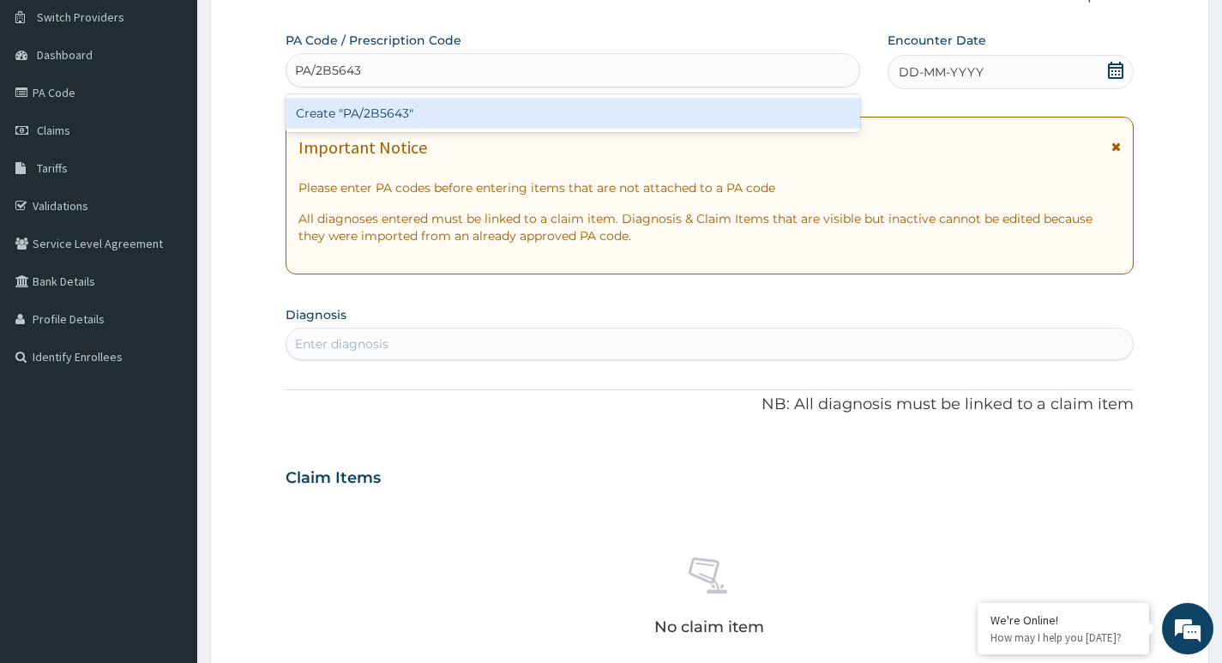
click at [389, 109] on div "Create "PA/2B5643"" at bounding box center [573, 113] width 575 height 31
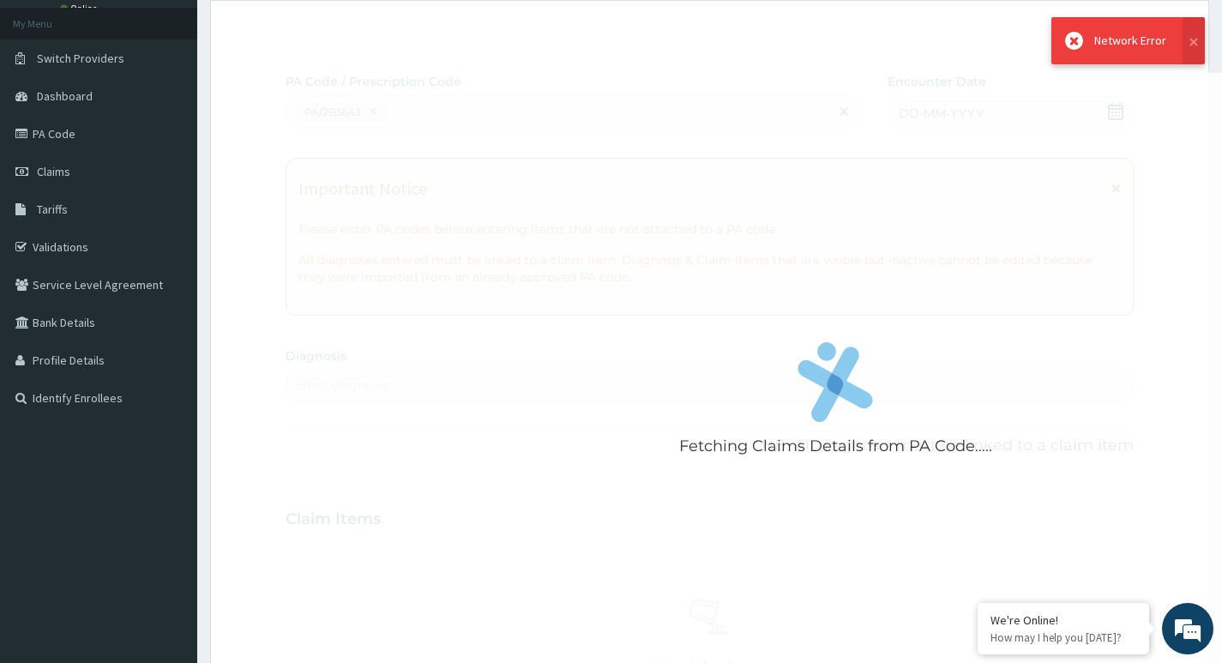
scroll to position [46, 0]
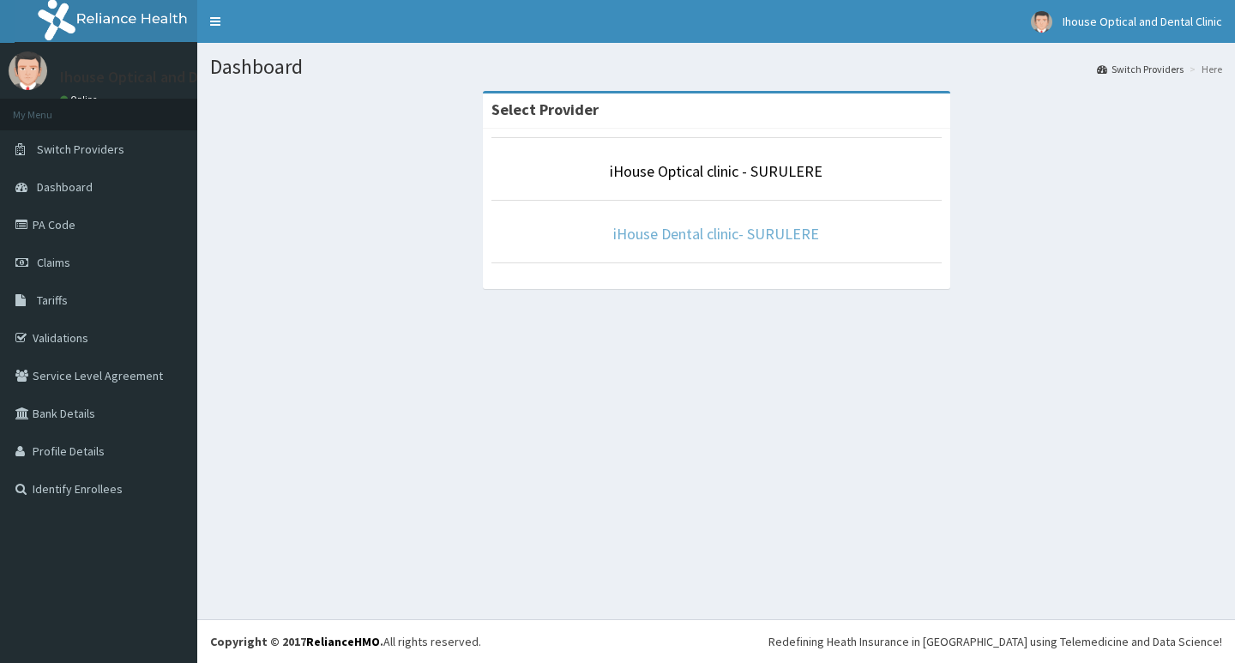
click at [702, 232] on link "iHouse Dental clinic- SURULERE" at bounding box center [716, 234] width 206 height 20
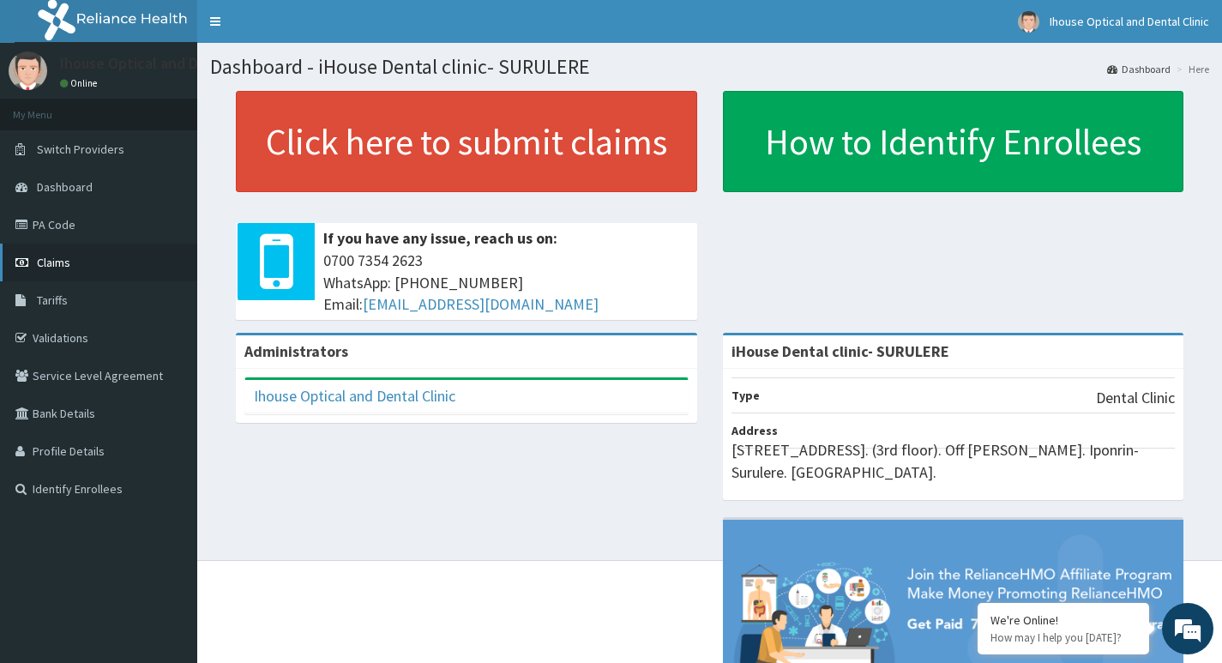
click at [104, 268] on link "Claims" at bounding box center [98, 263] width 197 height 38
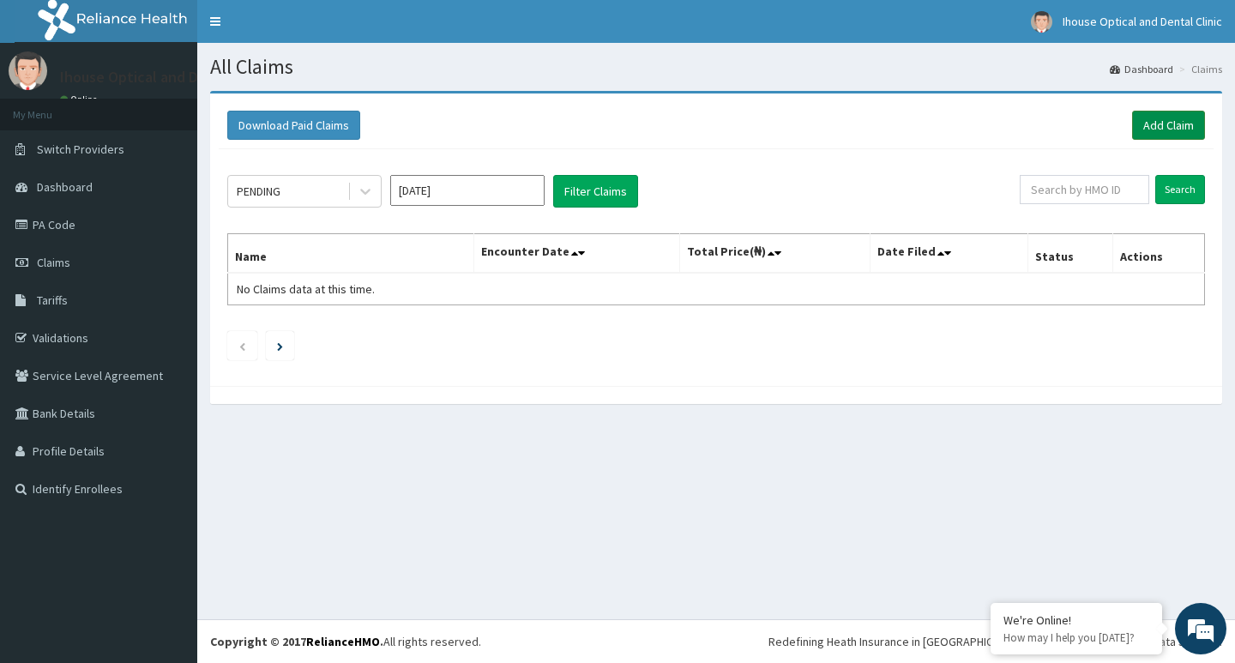
click at [1177, 117] on link "Add Claim" at bounding box center [1168, 125] width 73 height 29
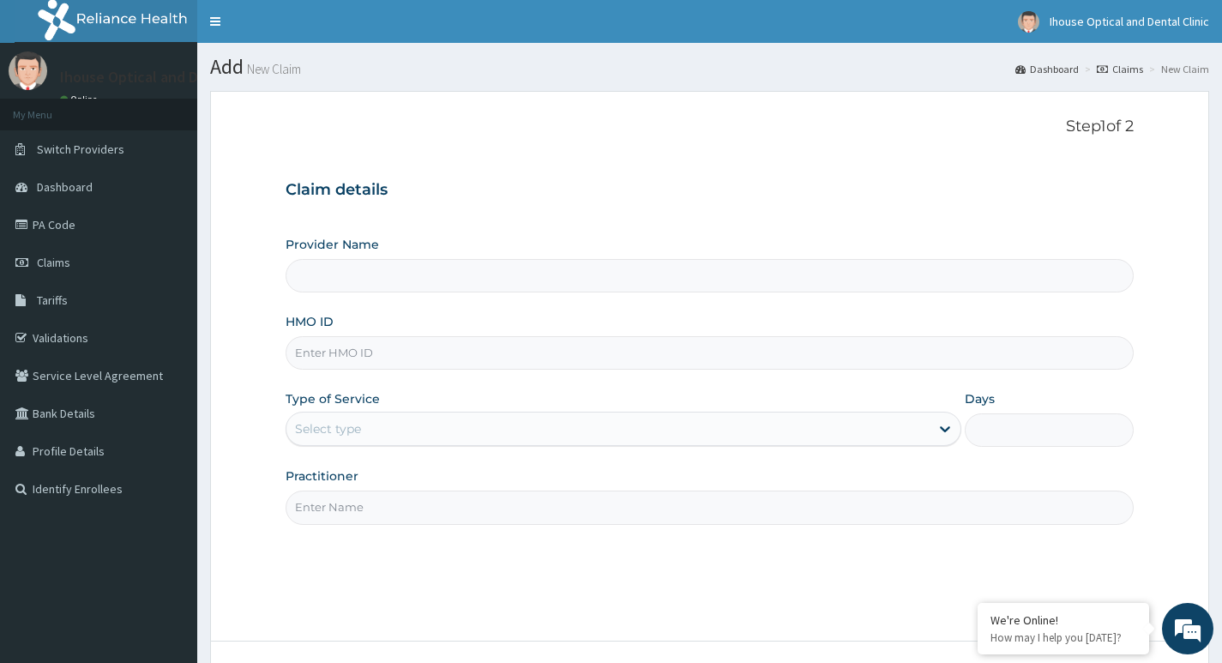
click at [348, 362] on input "HMO ID" at bounding box center [710, 352] width 848 height 33
type input "iHouse Dental clinic- SURULERE"
paste input "PA/2B5643"
type input "P"
paste input "ARM/10011/B"
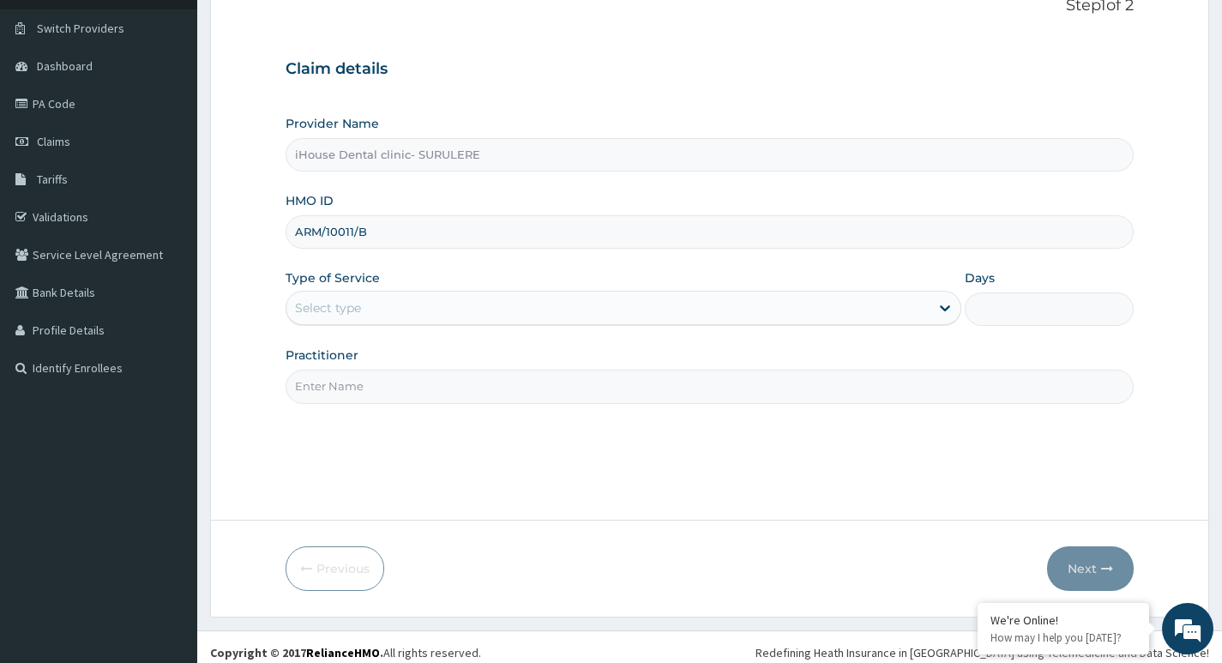
scroll to position [132, 0]
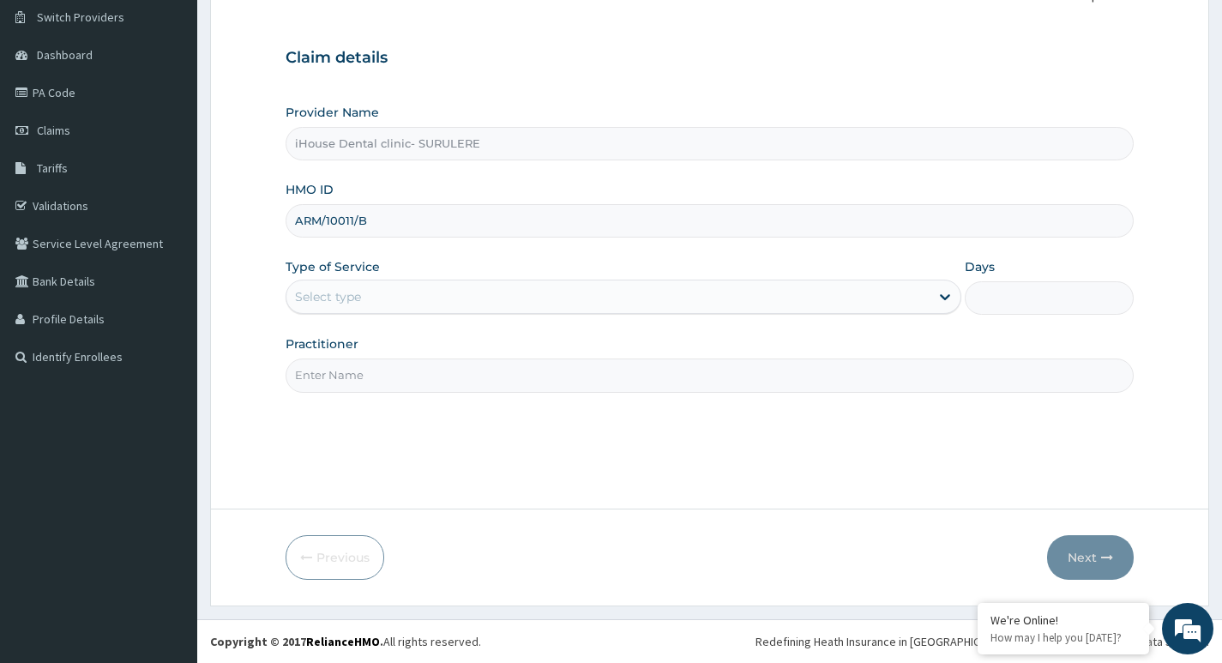
type input "ARM/10011/B"
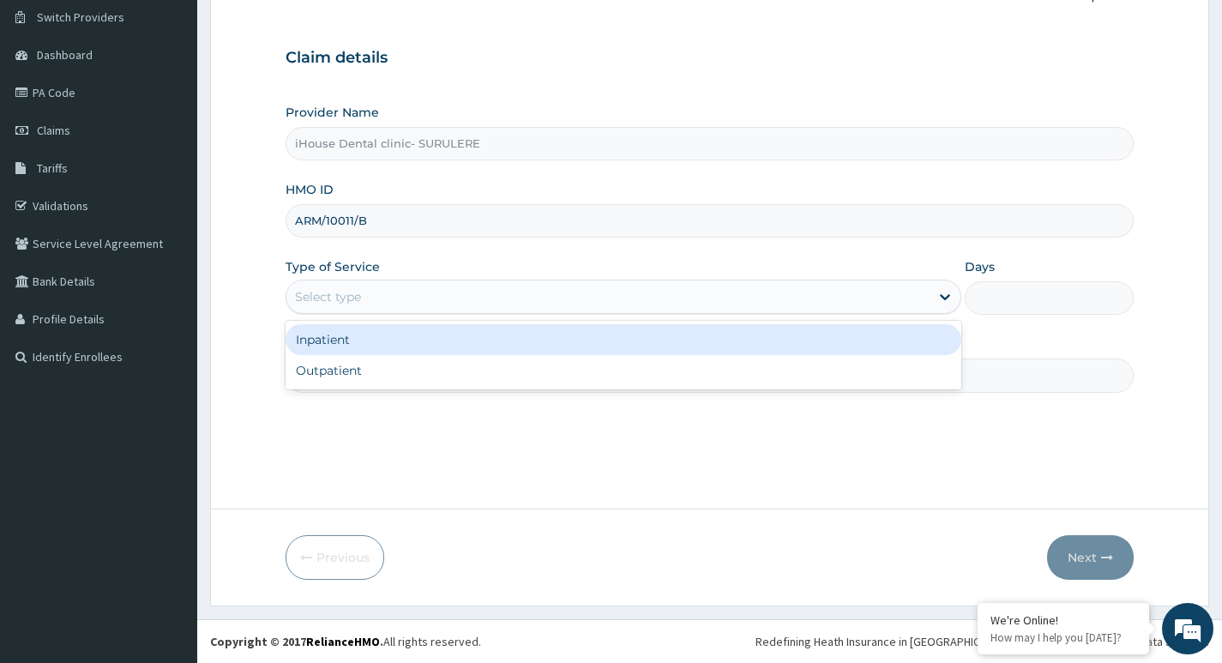
drag, startPoint x: 347, startPoint y: 292, endPoint x: 358, endPoint y: 295, distance: 11.4
click at [352, 292] on div "Select type" at bounding box center [328, 296] width 66 height 17
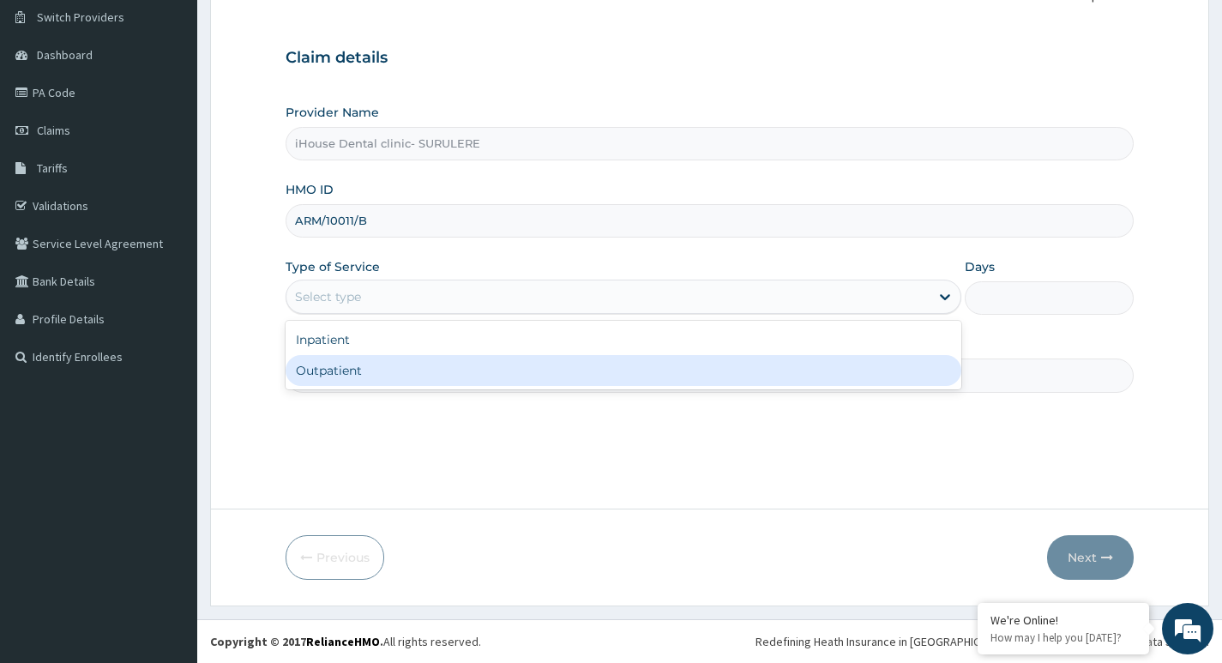
click at [345, 376] on div "Outpatient" at bounding box center [624, 370] width 676 height 31
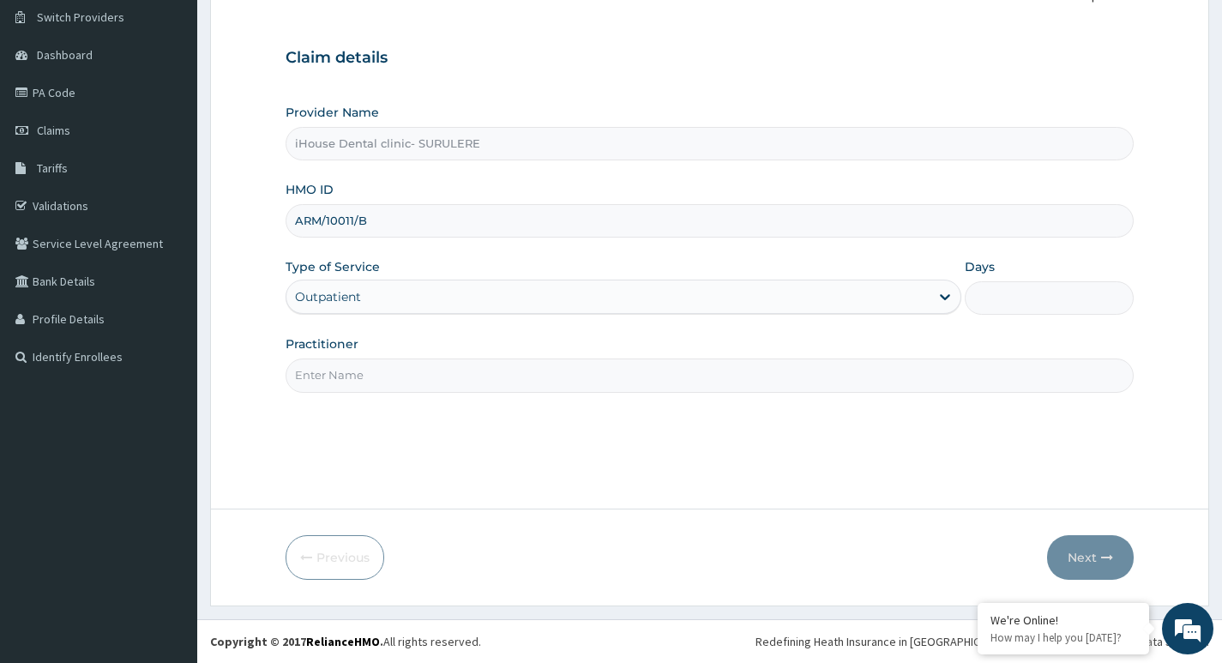
type input "1"
click at [353, 366] on input "Practitioner" at bounding box center [710, 374] width 848 height 33
type input "Dr Oge"
click at [1074, 555] on button "Next" at bounding box center [1090, 557] width 87 height 45
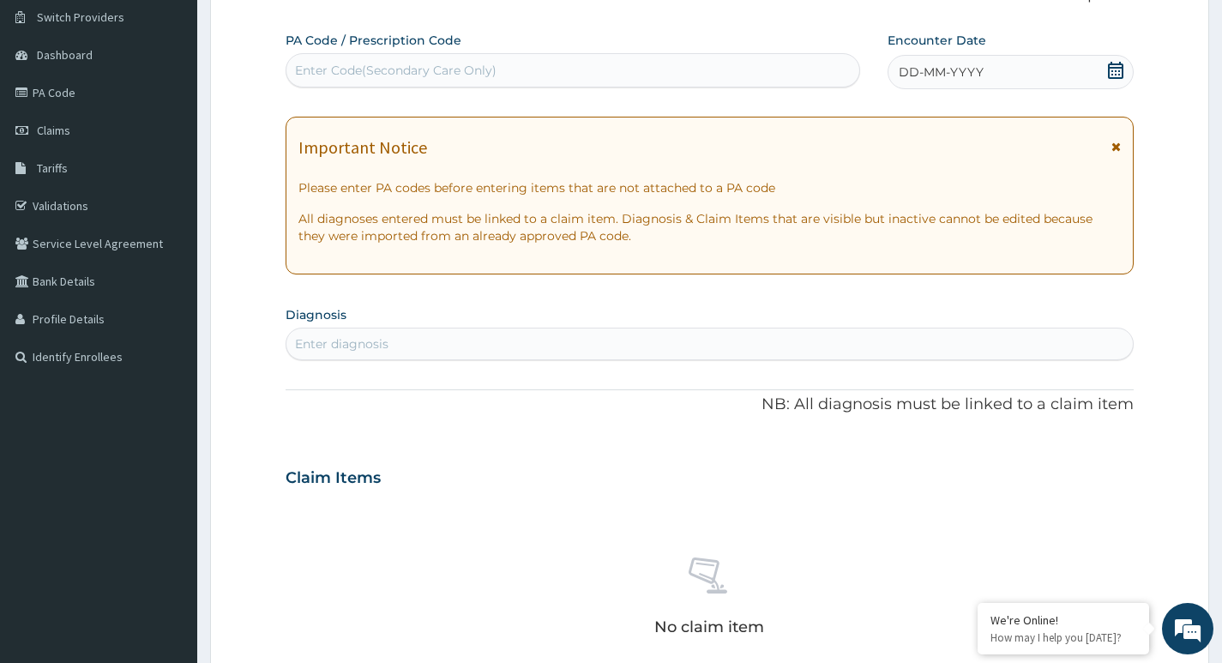
click at [382, 75] on div "Enter Code(Secondary Care Only)" at bounding box center [396, 70] width 202 height 17
paste input "PA/2B5643"
type input "PA/2B5643"
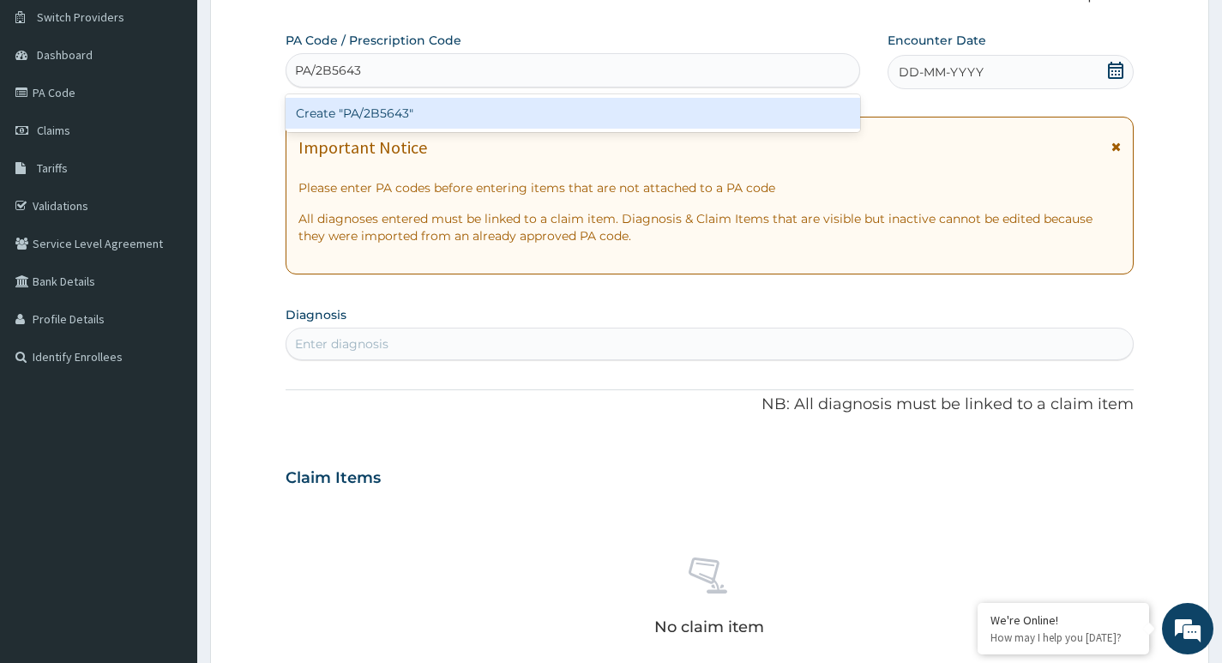
click at [410, 111] on div "Create "PA/2B5643"" at bounding box center [573, 113] width 575 height 31
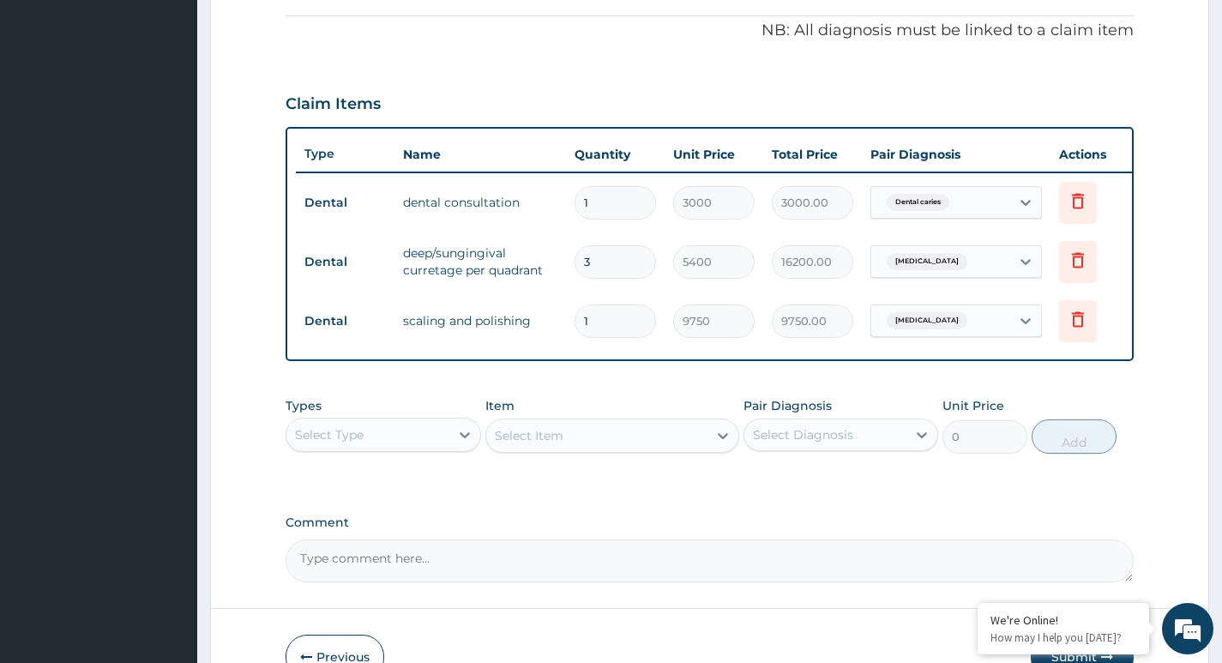
scroll to position [623, 0]
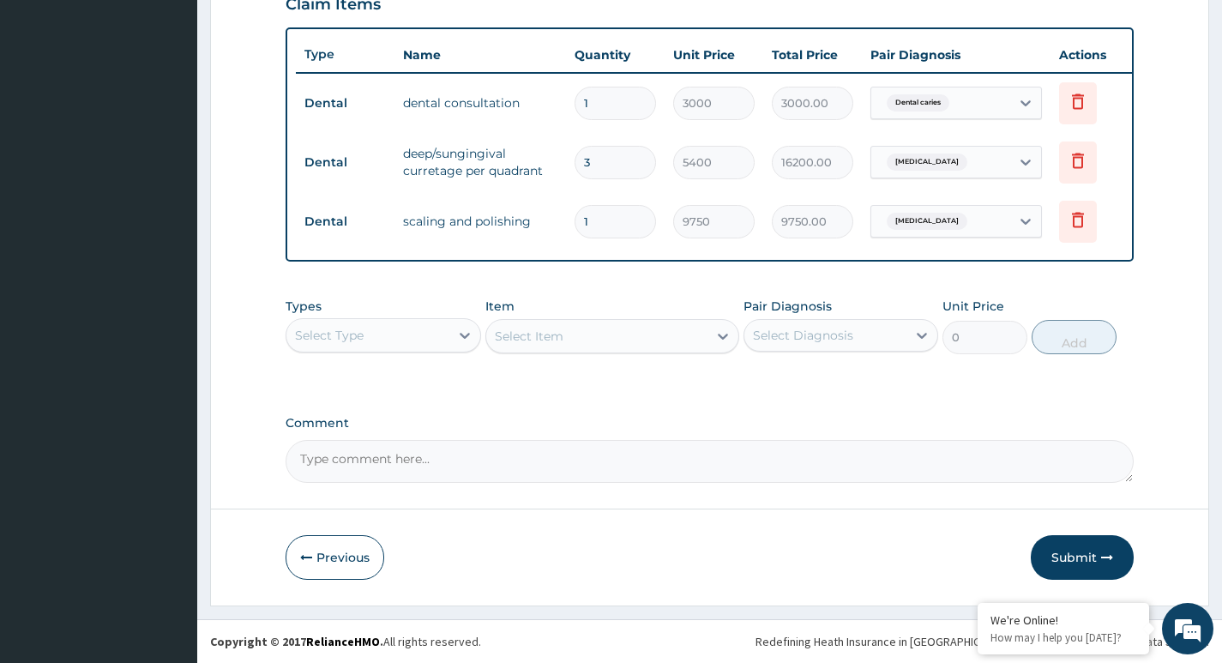
click at [352, 451] on textarea "Comment" at bounding box center [710, 461] width 848 height 43
type textarea "Kindly give approval at 28,950"
click at [1068, 551] on button "Submit" at bounding box center [1082, 557] width 103 height 45
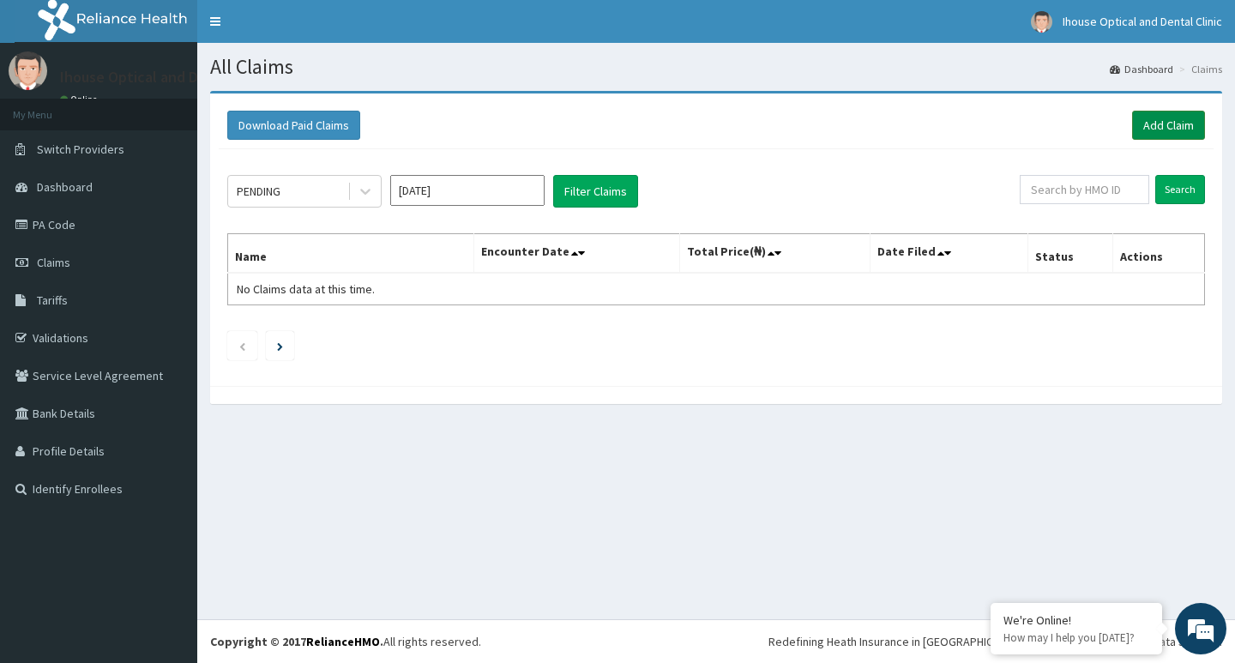
click at [1162, 125] on link "Add Claim" at bounding box center [1168, 125] width 73 height 29
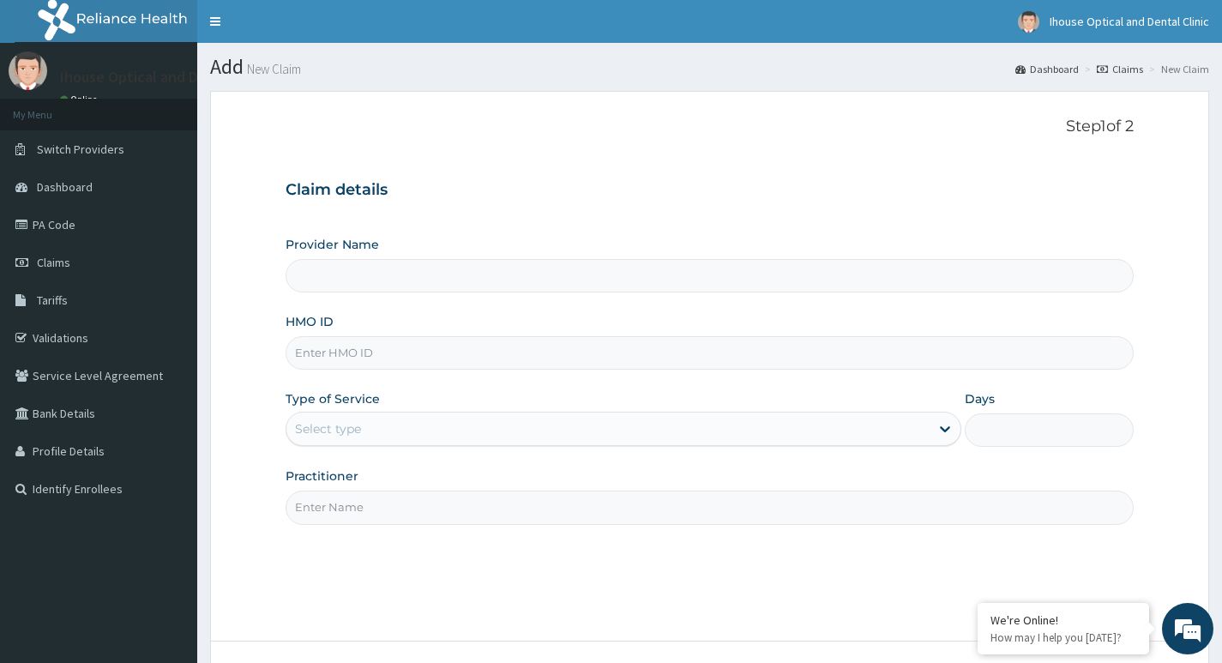
type input "iHouse Dental clinic- SURULERE"
click at [396, 364] on input "HMO ID" at bounding box center [710, 352] width 848 height 33
click at [131, 230] on link "PA Code" at bounding box center [98, 225] width 197 height 38
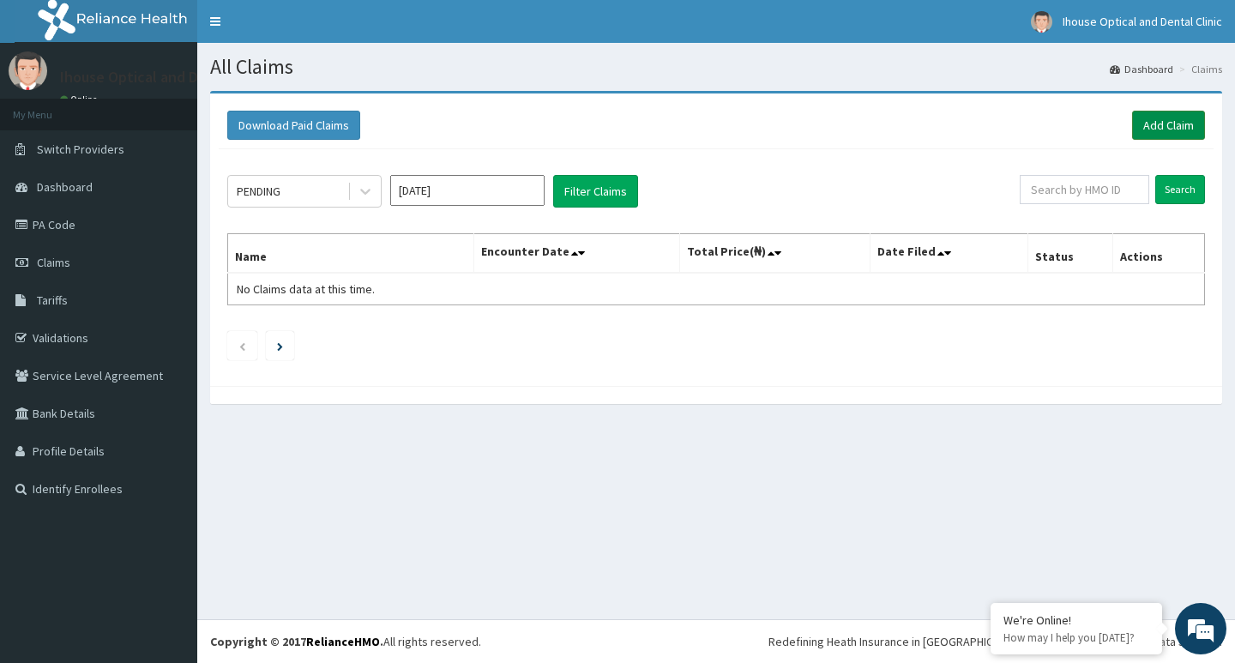
click at [1137, 127] on link "Add Claim" at bounding box center [1168, 125] width 73 height 29
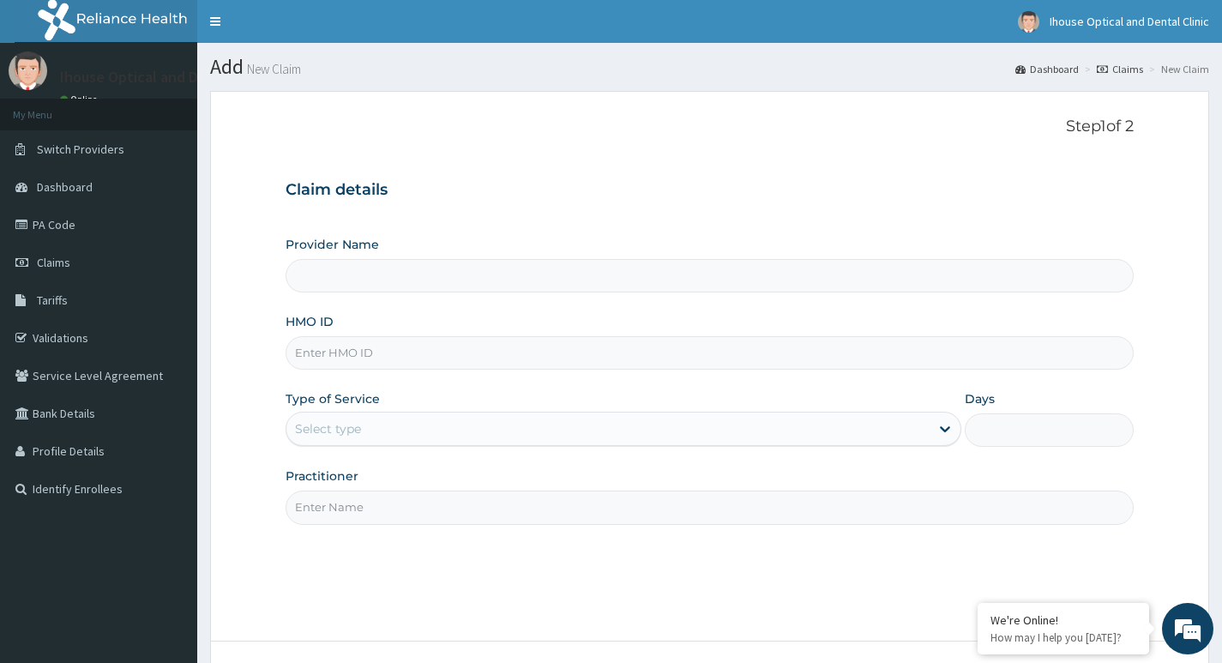
type input "iHouse Dental clinic- SURULERE"
click at [334, 351] on input "HMO ID" at bounding box center [710, 352] width 848 height 33
paste input "ARM/10011/A"
type input "ARM/10011/A"
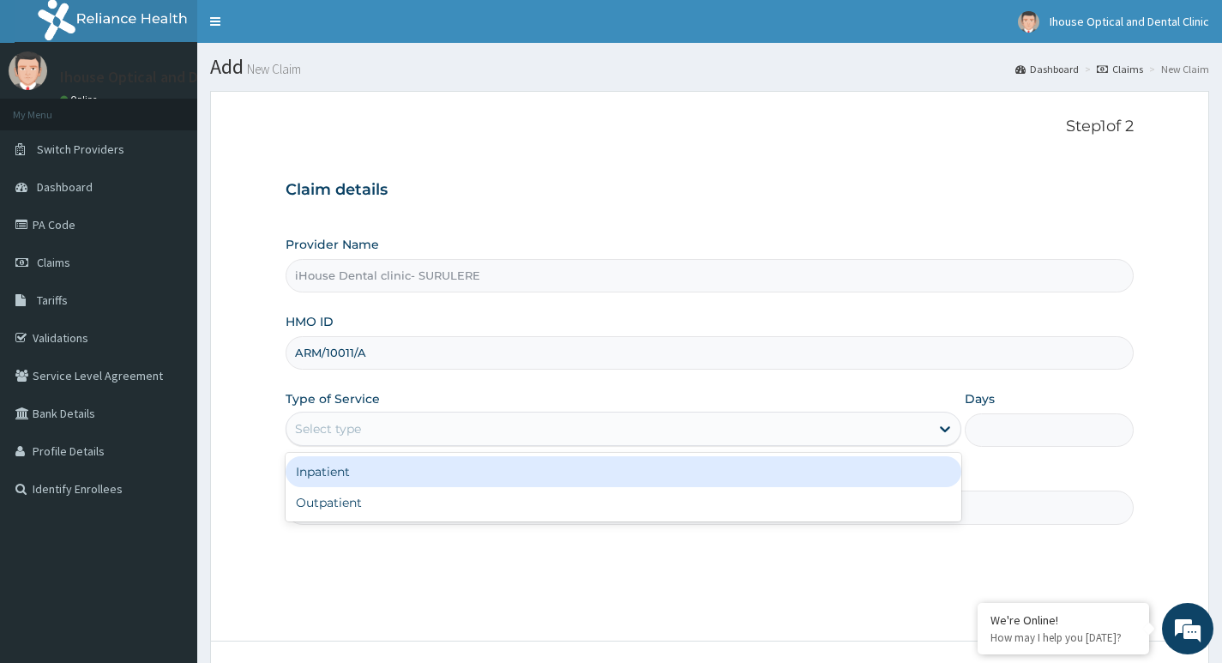
click at [352, 421] on div "Select type" at bounding box center [328, 428] width 66 height 17
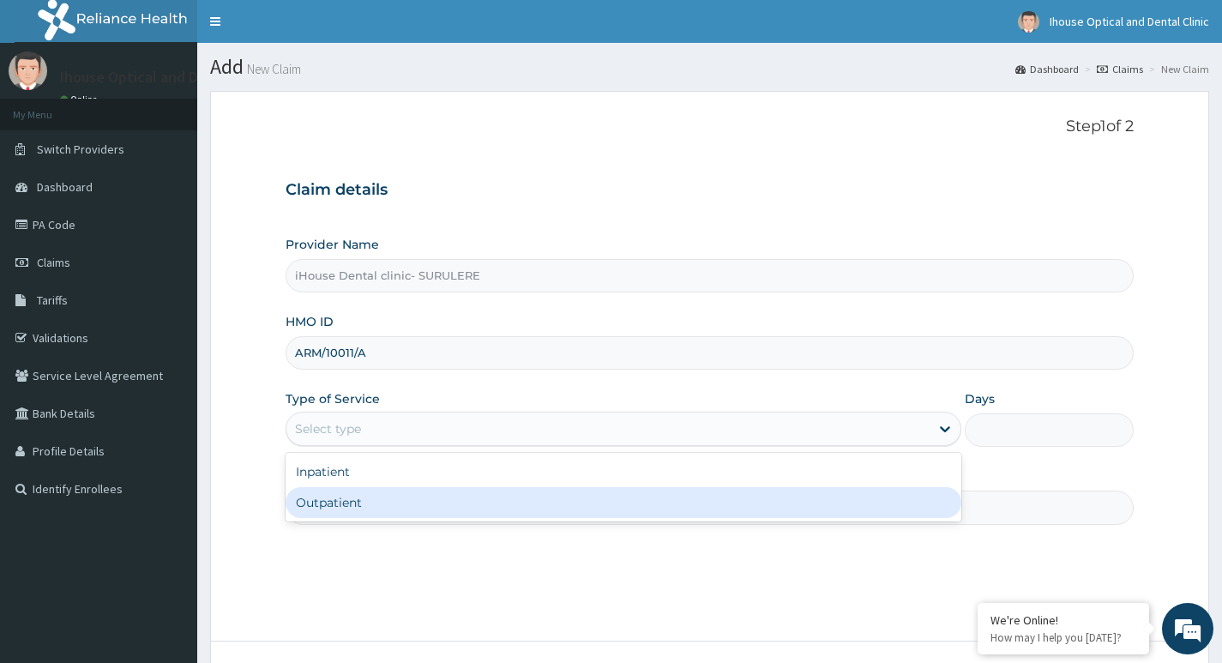
click at [344, 508] on div "Outpatient" at bounding box center [624, 502] width 676 height 31
type input "1"
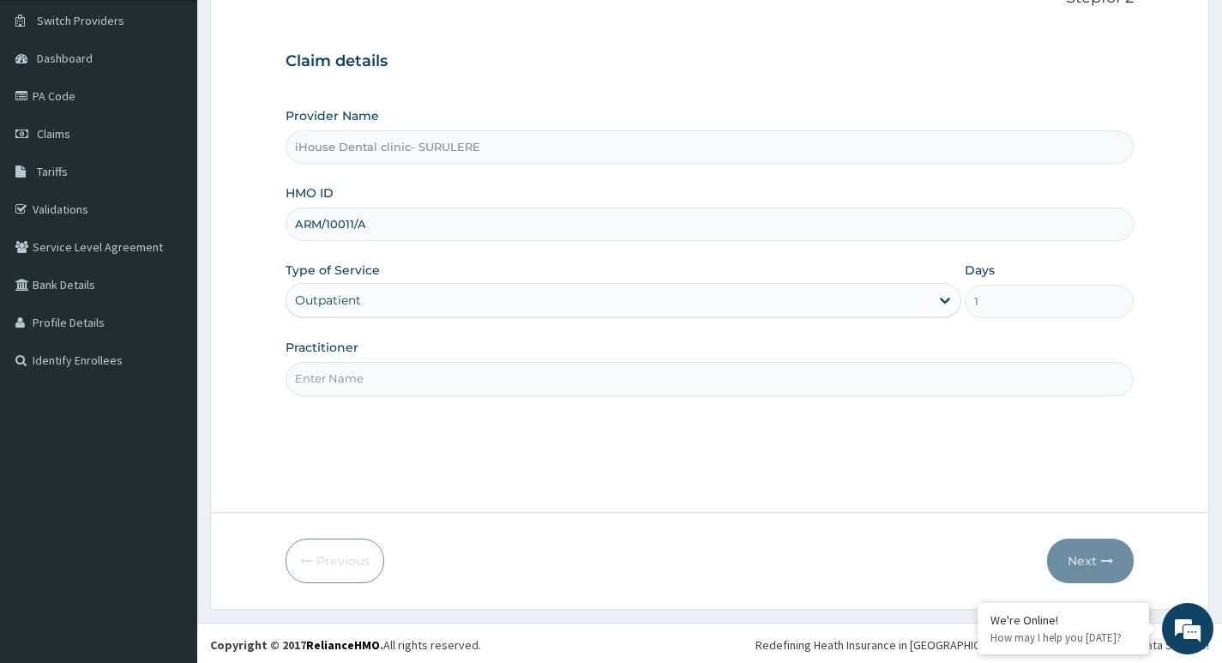
scroll to position [132, 0]
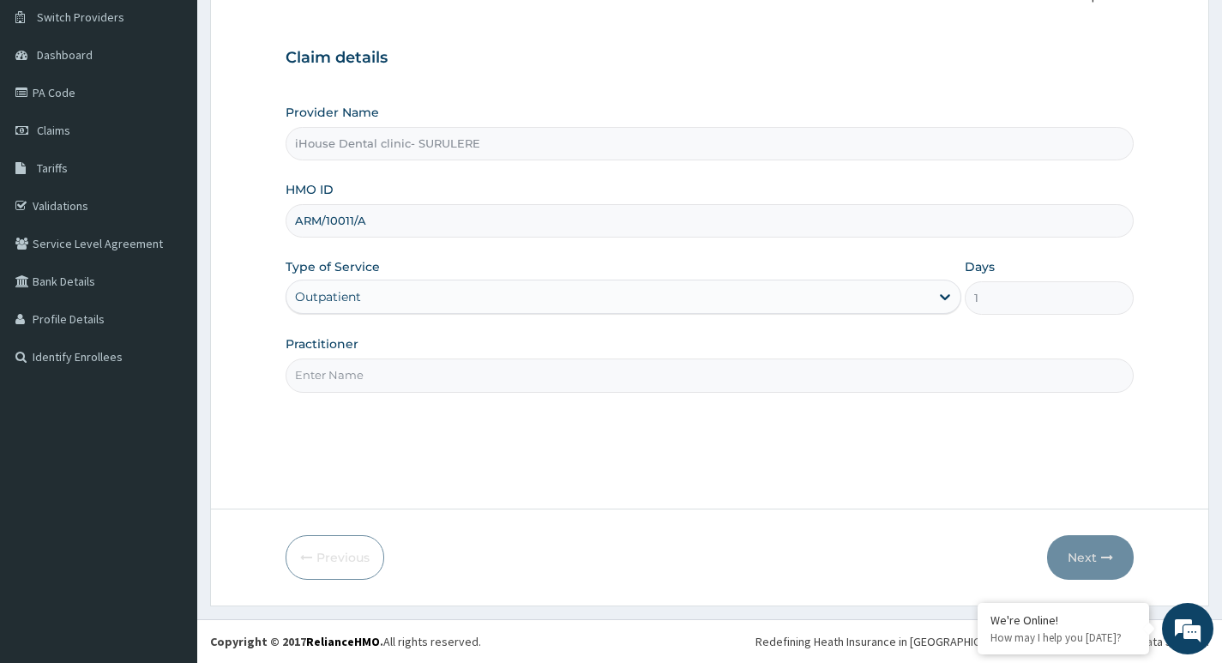
click at [347, 375] on input "Practitioner" at bounding box center [710, 374] width 848 height 33
type input "[PERSON_NAME]"
click at [1088, 557] on button "Next" at bounding box center [1090, 557] width 87 height 45
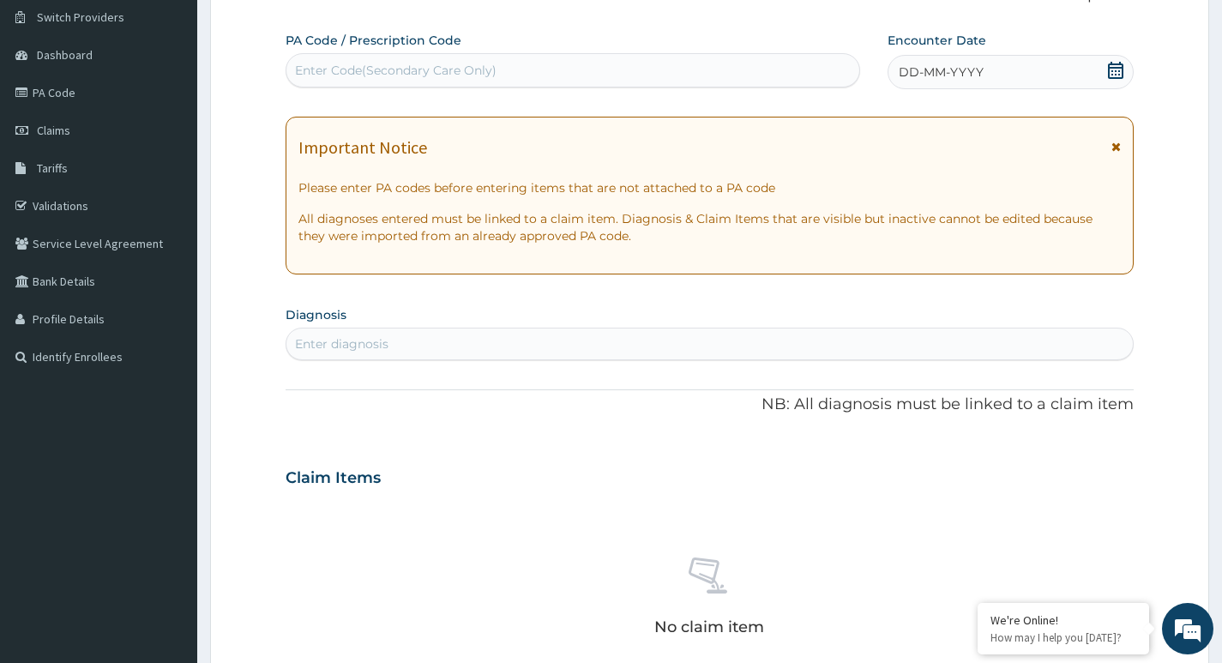
click at [403, 75] on div "Enter Code(Secondary Care Only)" at bounding box center [396, 70] width 202 height 17
paste input "PA/3087F6"
type input "PA/3087F6"
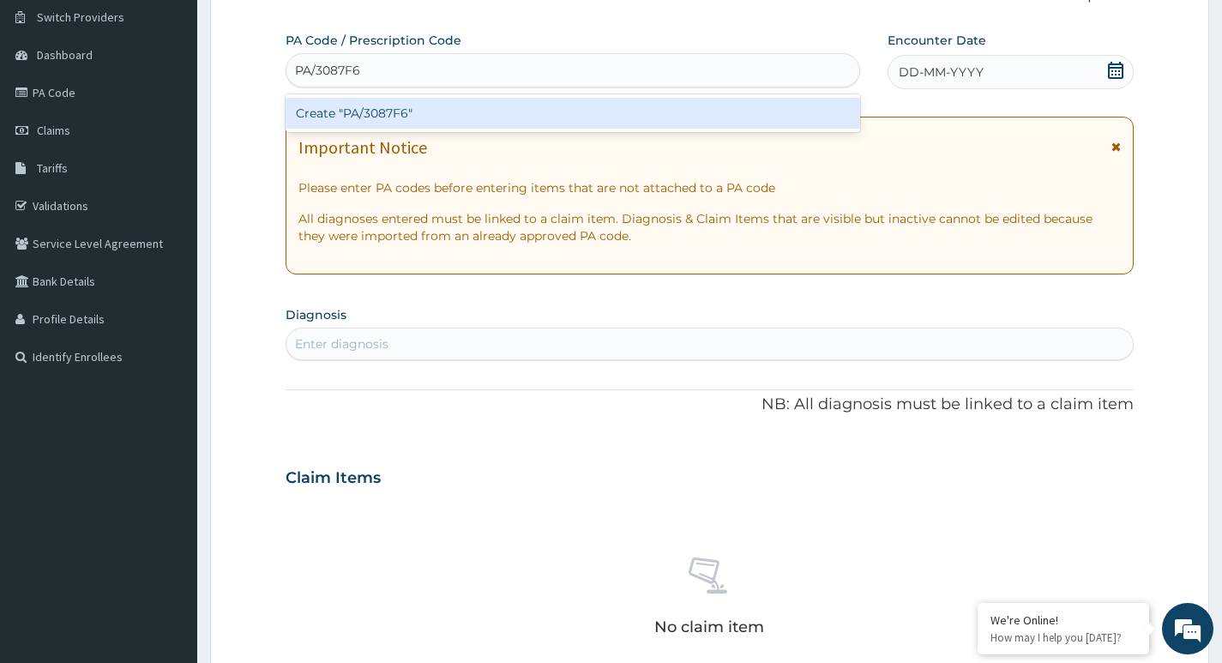
click at [394, 114] on div "Create "PA/3087F6"" at bounding box center [573, 113] width 575 height 31
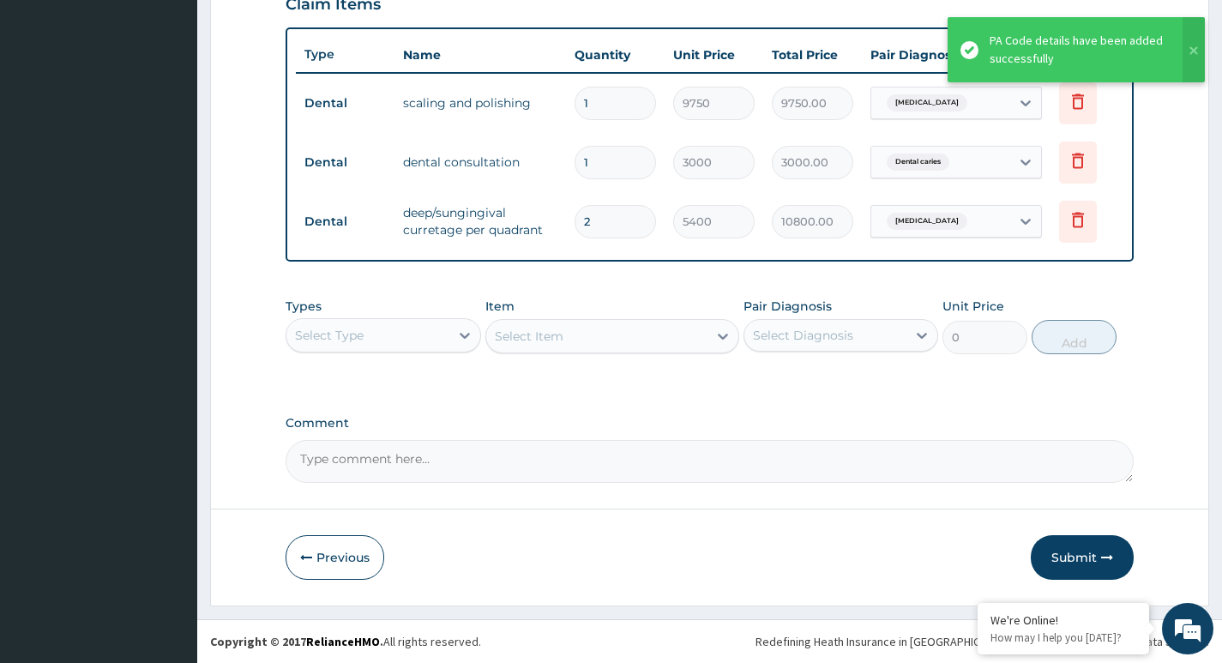
scroll to position [623, 0]
click at [376, 466] on textarea "Comment" at bounding box center [710, 461] width 848 height 43
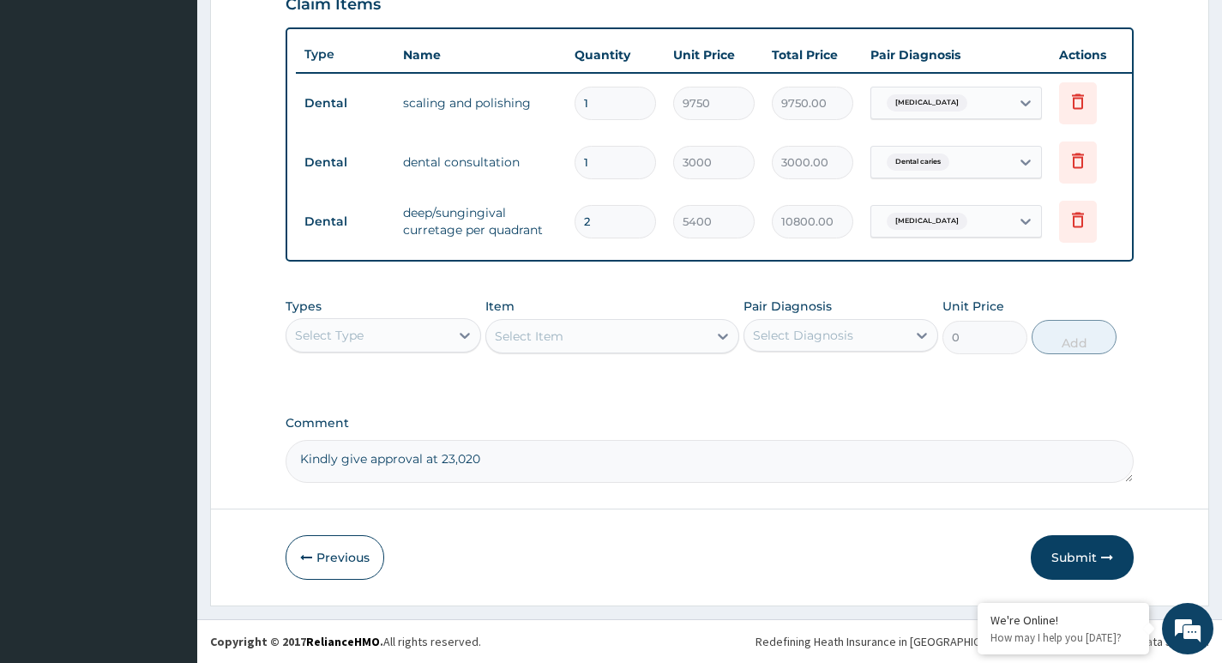
type textarea "Kindly give approval at 23,020"
click at [1066, 556] on button "Submit" at bounding box center [1082, 557] width 103 height 45
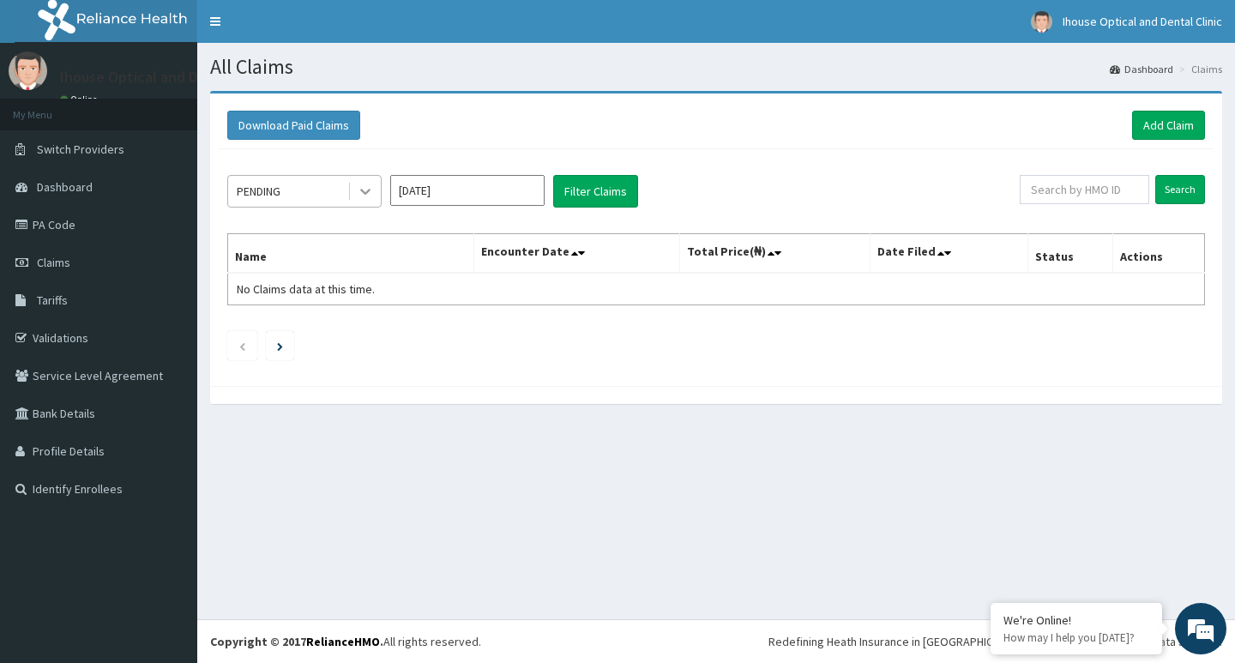
click at [370, 190] on icon at bounding box center [365, 191] width 17 height 17
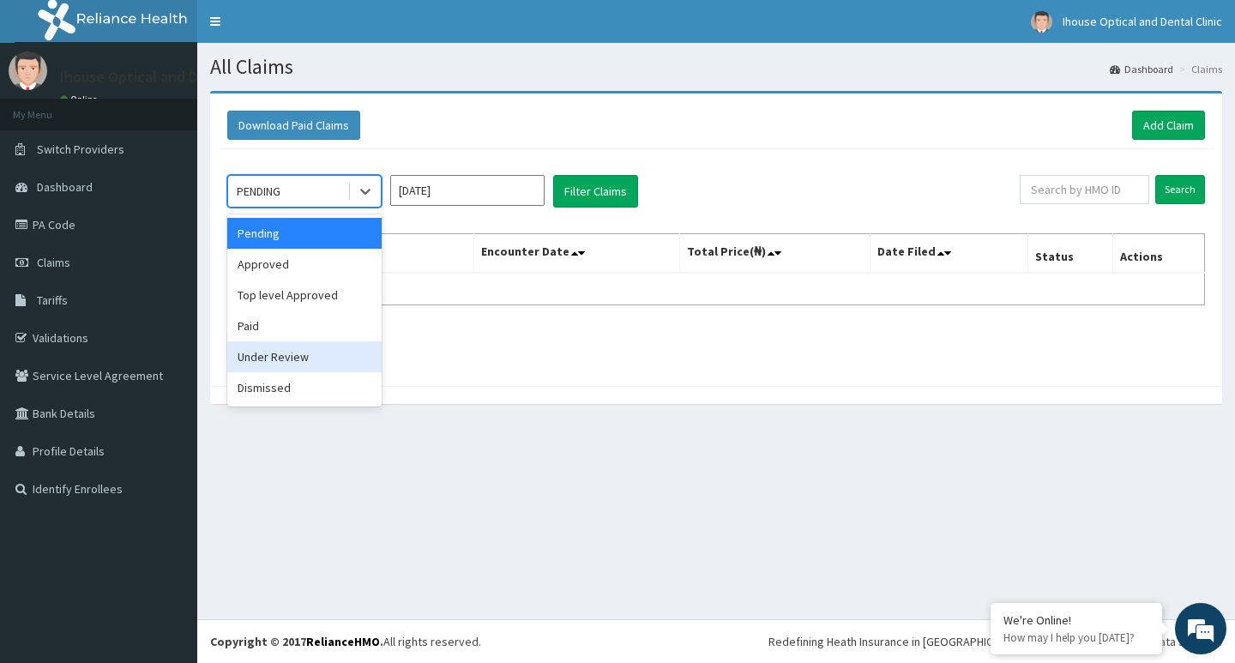
click at [327, 346] on div "Under Review" at bounding box center [304, 356] width 154 height 31
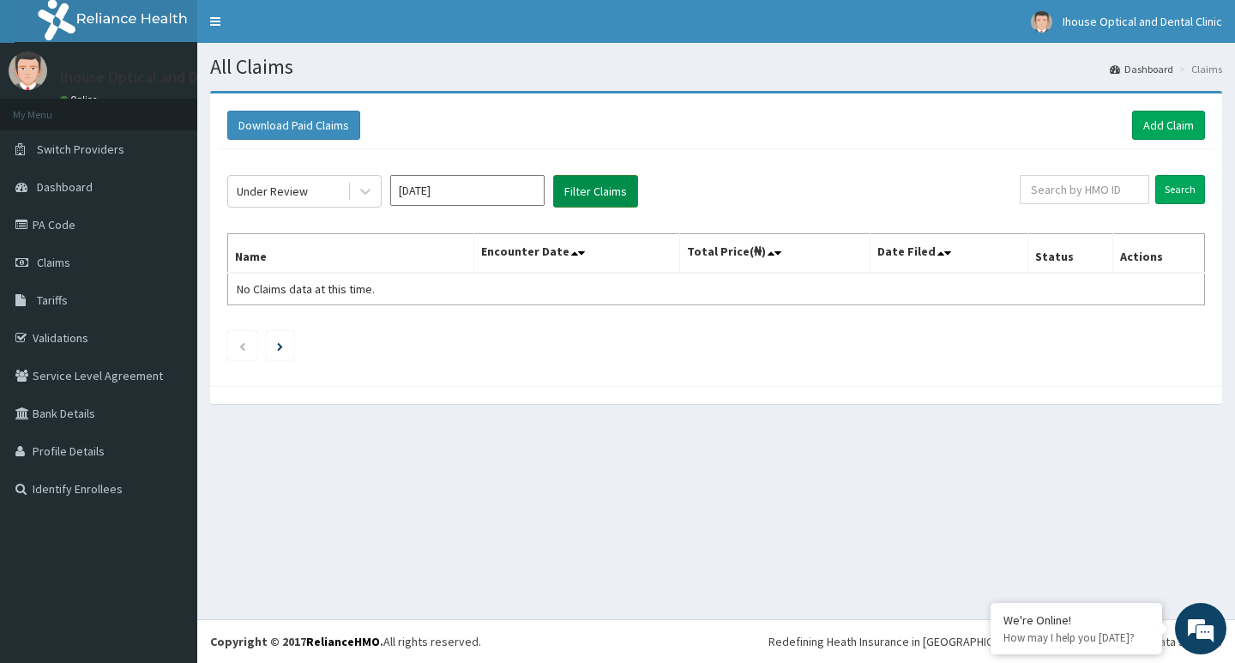
click at [623, 190] on button "Filter Claims" at bounding box center [595, 191] width 85 height 33
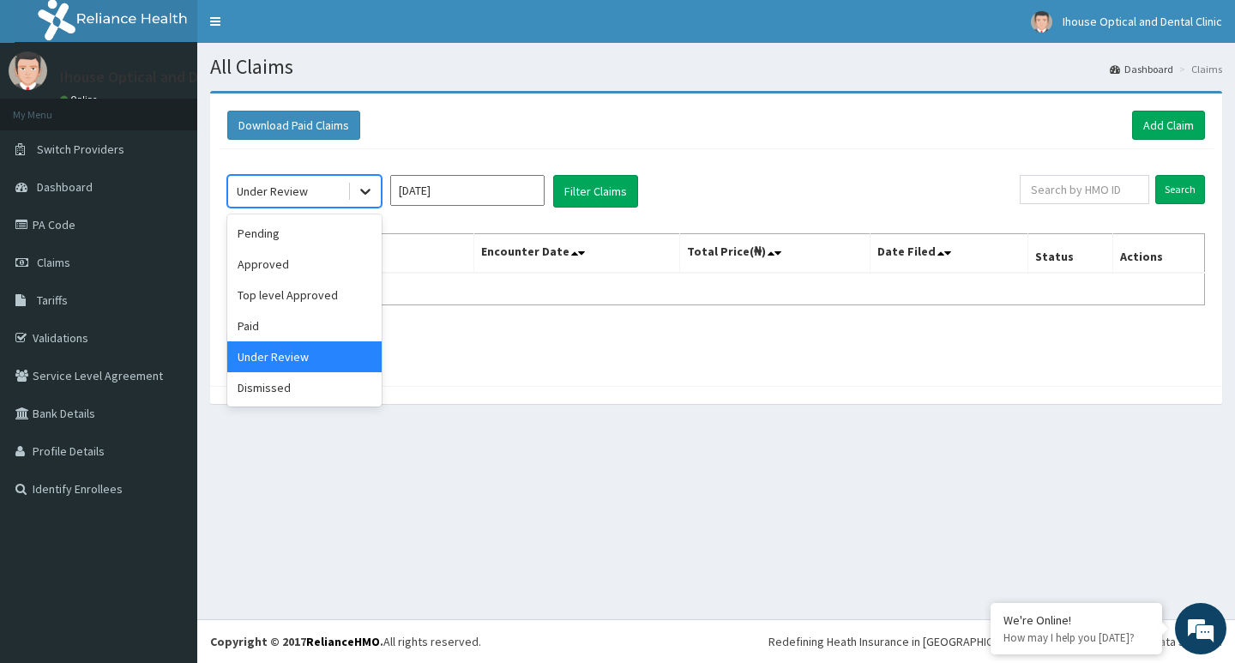
click at [357, 184] on icon at bounding box center [365, 191] width 17 height 17
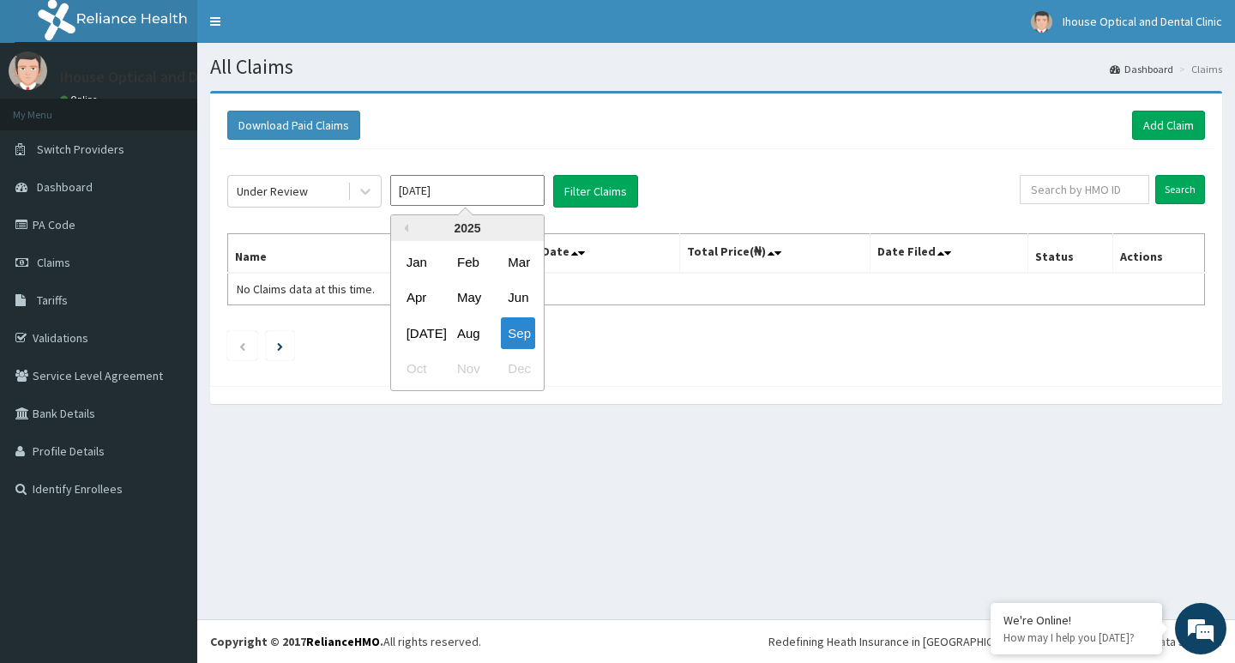
click at [482, 193] on input "[DATE]" at bounding box center [467, 190] width 154 height 31
click at [478, 340] on div "Aug" at bounding box center [467, 333] width 34 height 32
type input "[DATE]"
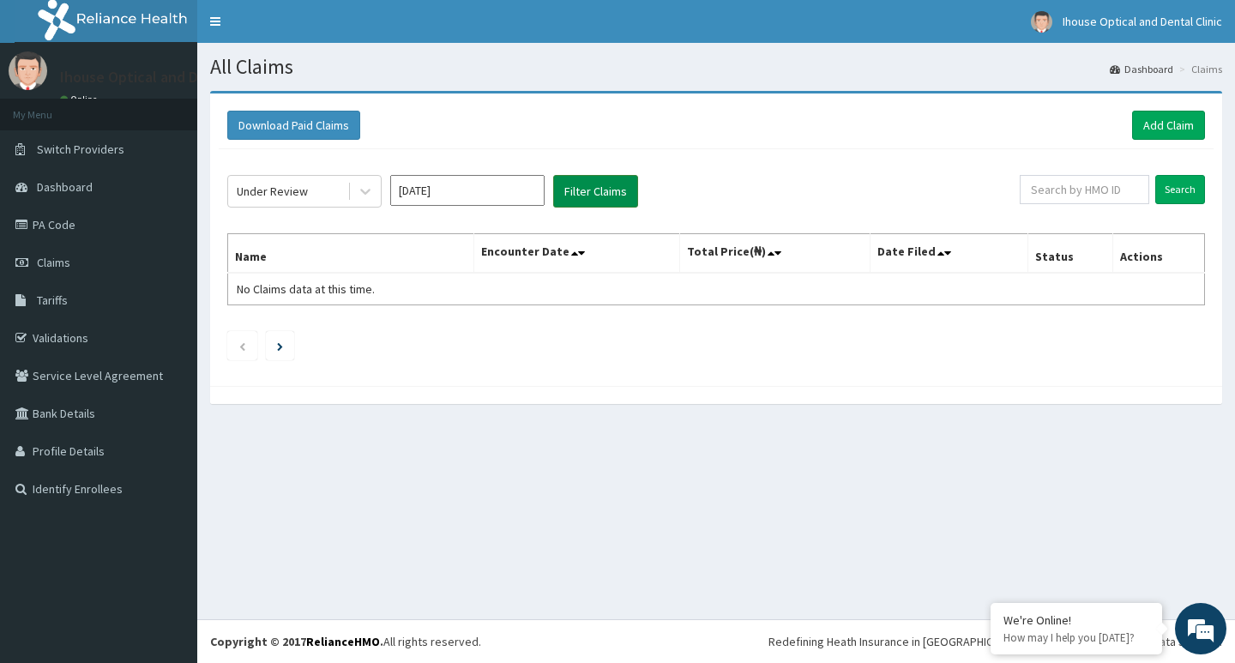
click at [605, 198] on button "Filter Claims" at bounding box center [595, 191] width 85 height 33
click at [582, 185] on button "Filter Claims" at bounding box center [595, 191] width 85 height 33
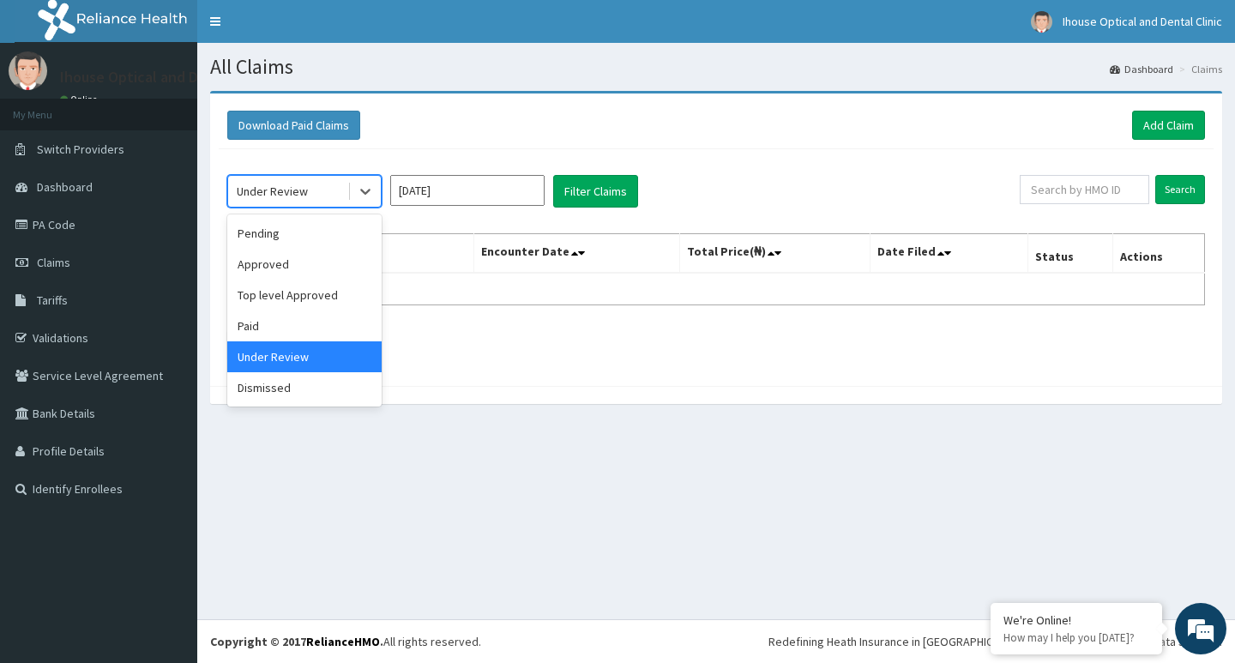
click at [341, 191] on div "Under Review" at bounding box center [287, 190] width 119 height 27
click at [328, 261] on div "Approved" at bounding box center [304, 264] width 154 height 31
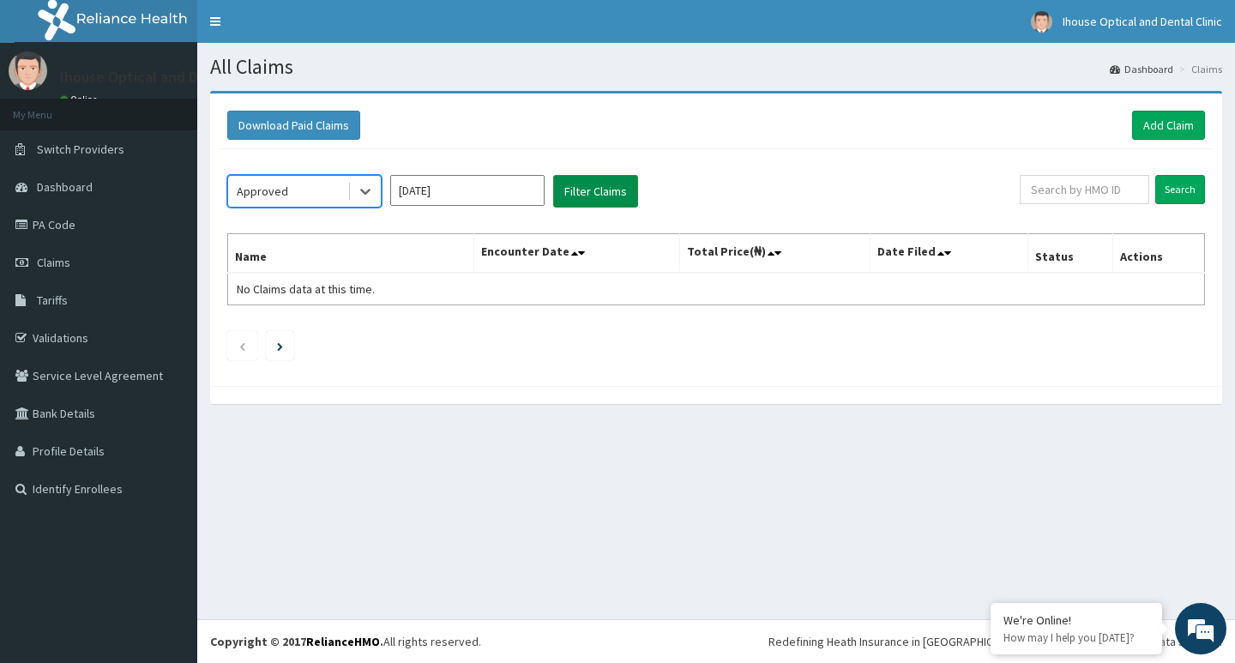
click at [607, 196] on button "Filter Claims" at bounding box center [595, 191] width 85 height 33
click at [367, 197] on icon at bounding box center [365, 191] width 17 height 17
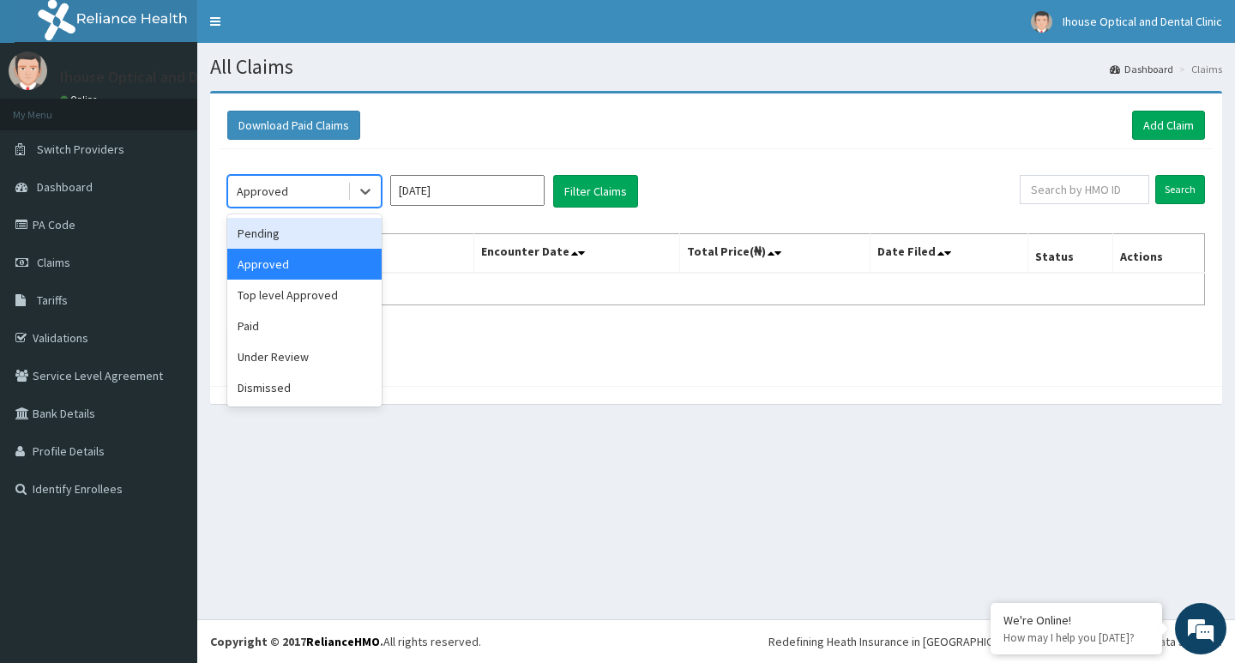
click at [354, 241] on div "Pending" at bounding box center [304, 233] width 154 height 31
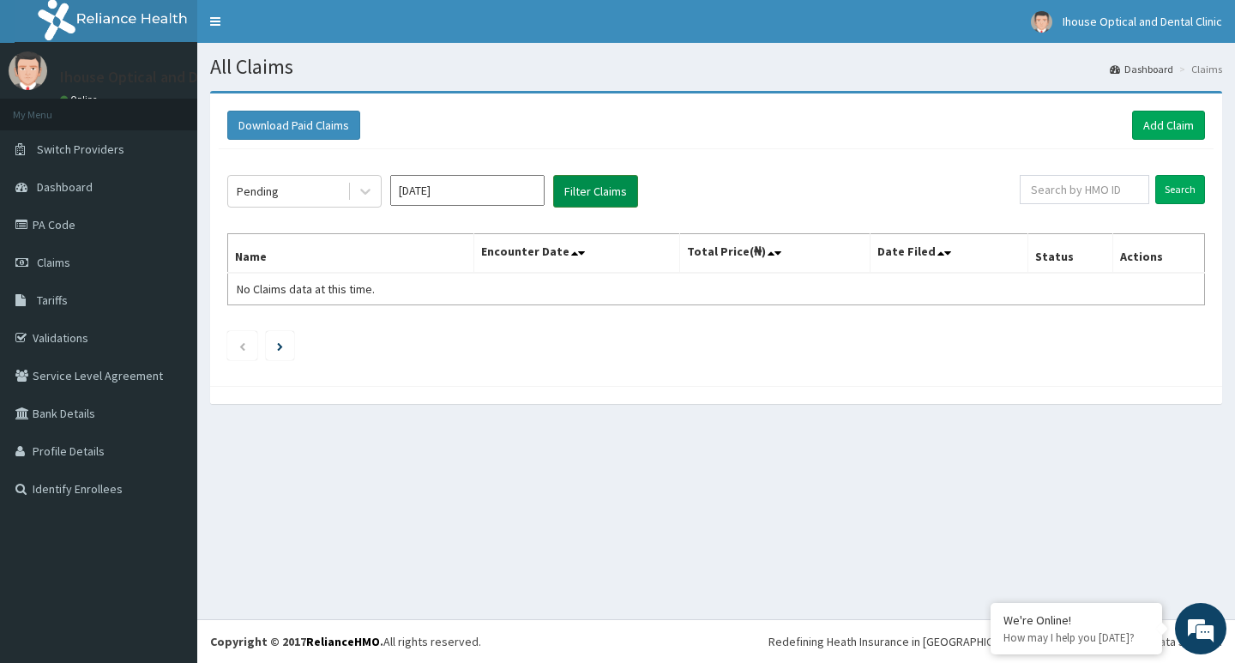
click at [587, 190] on button "Filter Claims" at bounding box center [595, 191] width 85 height 33
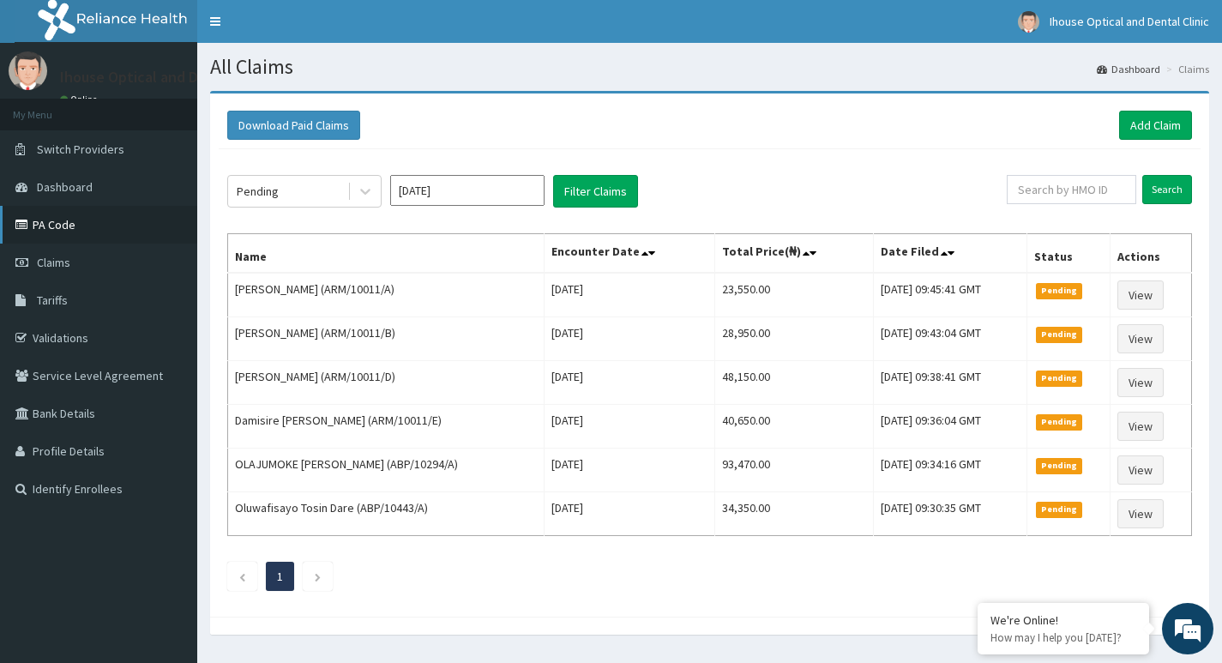
click at [49, 220] on link "PA Code" at bounding box center [98, 225] width 197 height 38
